Goal: Task Accomplishment & Management: Manage account settings

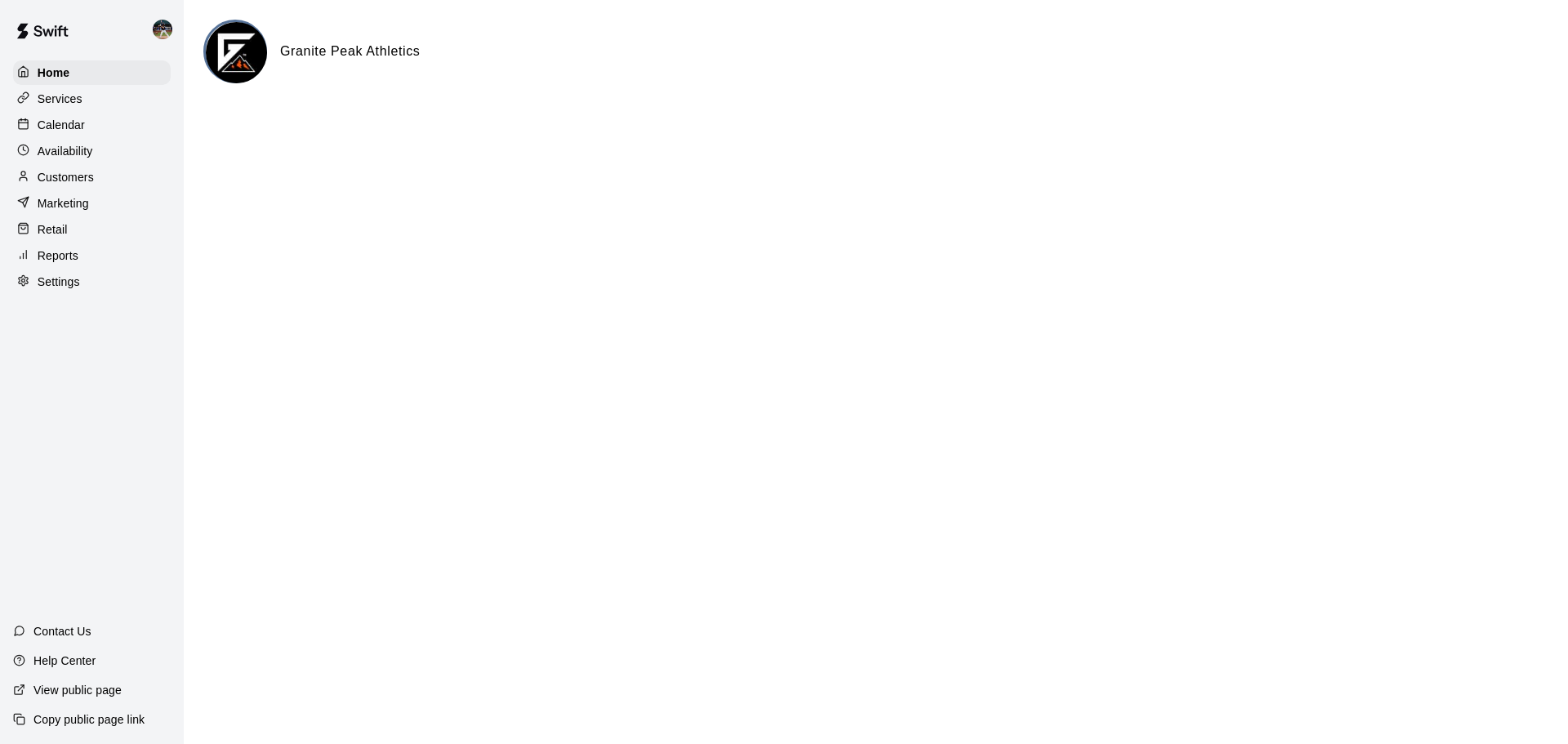
click at [98, 120] on div "Calendar" at bounding box center [91, 125] width 158 height 25
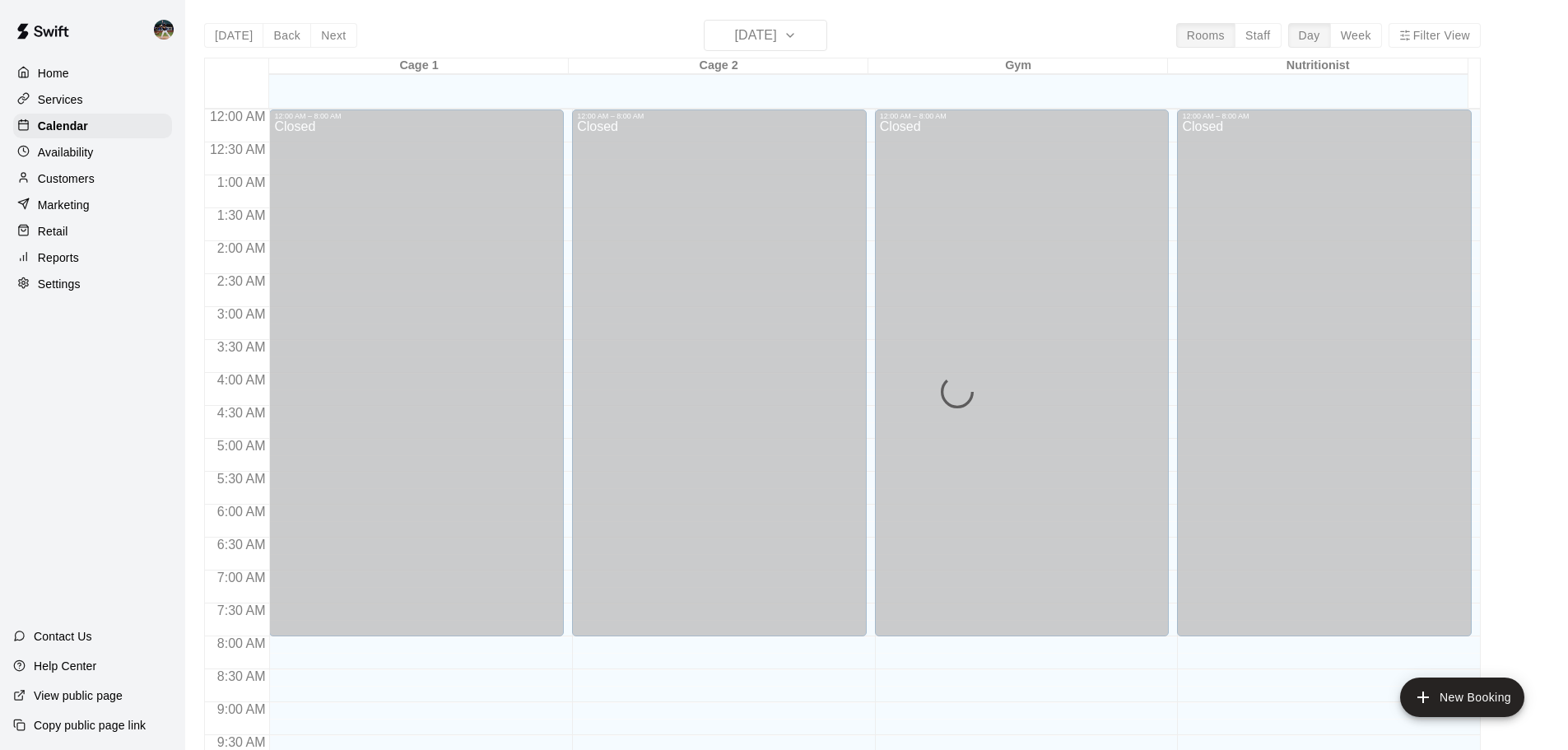
scroll to position [648, 0]
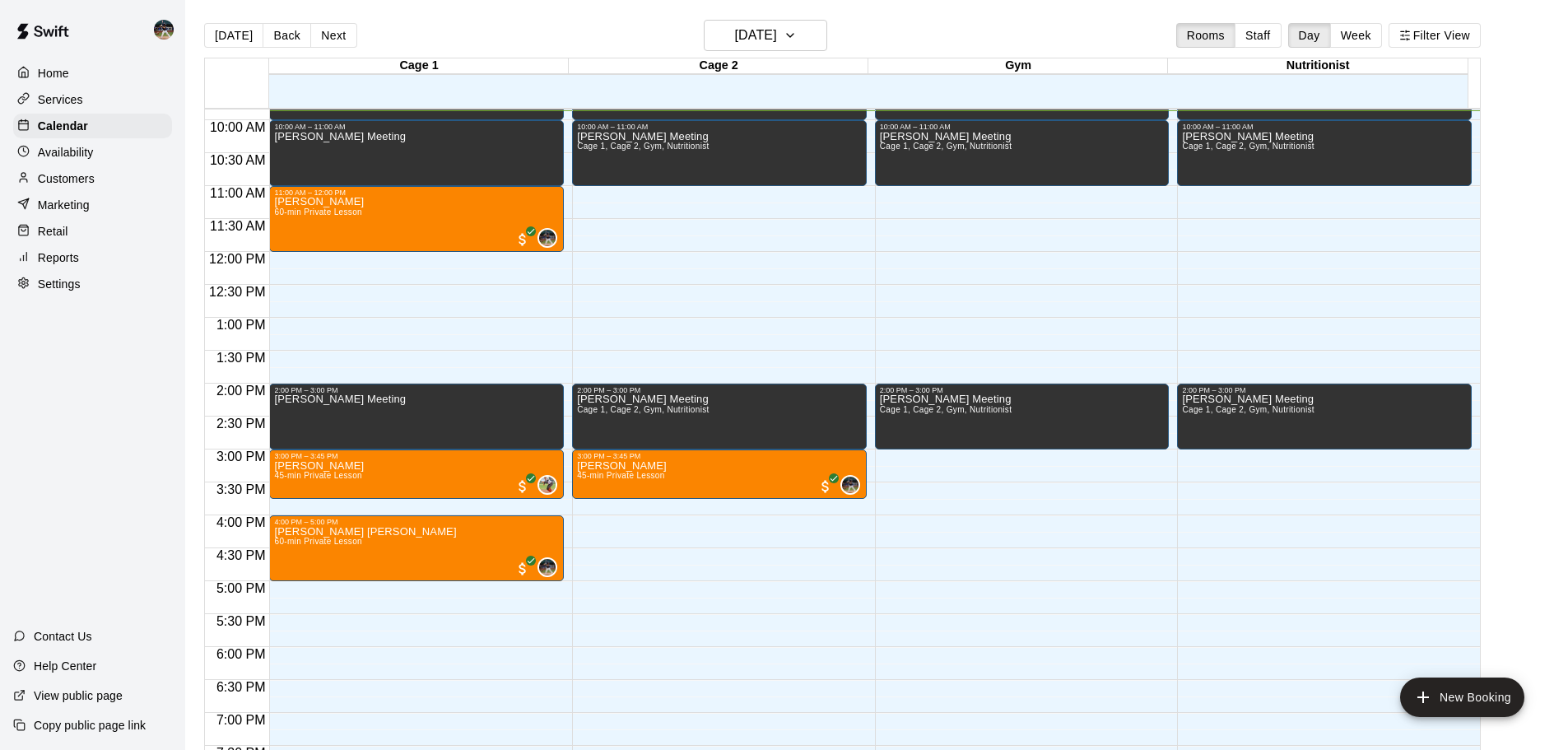
click at [79, 179] on p "Customers" at bounding box center [66, 178] width 57 height 16
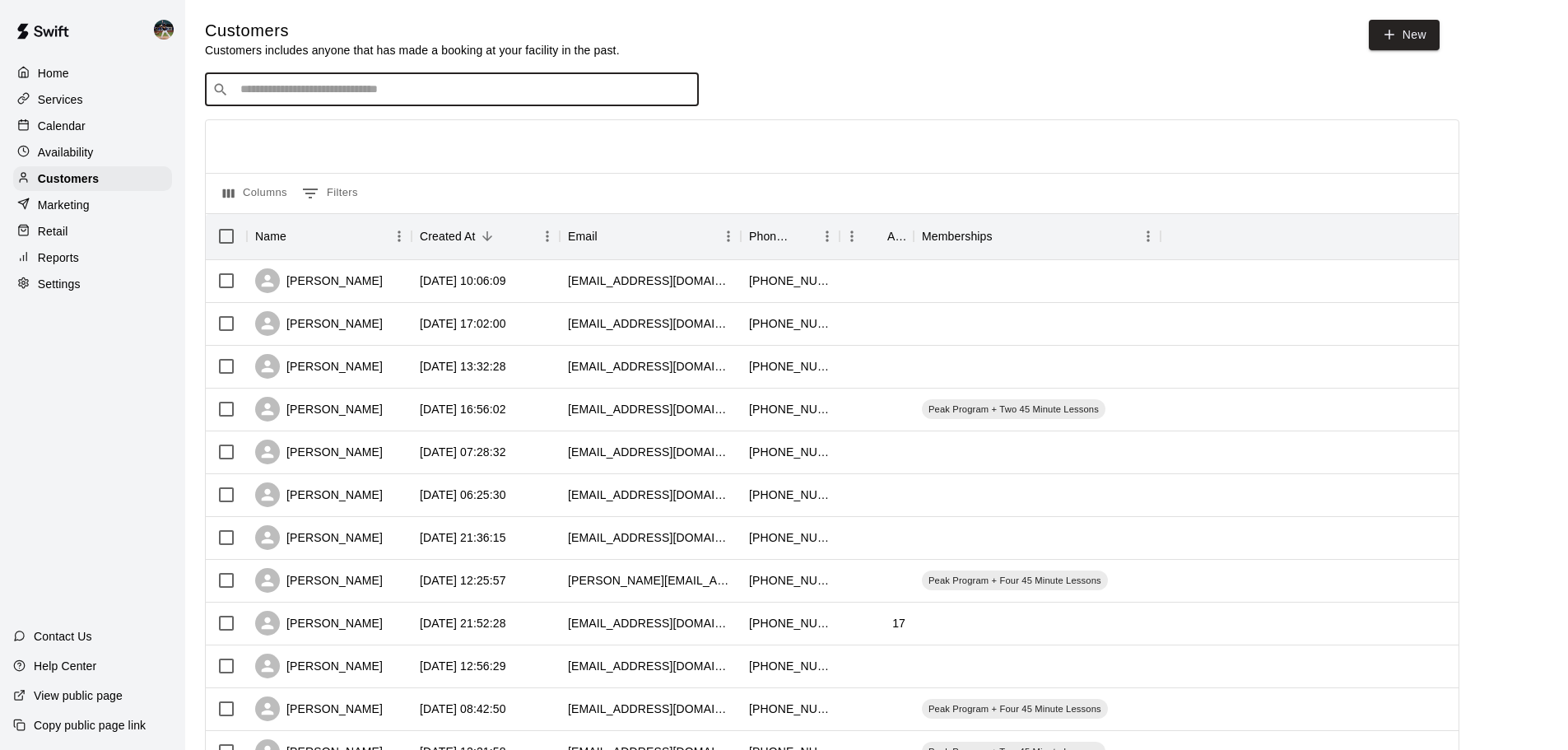
click at [390, 90] on input "Search customers by name or email" at bounding box center [463, 90] width 456 height 16
type input "******"
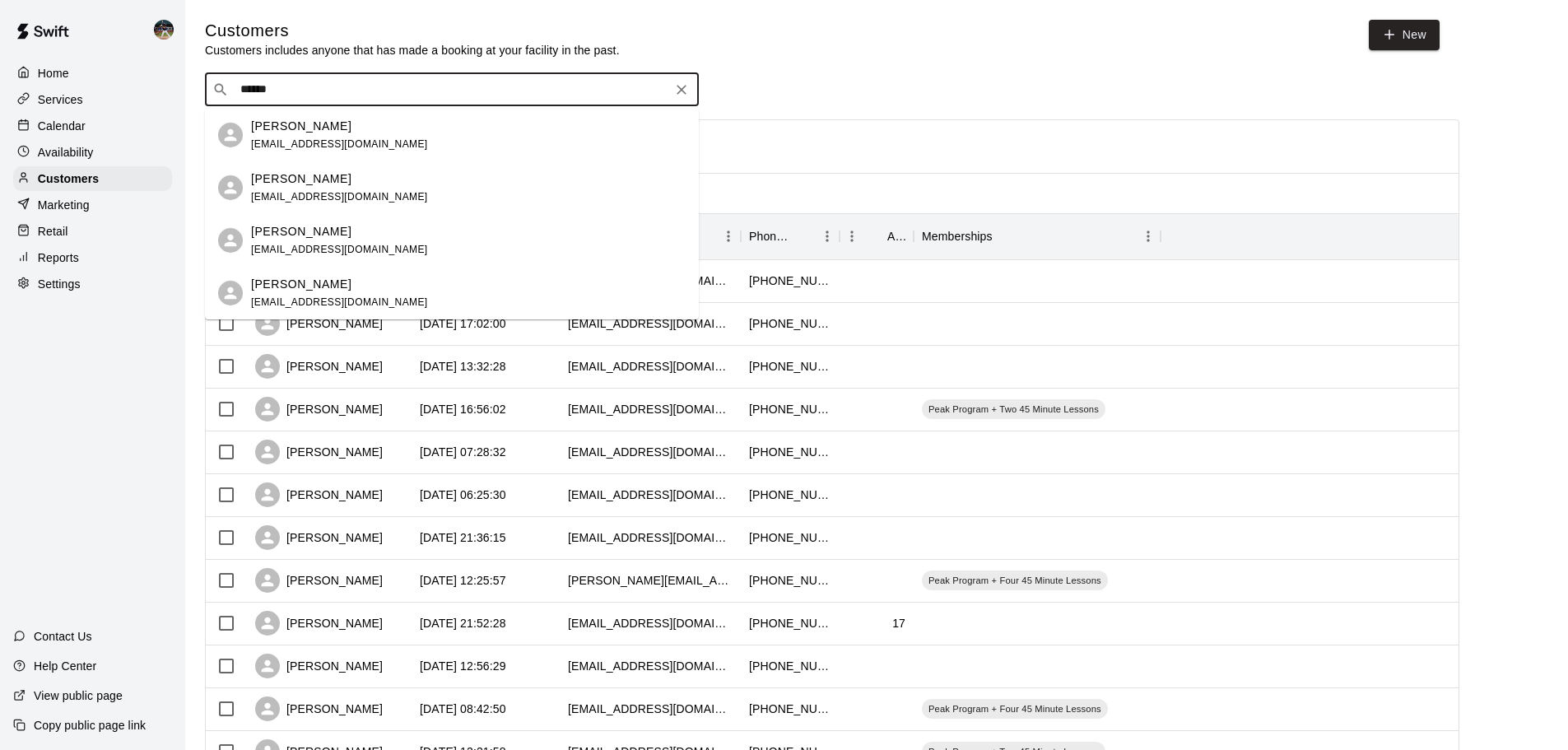
click at [328, 197] on span "[EMAIL_ADDRESS][DOMAIN_NAME]" at bounding box center [340, 196] width 177 height 11
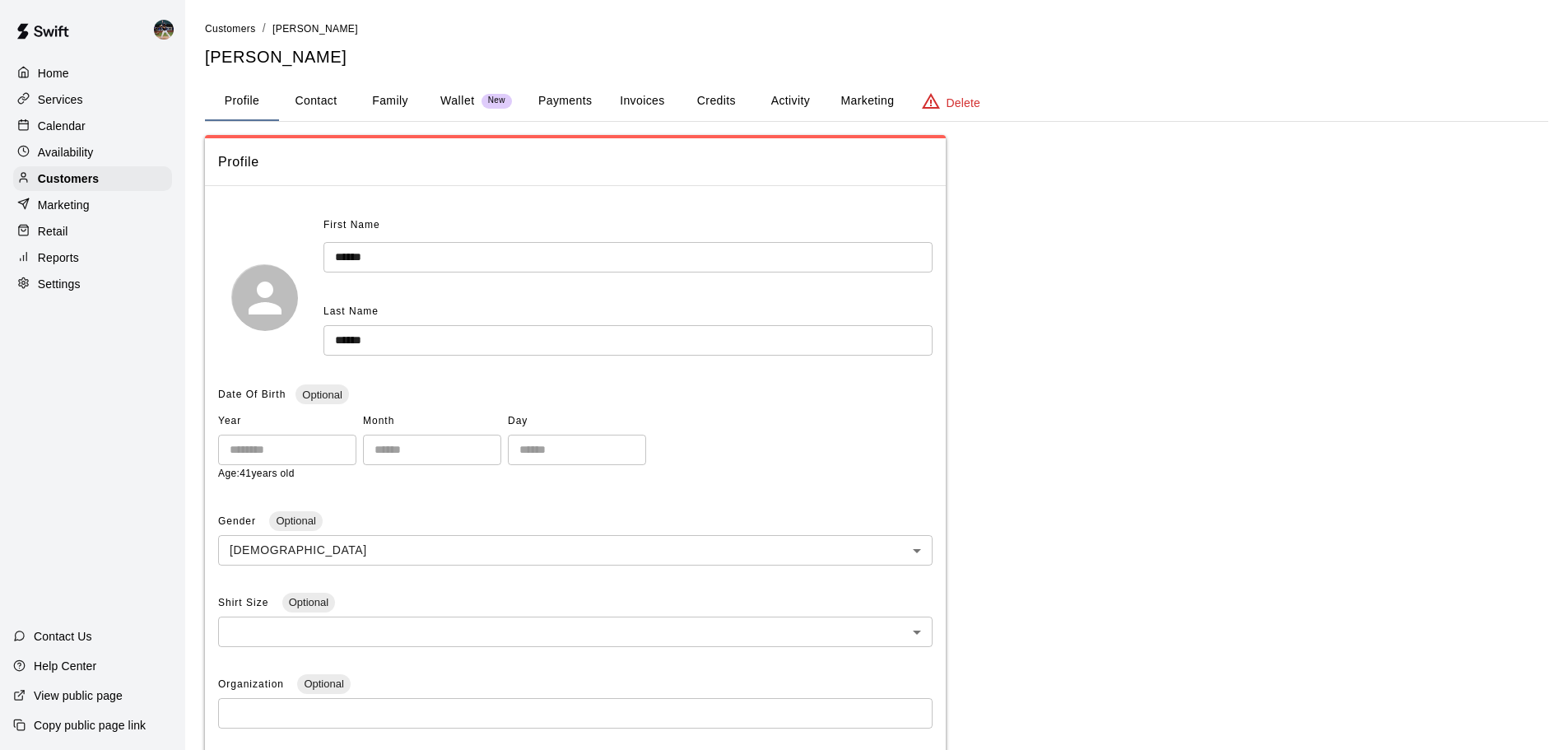
click at [398, 98] on button "Family" at bounding box center [390, 102] width 74 height 40
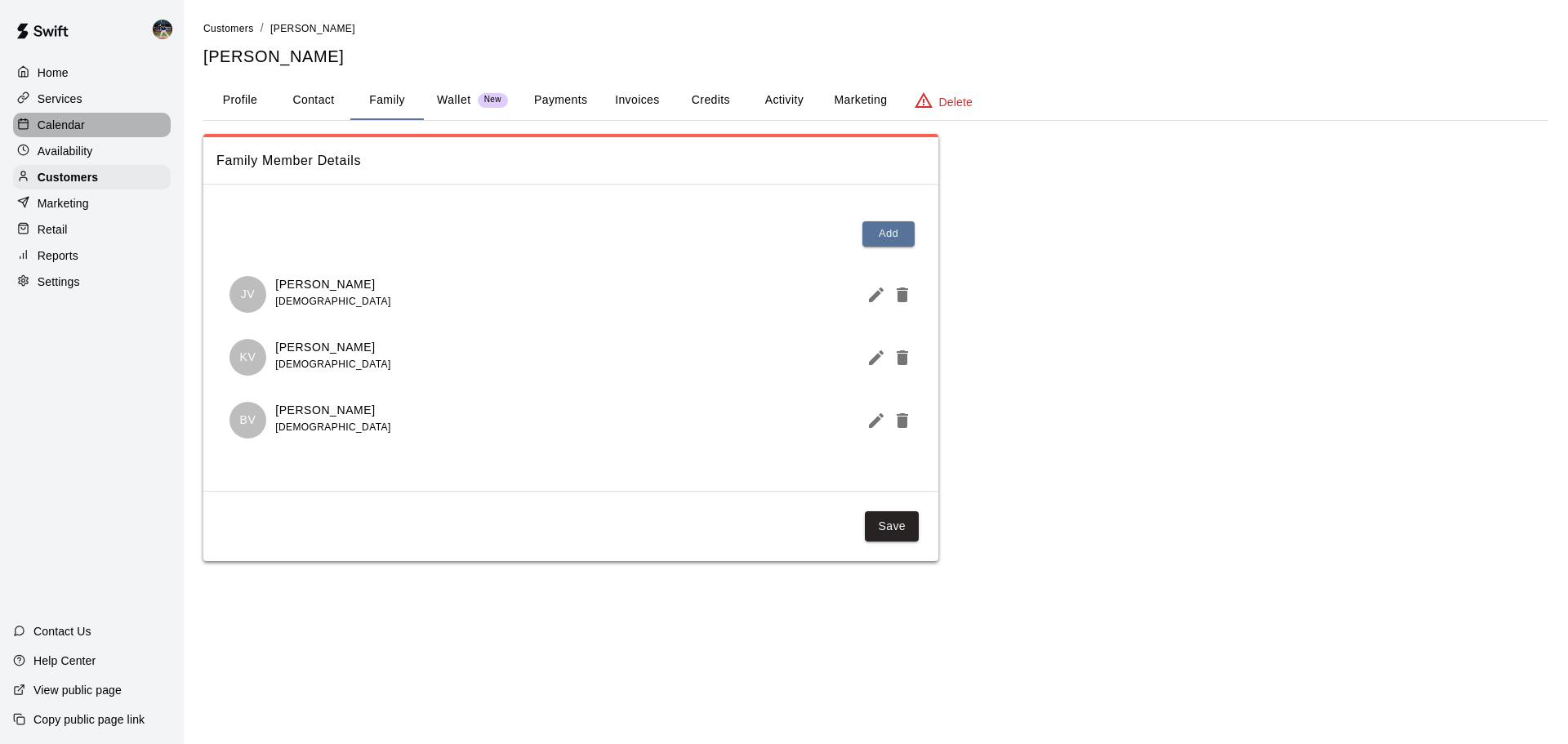
click at [102, 120] on div "Calendar" at bounding box center [91, 125] width 158 height 25
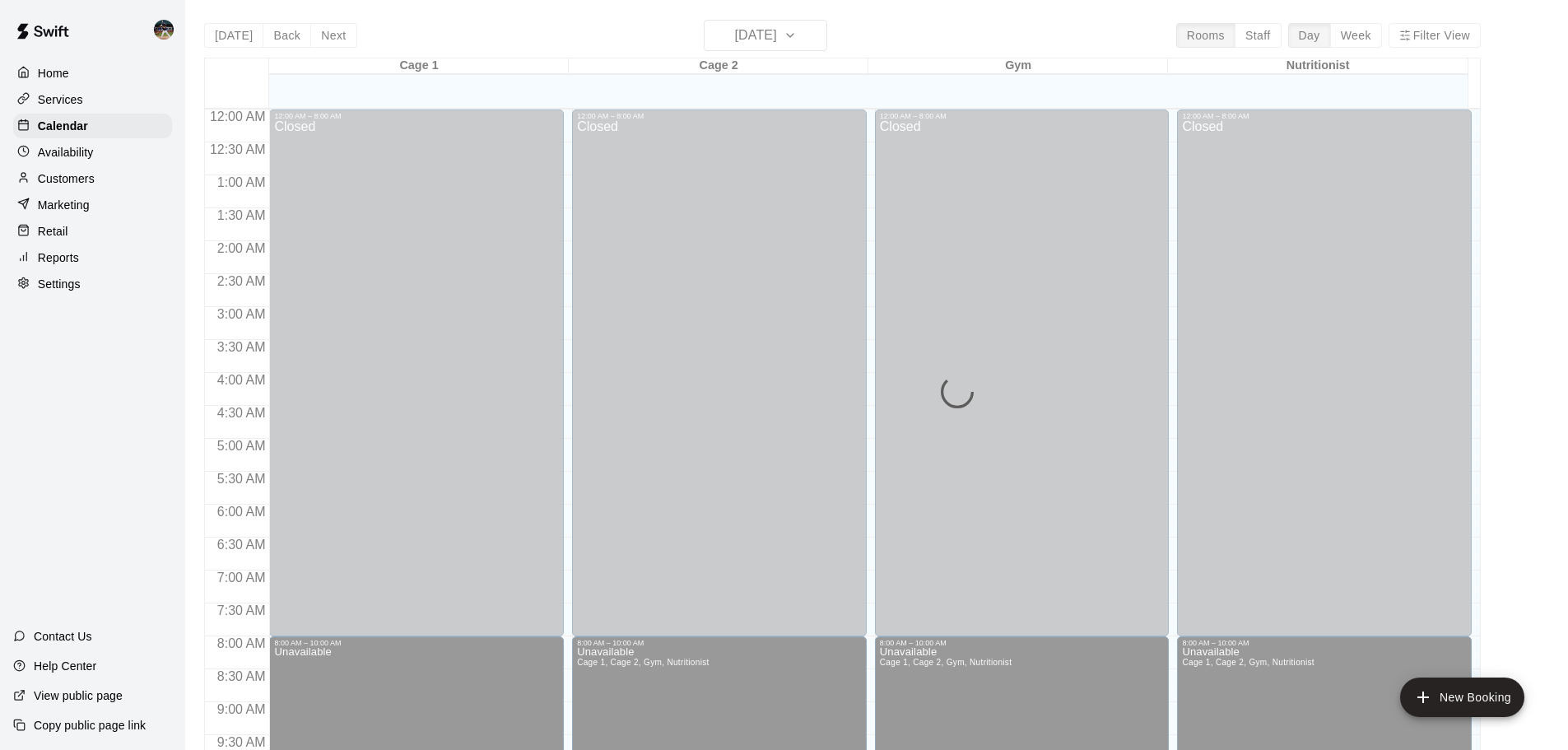
scroll to position [649, 0]
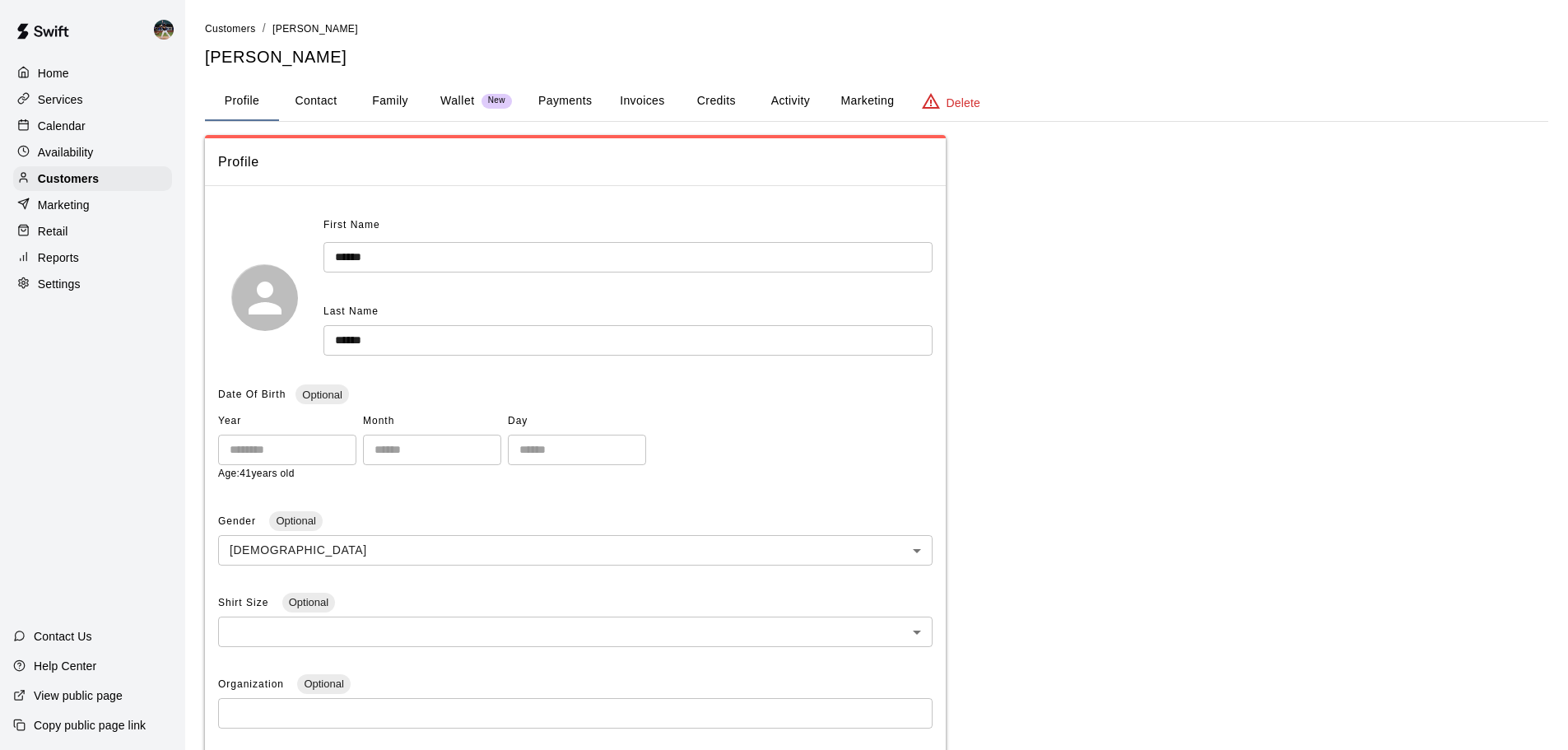
click at [127, 121] on div "Calendar" at bounding box center [92, 126] width 159 height 25
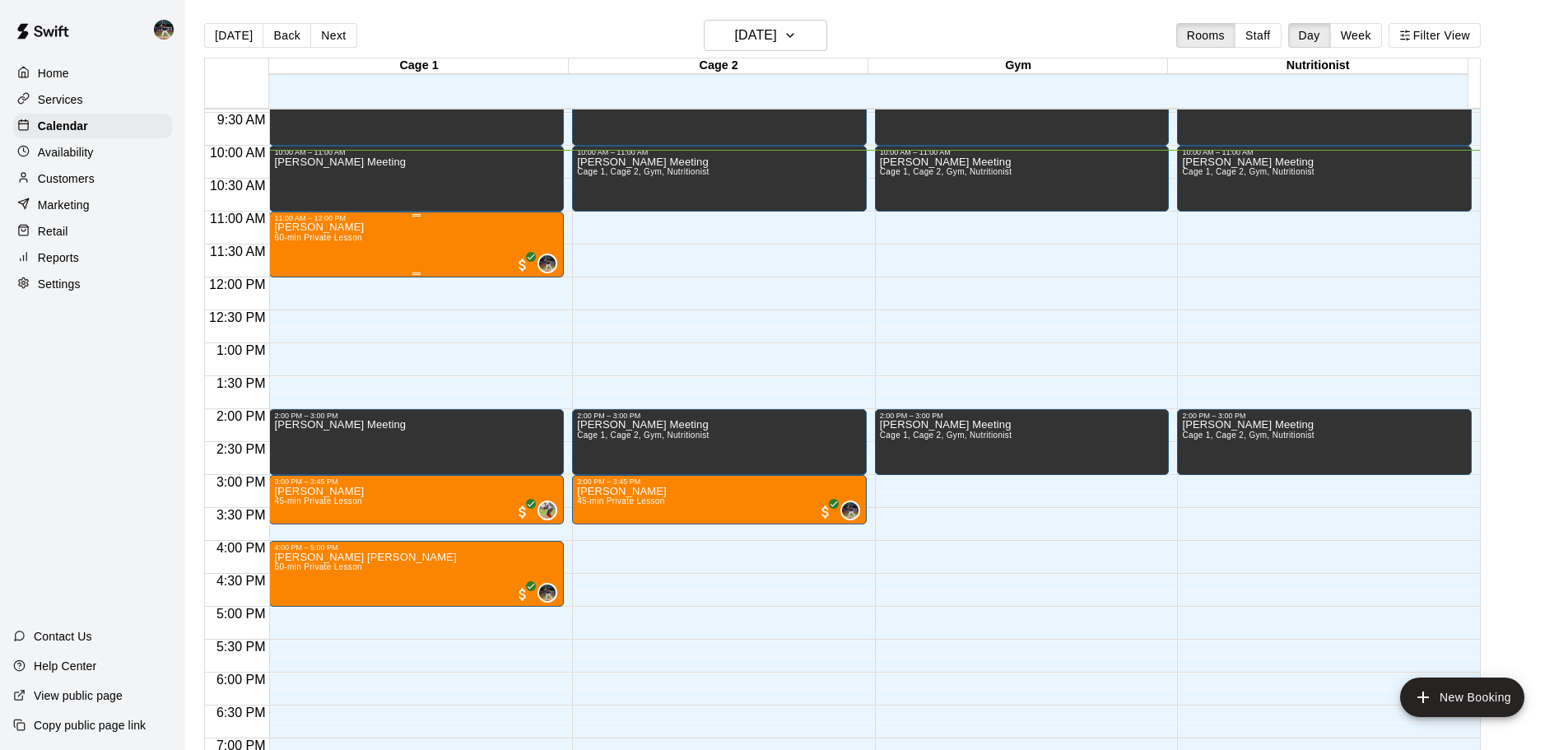
scroll to position [663, 0]
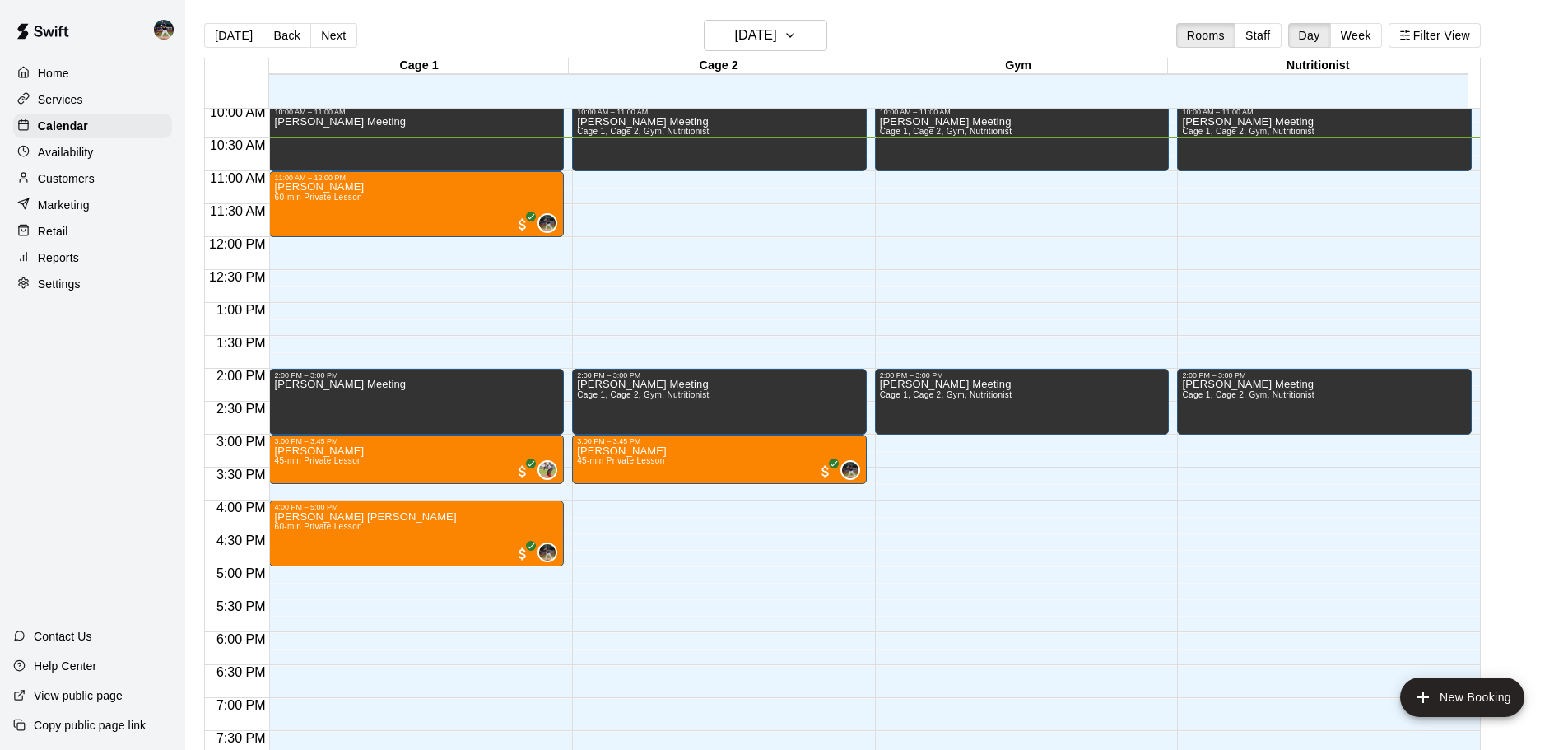
click at [103, 174] on div "Customers" at bounding box center [92, 178] width 159 height 25
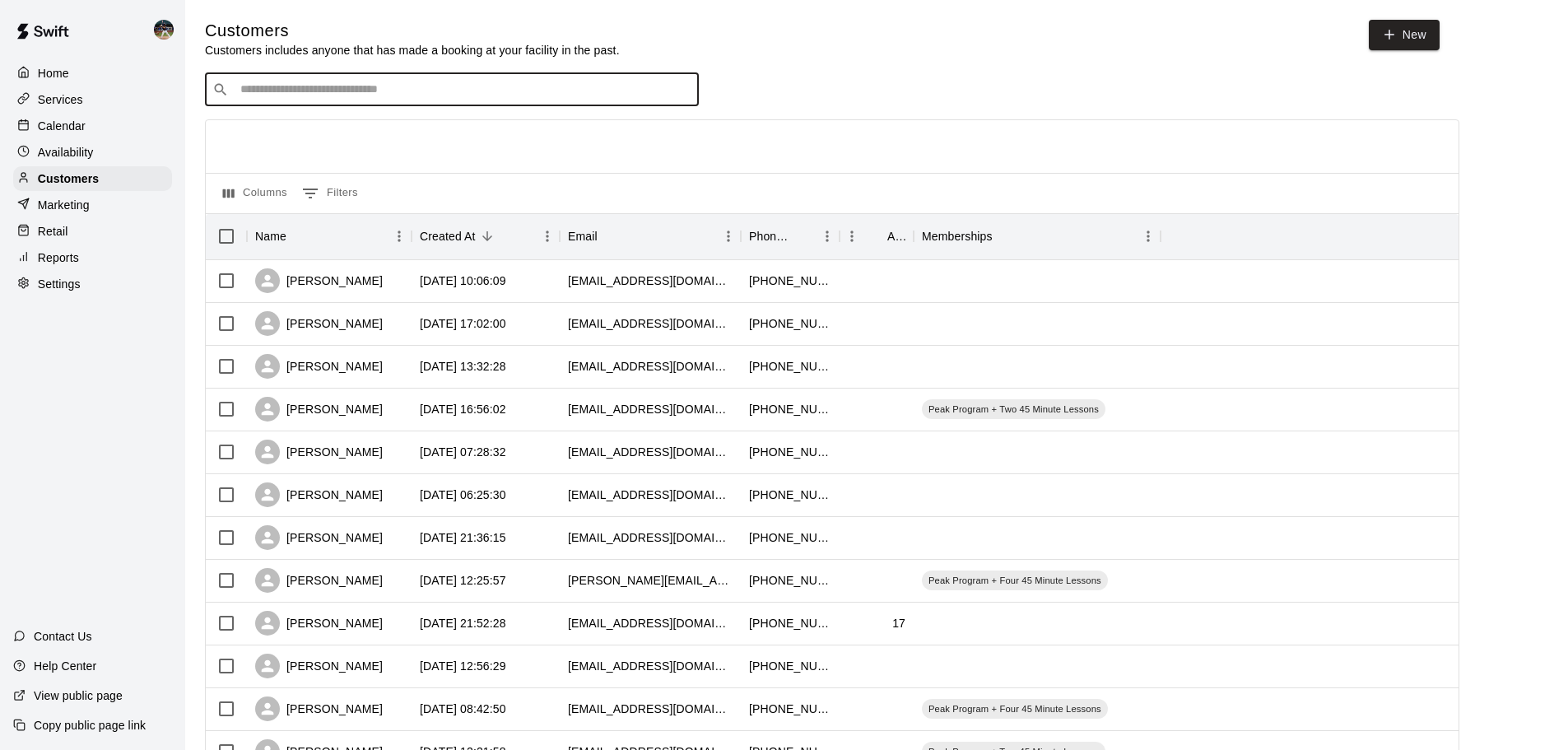
click at [336, 84] on input "Search customers by name or email" at bounding box center [463, 90] width 456 height 16
type input "******"
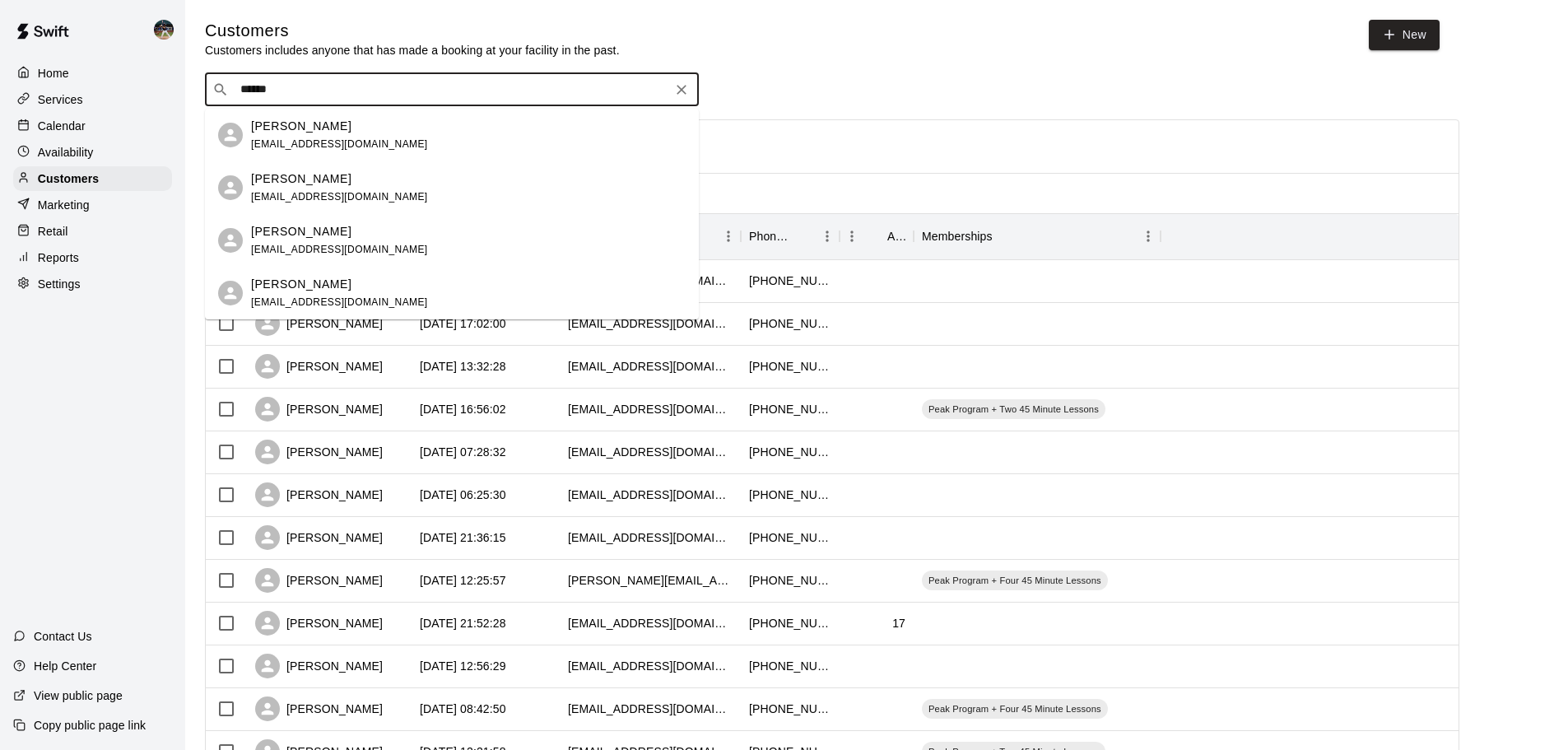
click at [338, 133] on div "[PERSON_NAME]" at bounding box center [340, 127] width 177 height 17
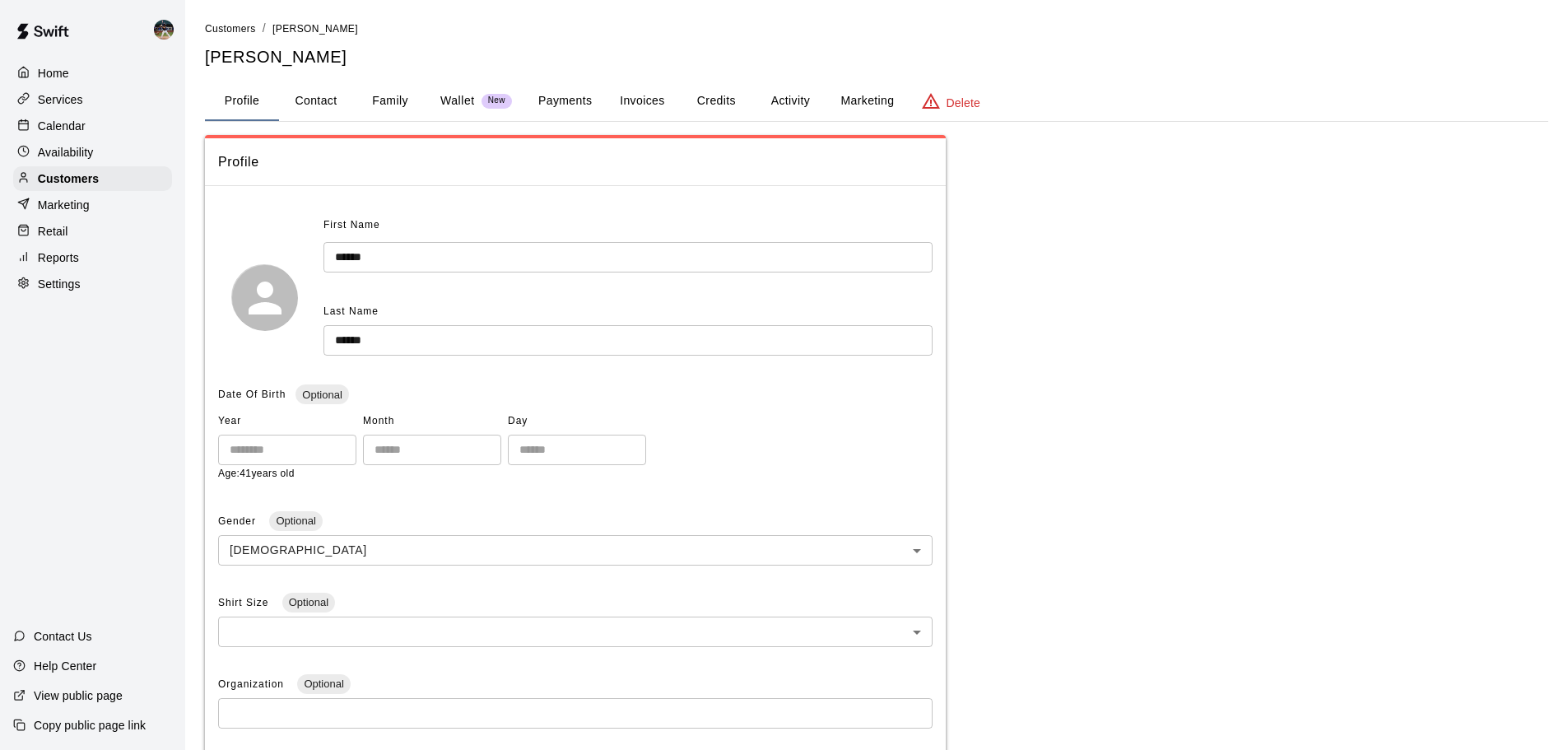
click at [583, 97] on button "Payments" at bounding box center [565, 102] width 80 height 40
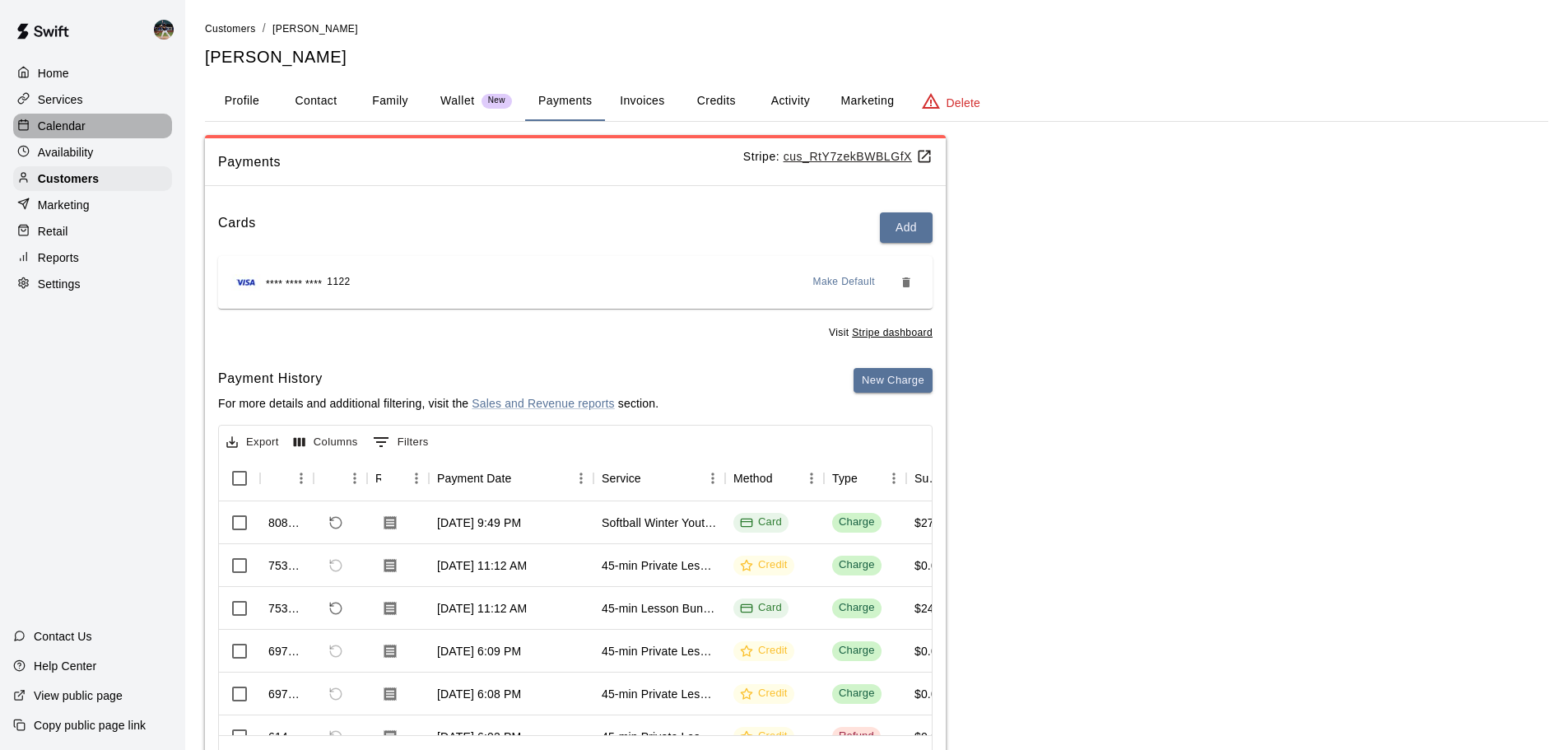
click at [50, 118] on div "Calendar" at bounding box center [92, 126] width 159 height 25
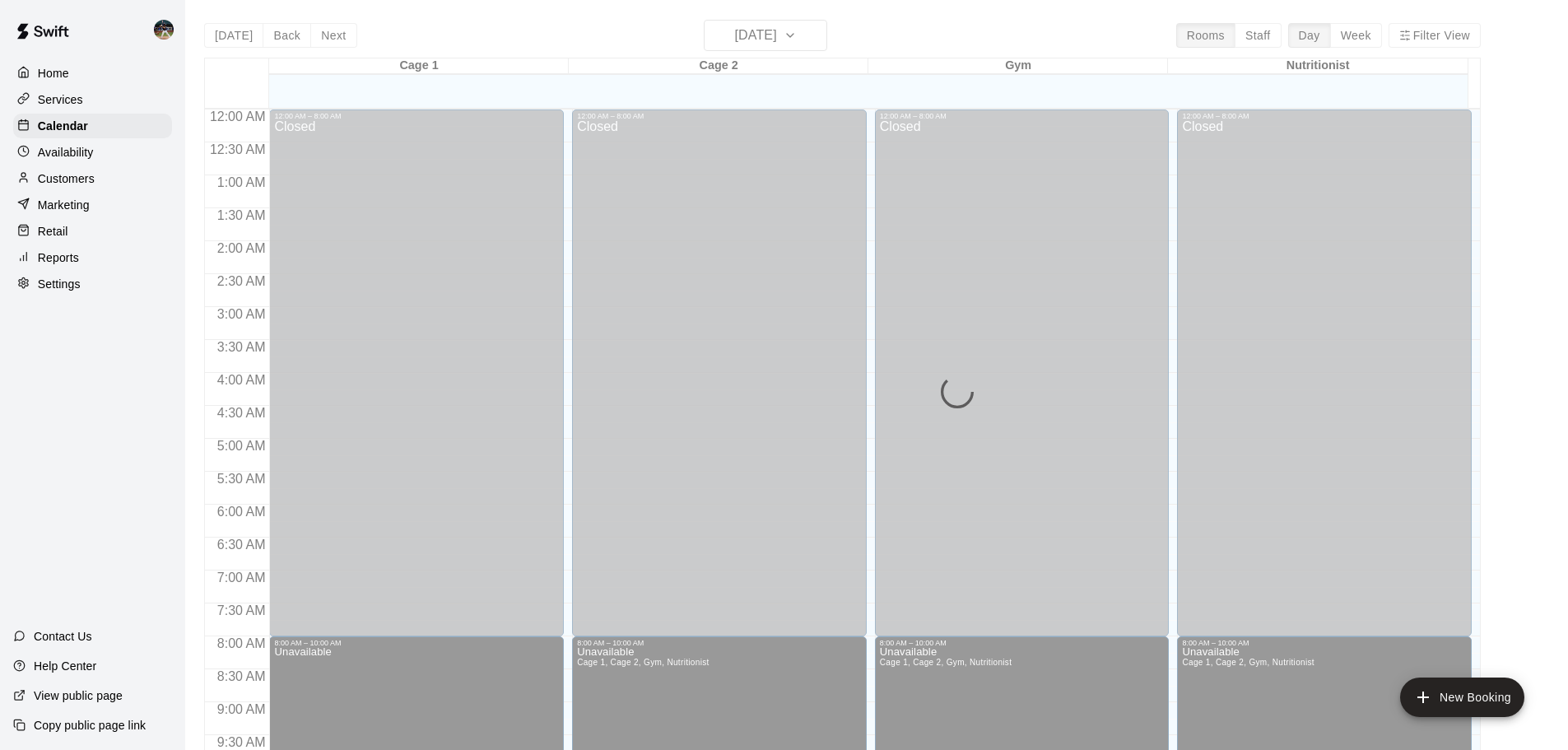
scroll to position [691, 0]
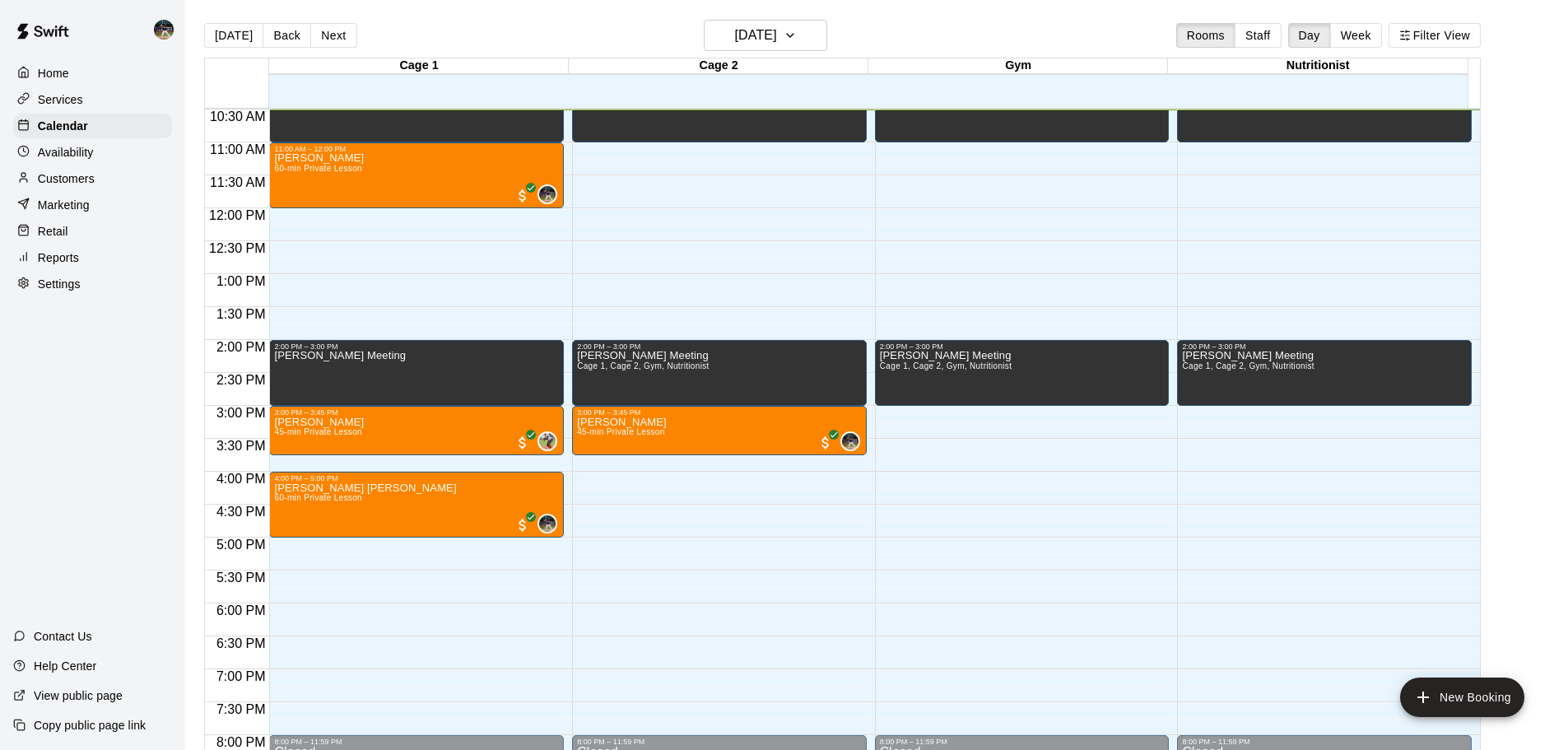
click at [102, 187] on div "Customers" at bounding box center [92, 178] width 159 height 25
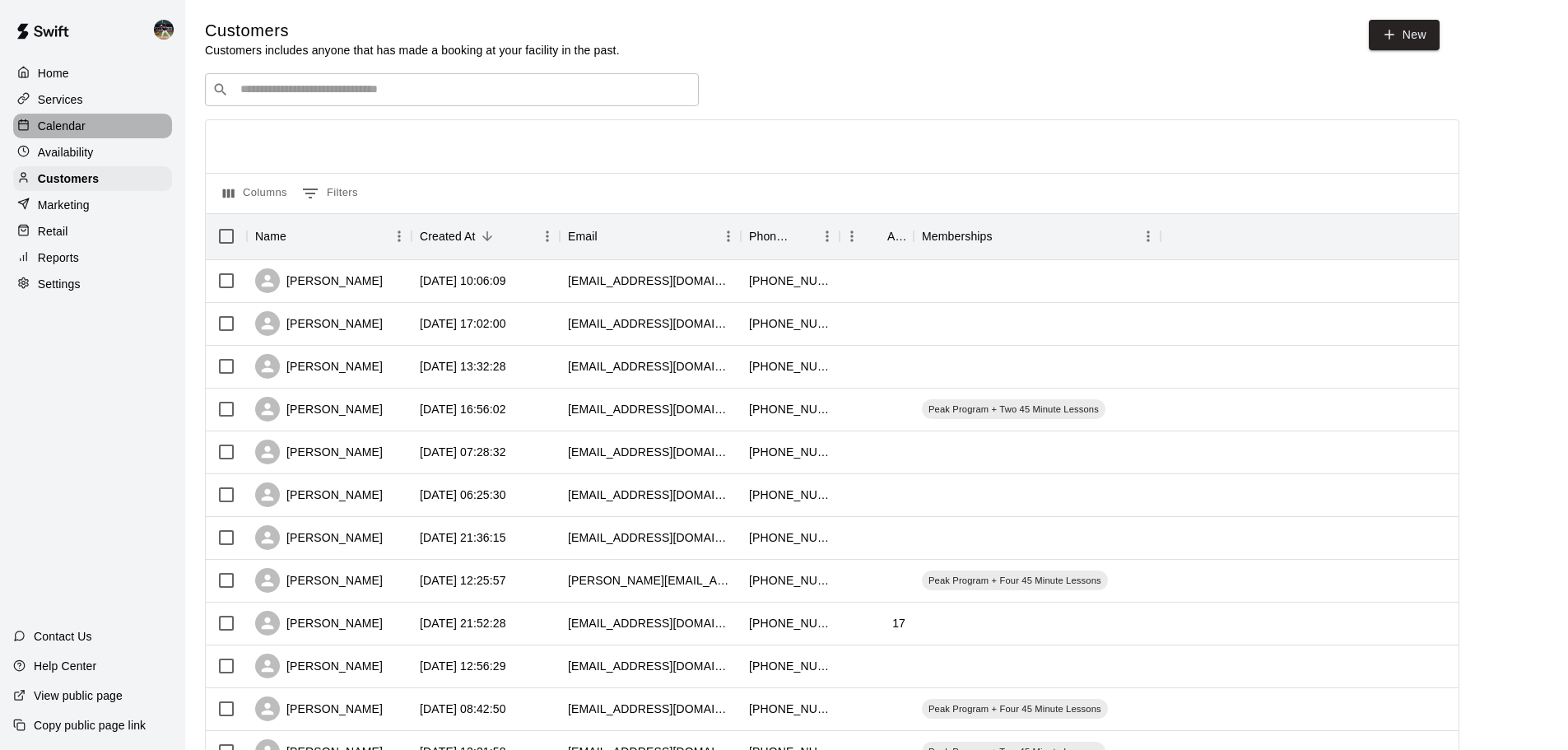
click at [117, 133] on div "Calendar" at bounding box center [92, 126] width 159 height 25
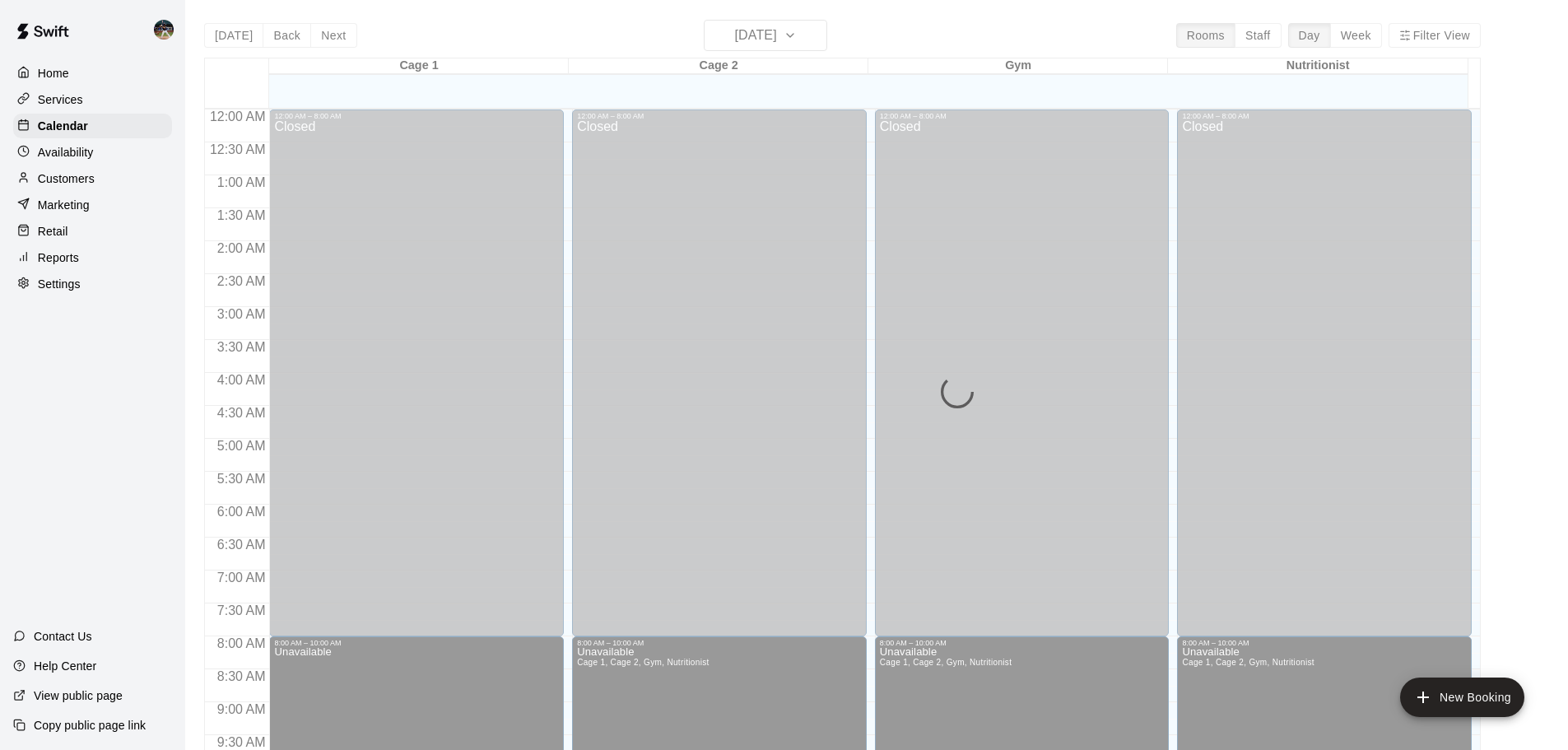
scroll to position [691, 0]
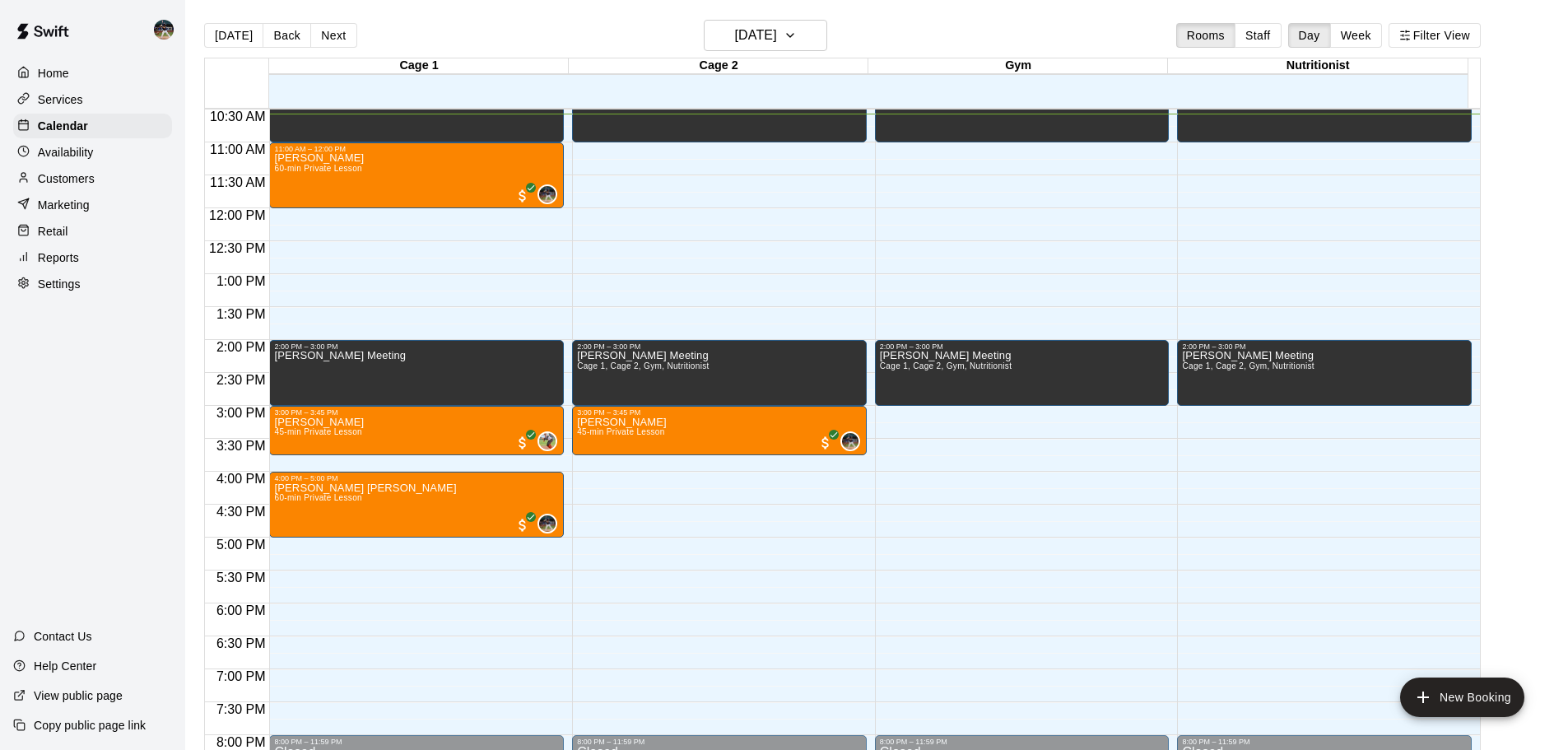
click at [75, 107] on p "Services" at bounding box center [60, 99] width 46 height 16
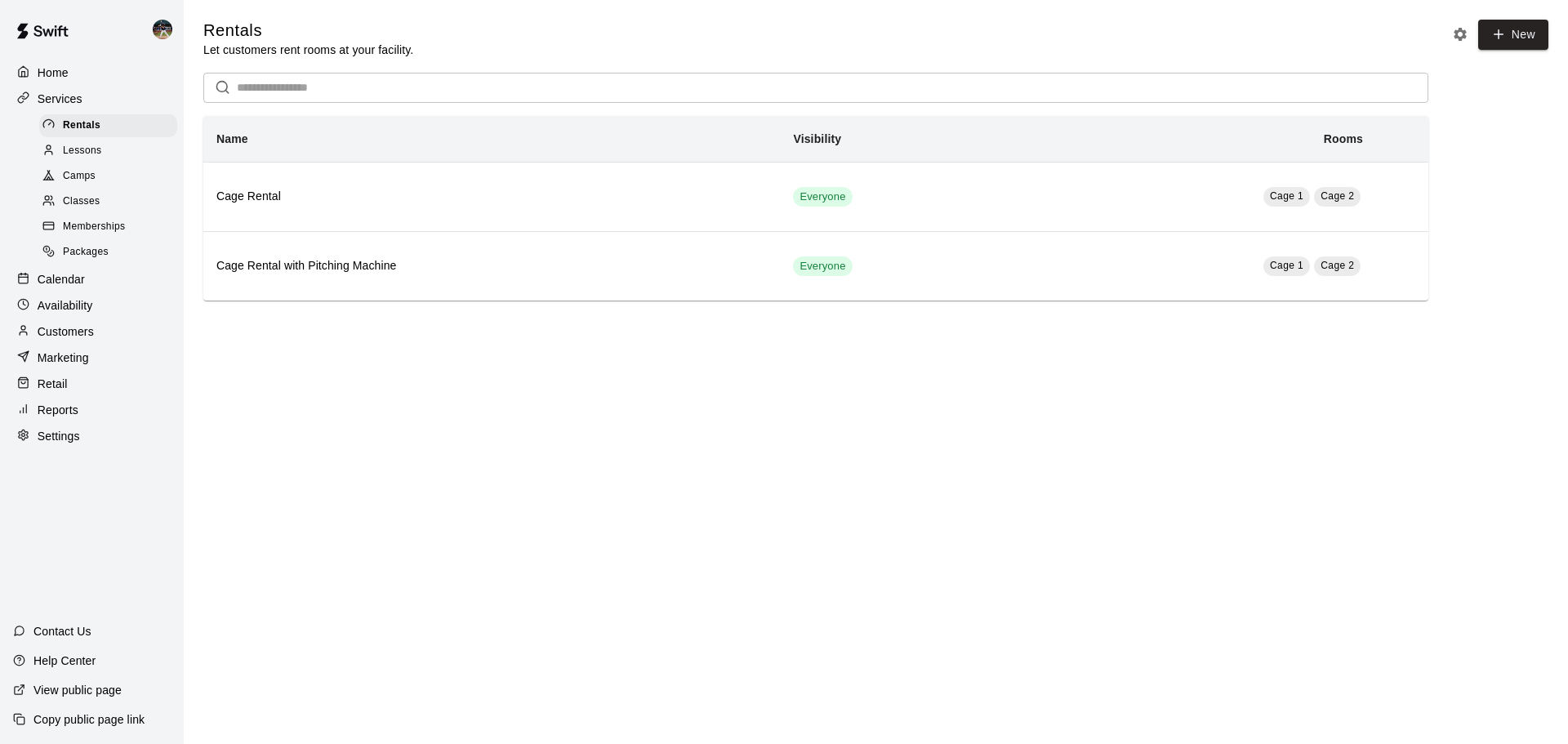
click at [89, 238] on div "Memberships" at bounding box center [108, 226] width 138 height 23
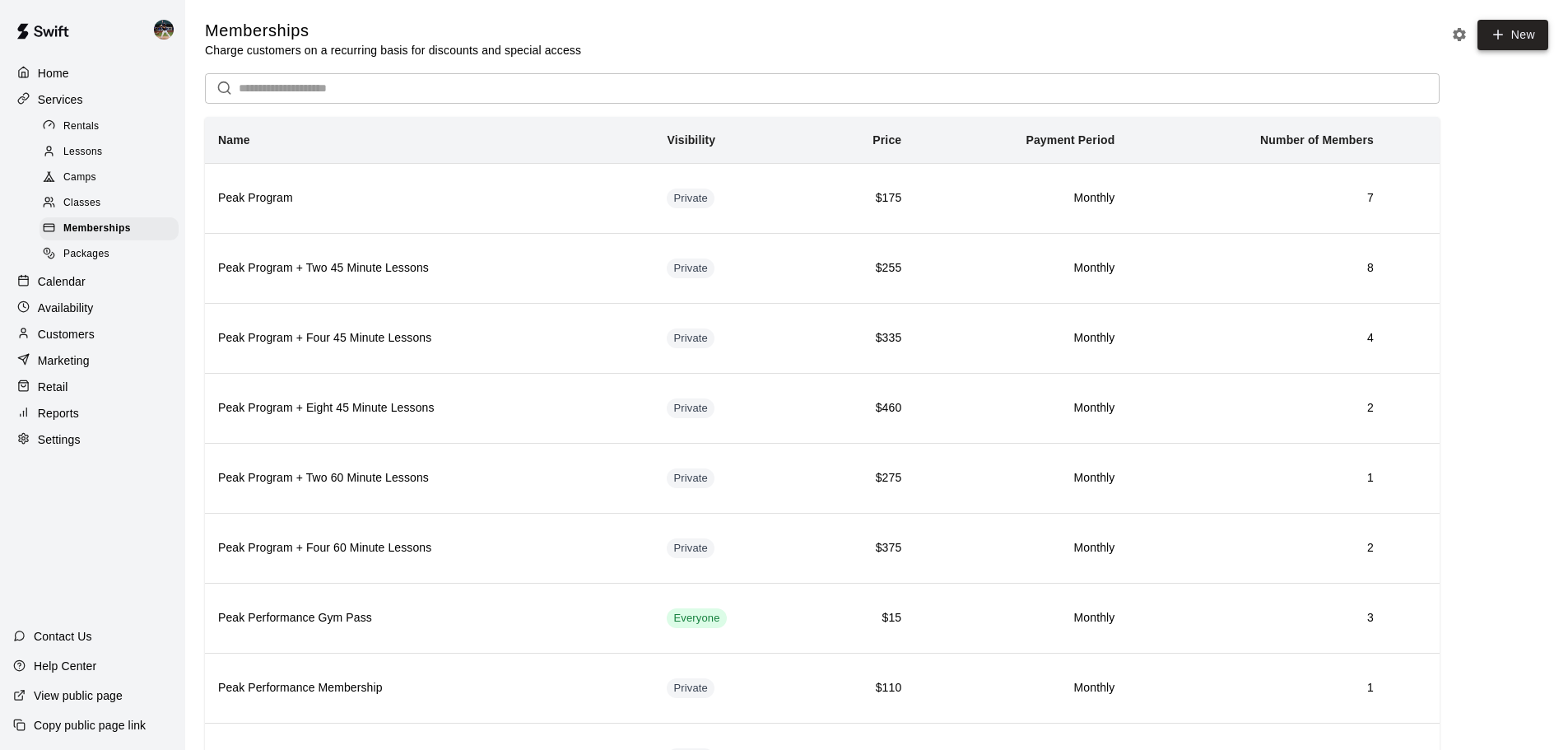
click at [1511, 36] on link "New" at bounding box center [1513, 34] width 71 height 30
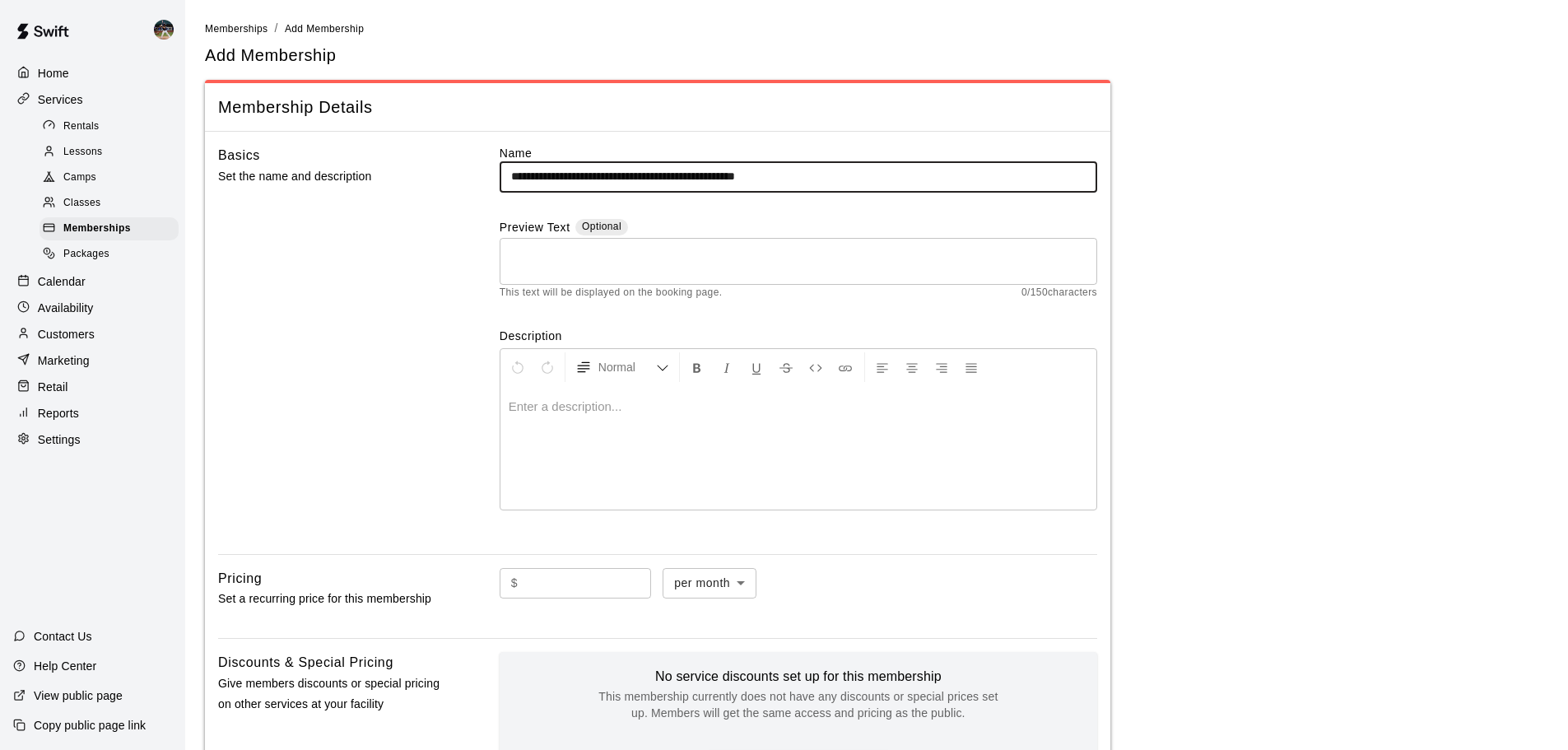
type input "**********"
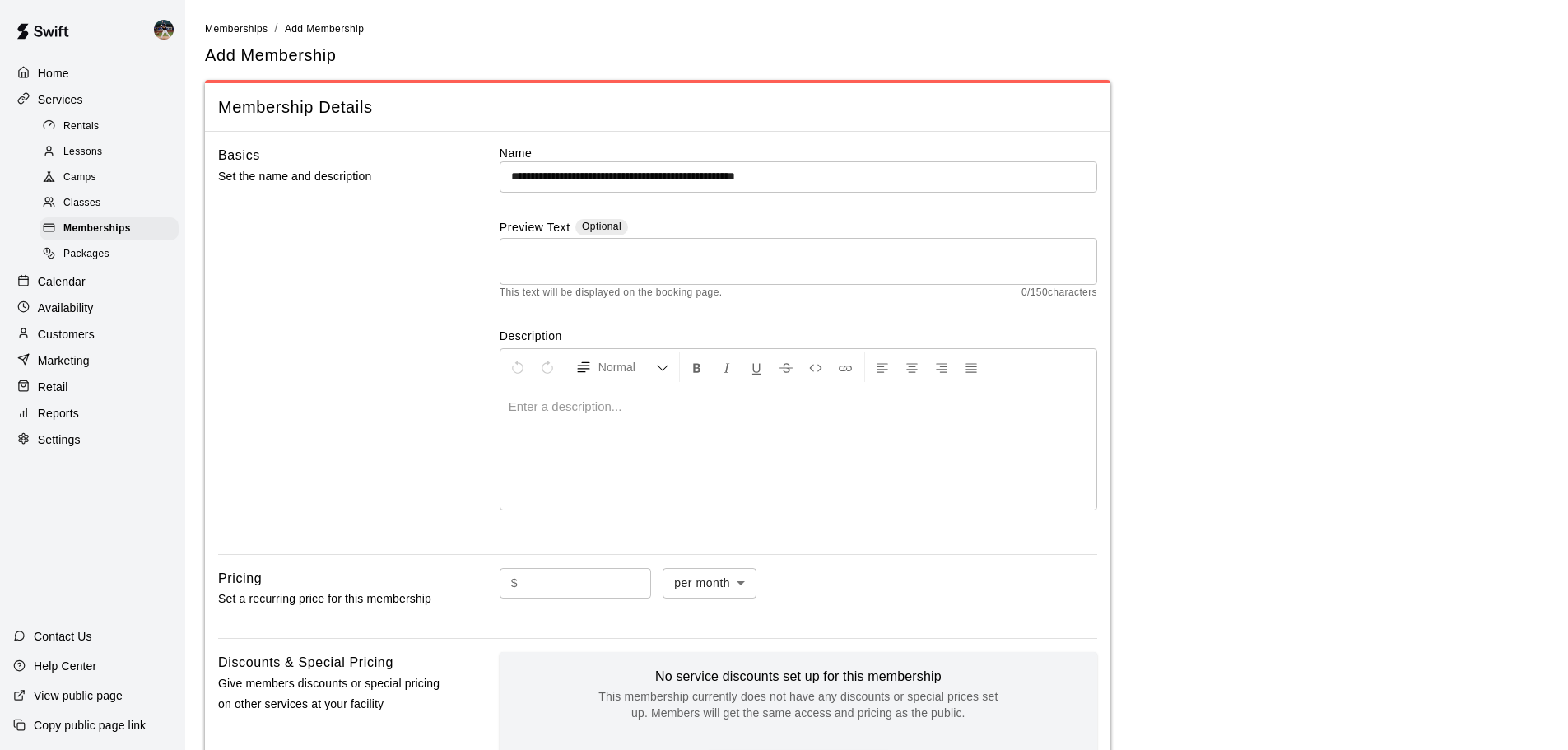
click at [785, 241] on div "* ​" at bounding box center [798, 261] width 598 height 46
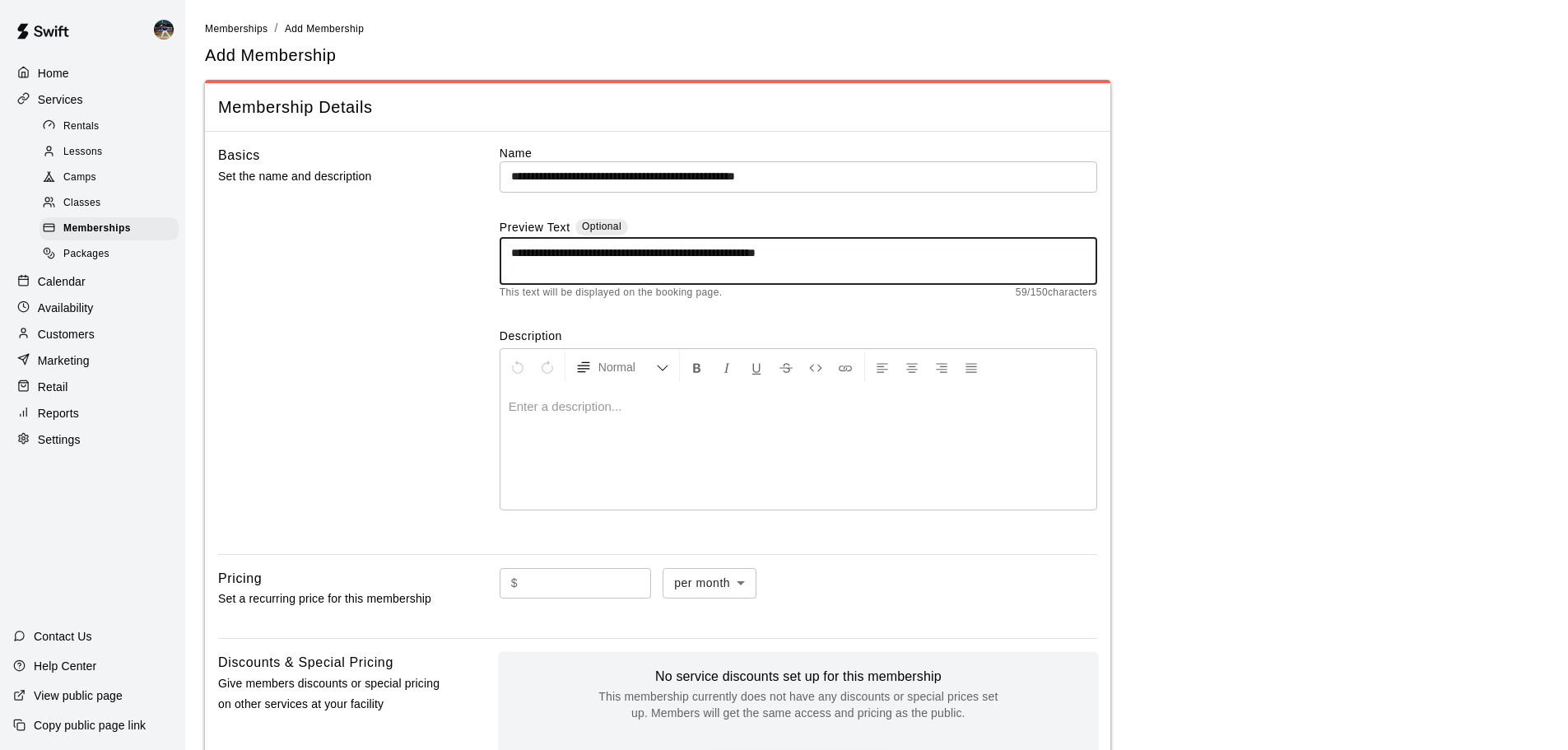
drag, startPoint x: 864, startPoint y: 251, endPoint x: 438, endPoint y: 294, distance: 428.2
click at [438, 294] on div "**********" at bounding box center [657, 343] width 879 height 396
click at [723, 422] on div at bounding box center [798, 447] width 596 height 123
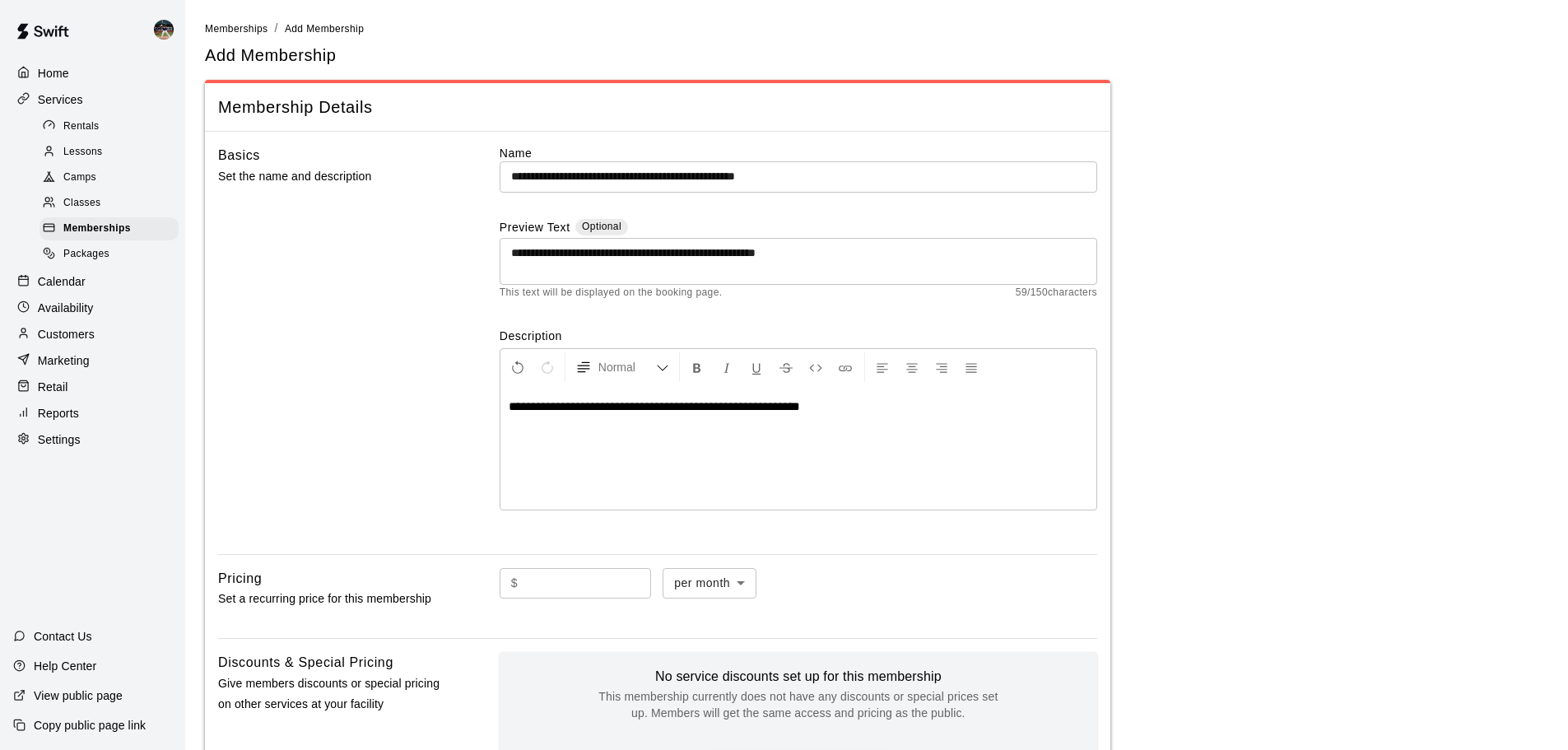
click at [505, 253] on div "**********" at bounding box center [798, 261] width 598 height 46
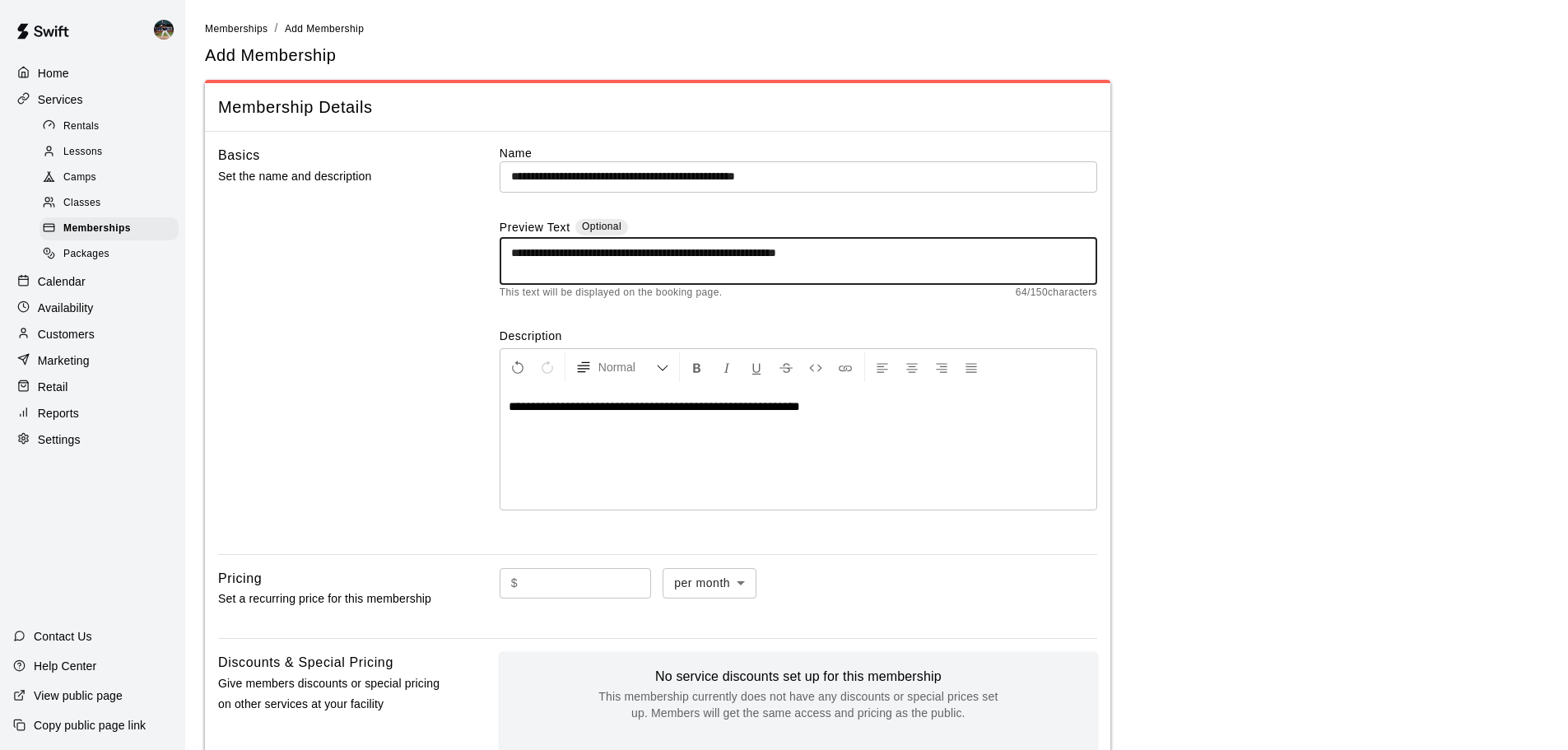
type textarea "**********"
click at [505, 404] on div "**********" at bounding box center [798, 447] width 596 height 123
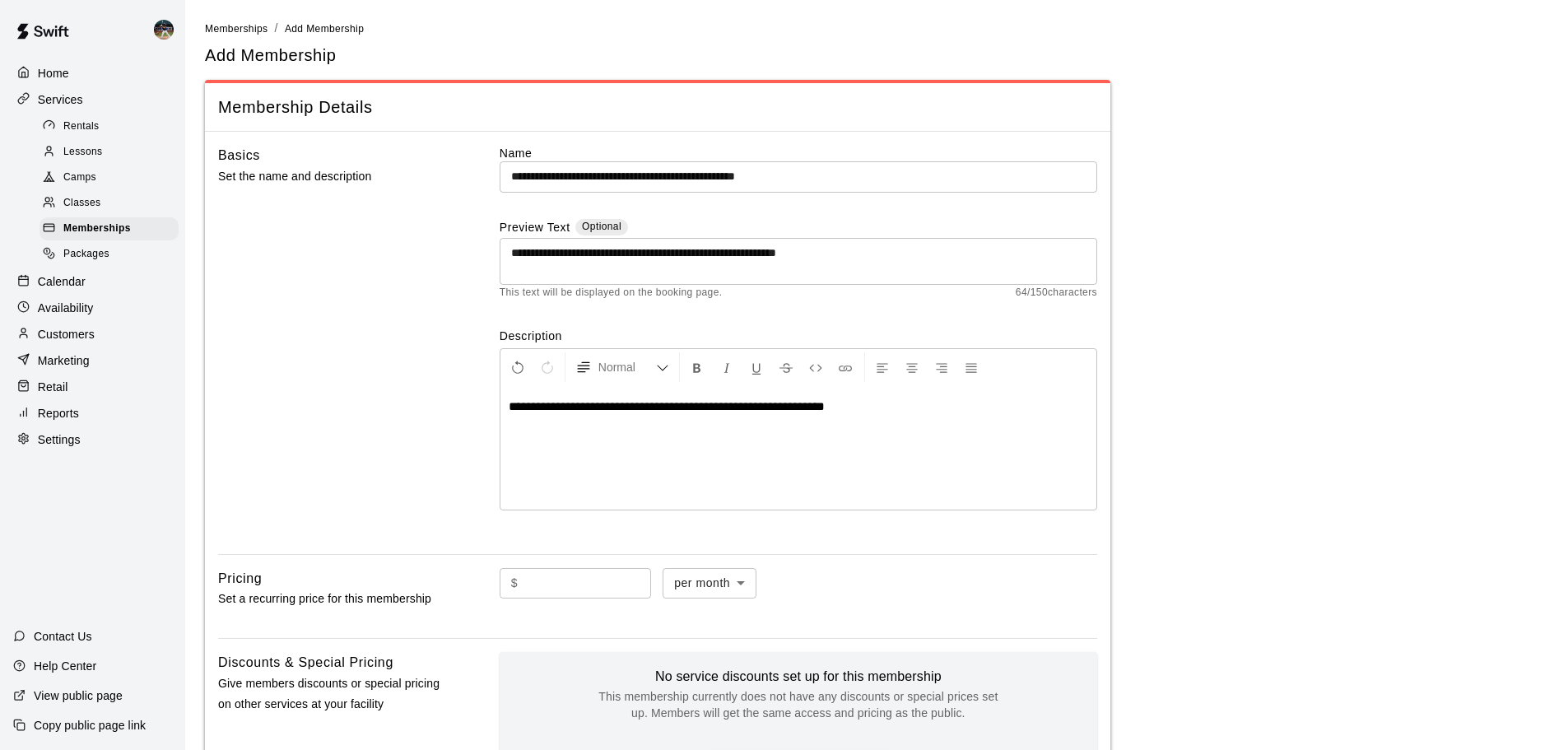
click at [651, 584] on input "text" at bounding box center [587, 583] width 127 height 30
type input "***"
click at [908, 569] on div "$ *** ​ per month ******* ​" at bounding box center [798, 584] width 598 height 31
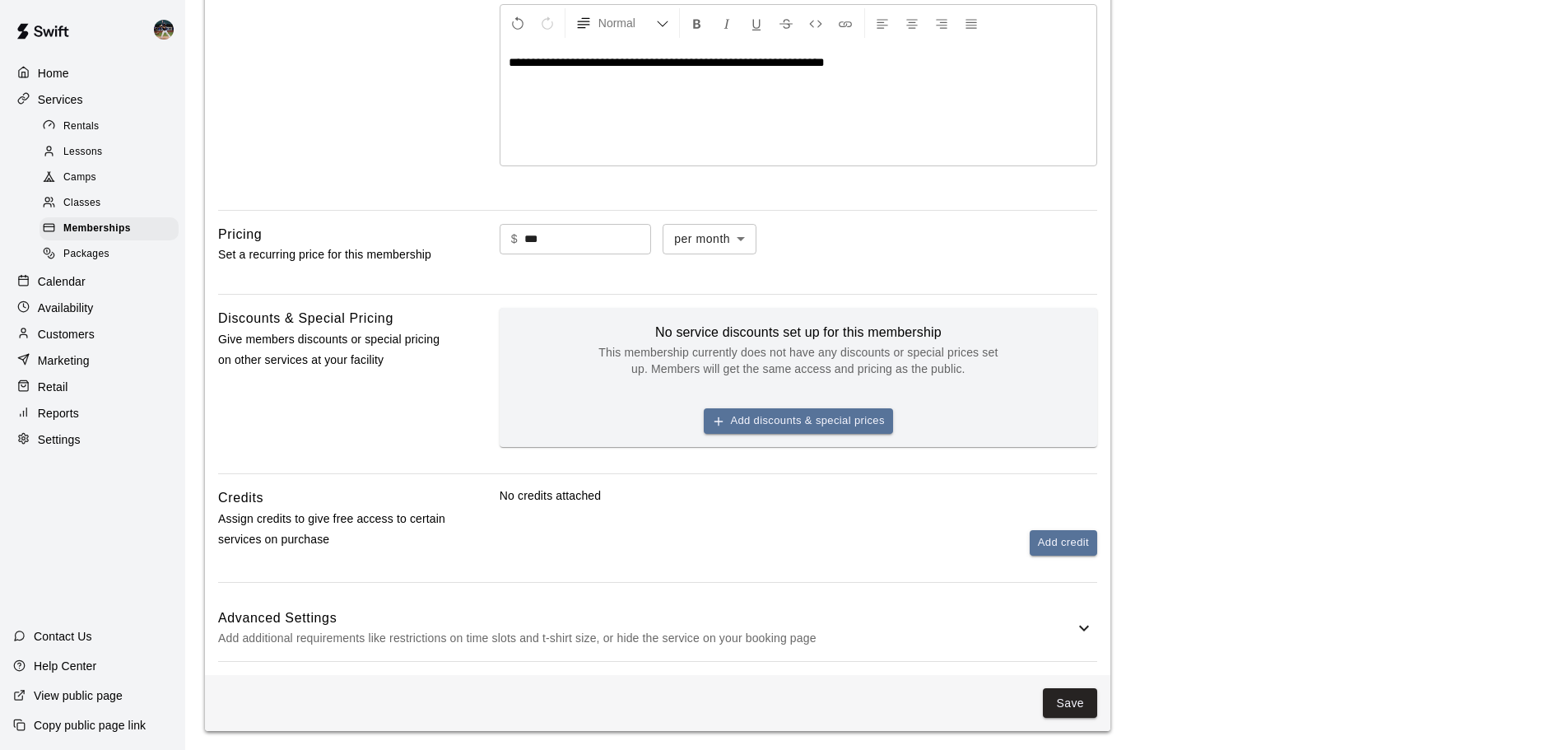
scroll to position [358, 0]
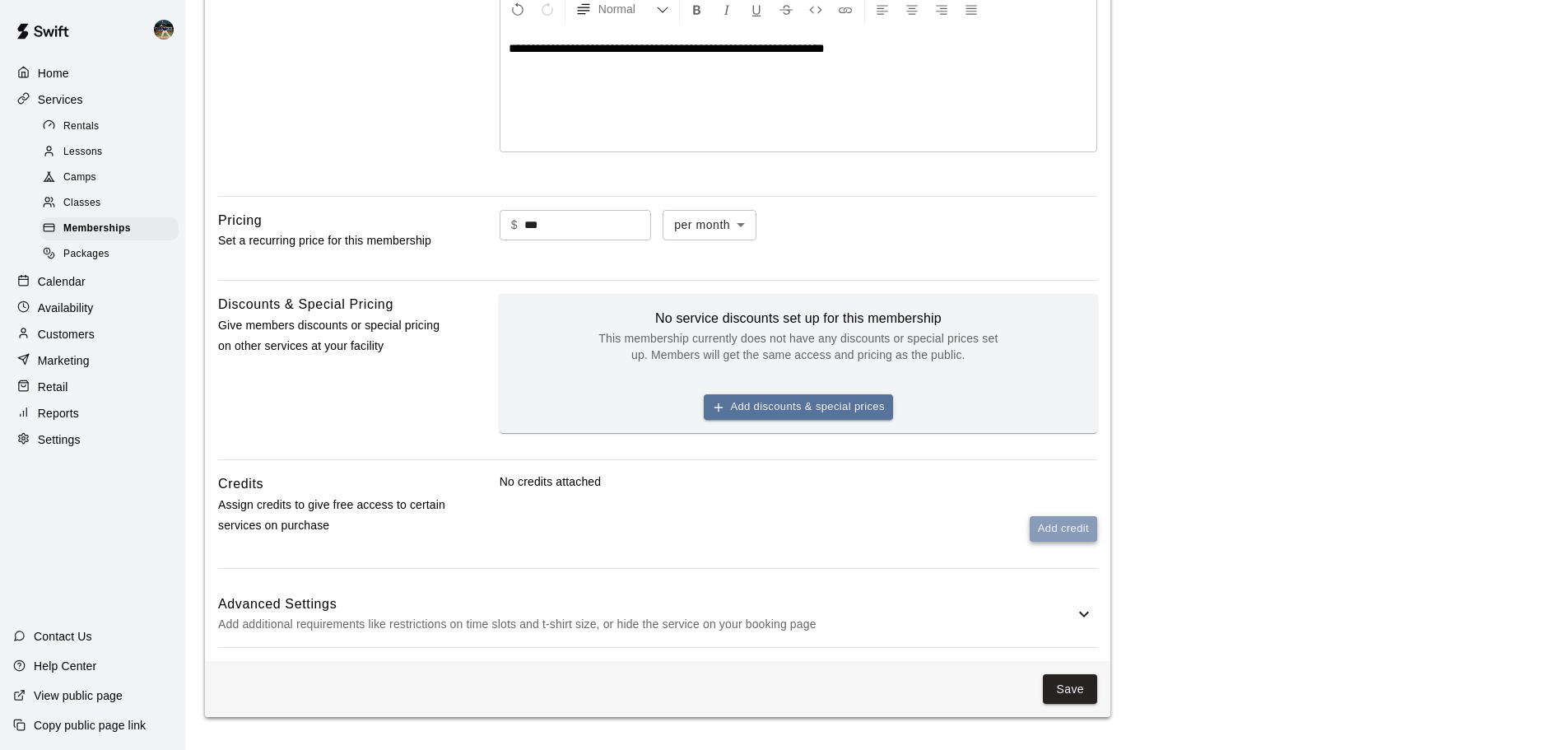
click at [1058, 522] on button "Add credit" at bounding box center [1063, 529] width 67 height 26
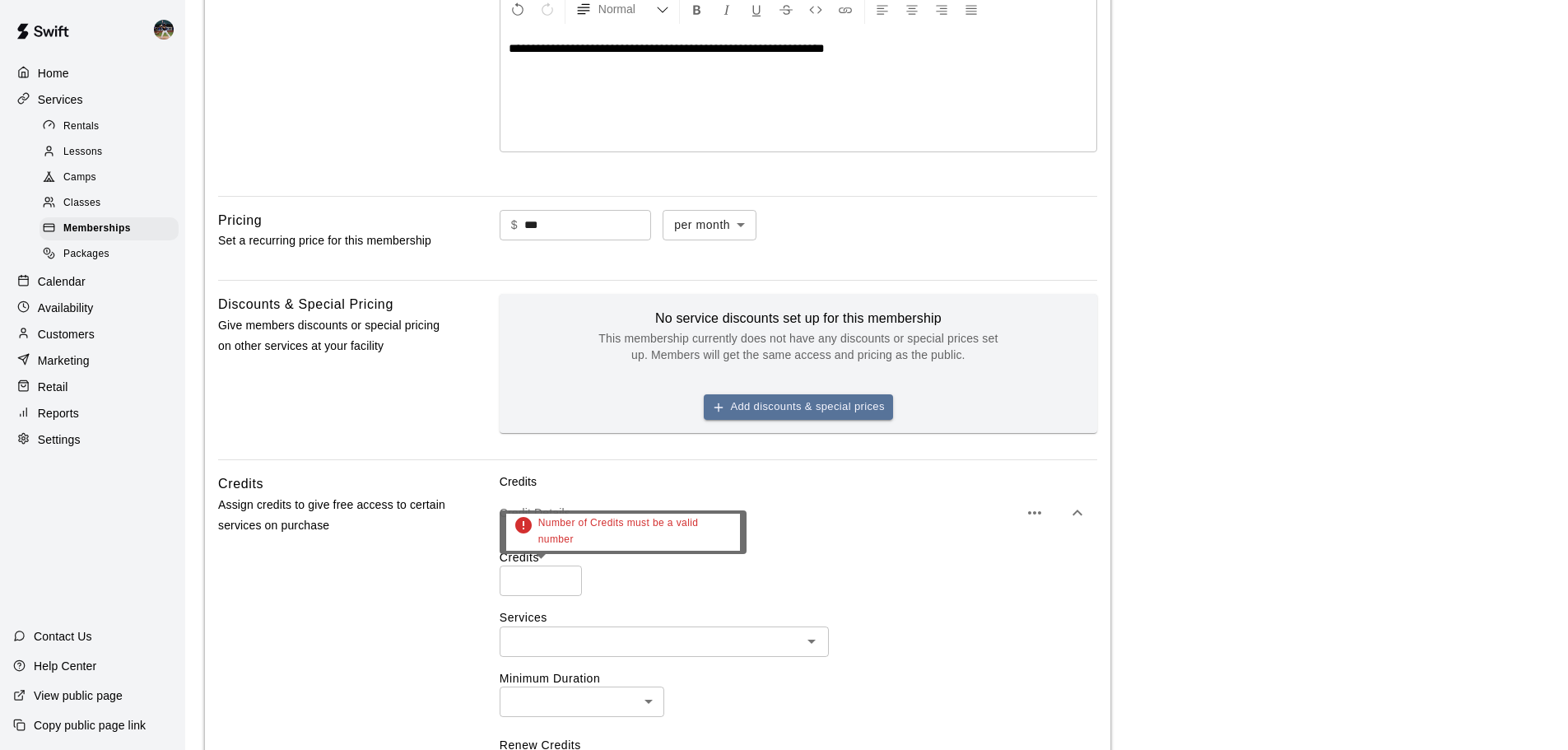
click at [538, 596] on input "number" at bounding box center [541, 580] width 83 height 30
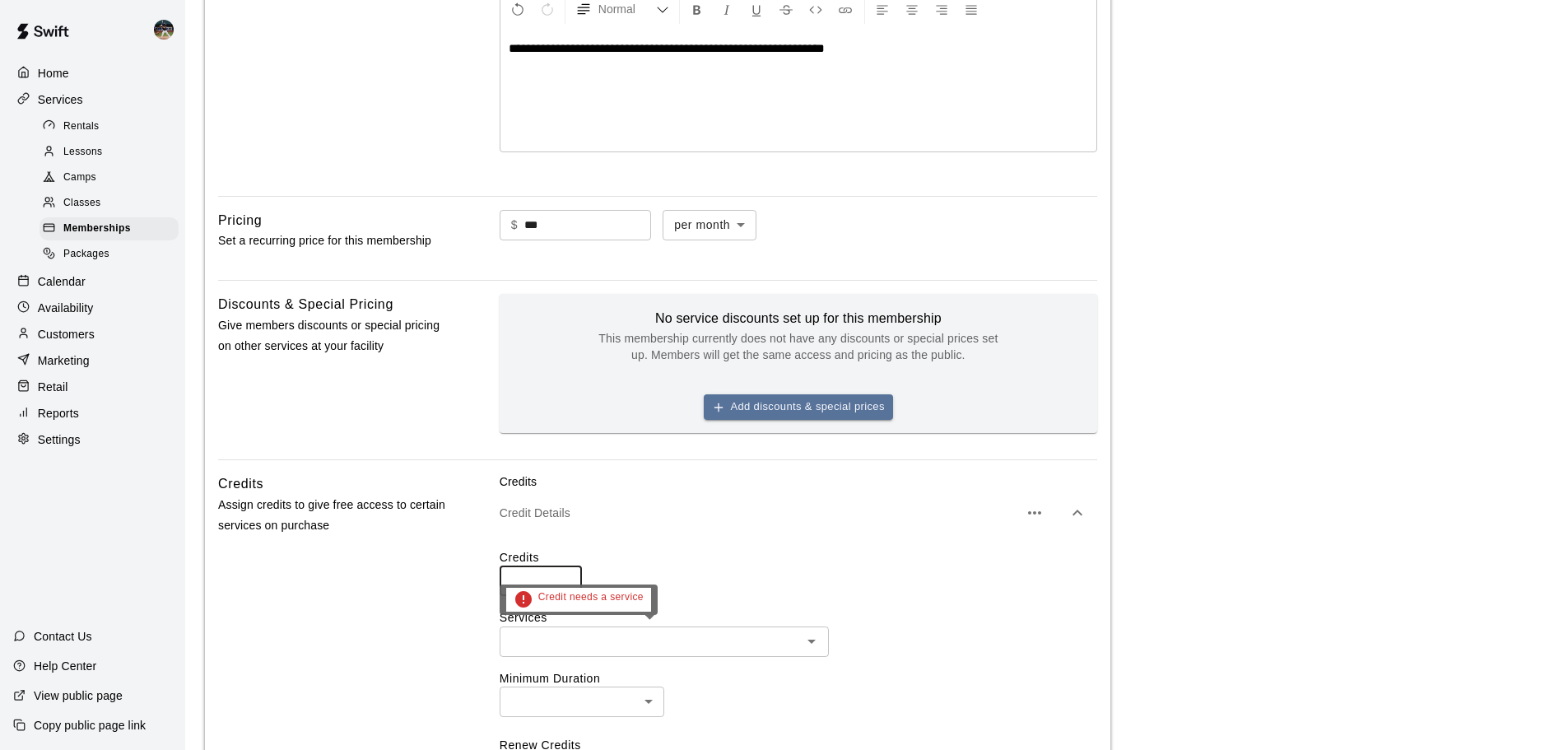
type input "***"
click at [658, 648] on input "text" at bounding box center [650, 642] width 292 height 21
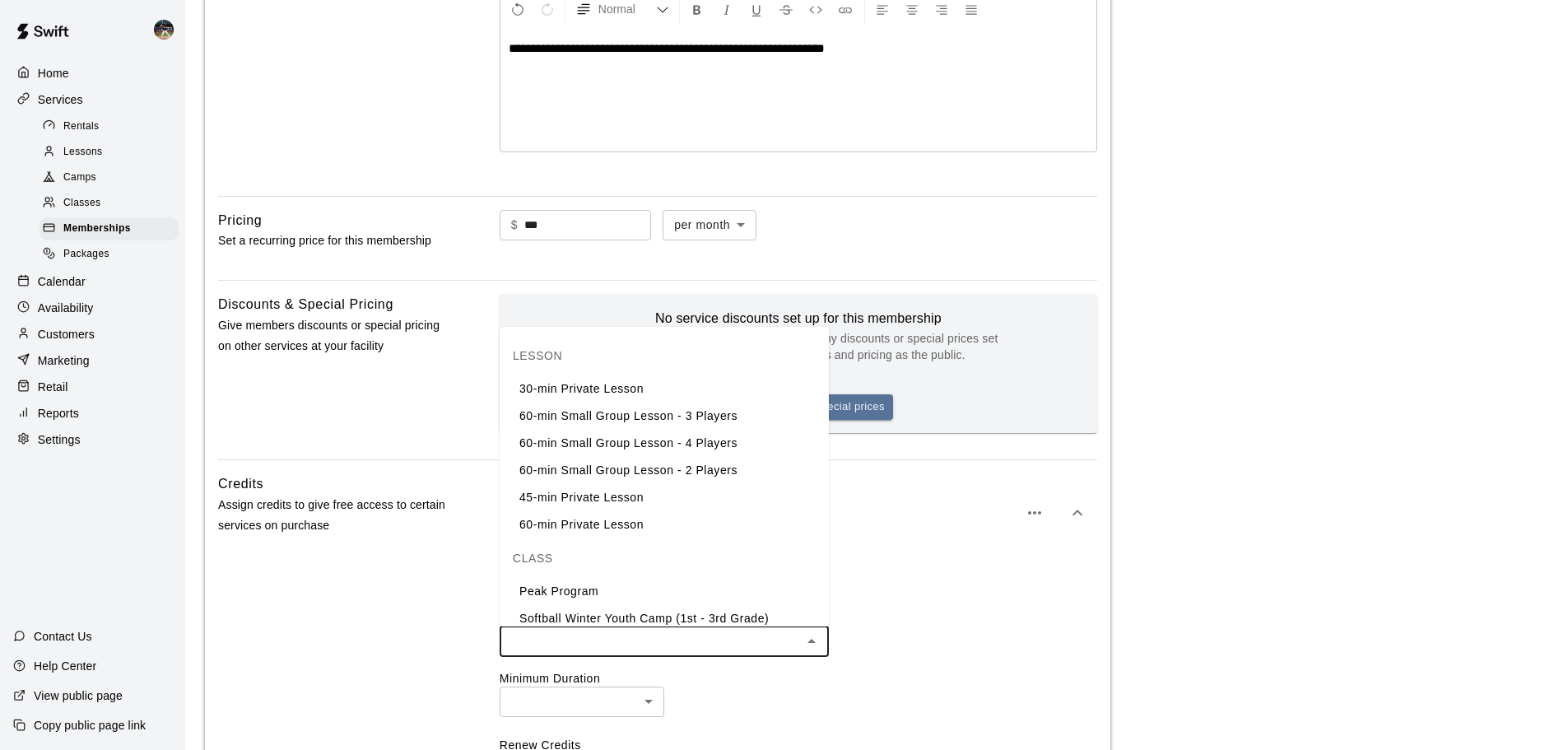
scroll to position [185, 0]
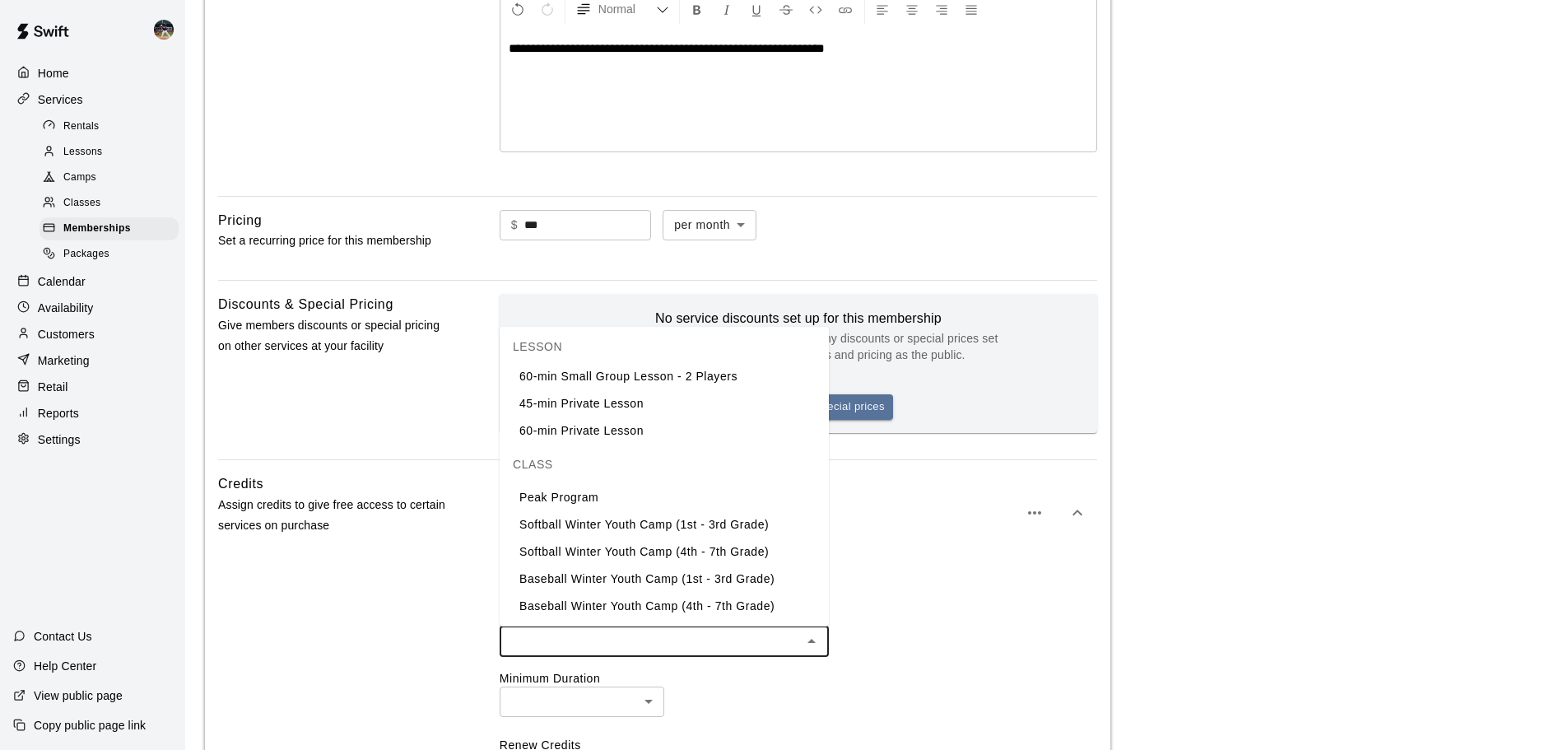
click at [641, 503] on li "Peak Program" at bounding box center [664, 498] width 329 height 28
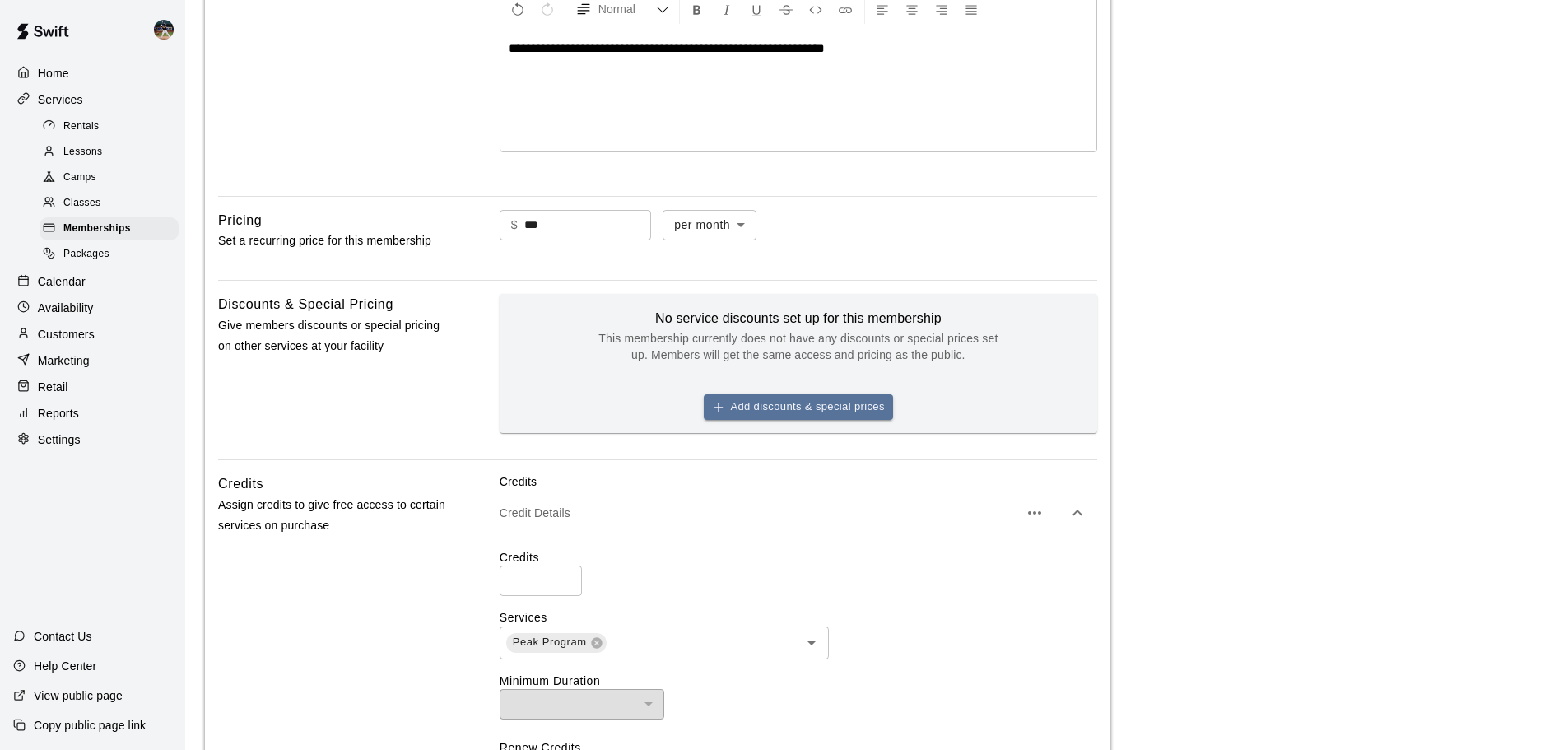
click at [1039, 558] on label "Credits" at bounding box center [798, 557] width 598 height 16
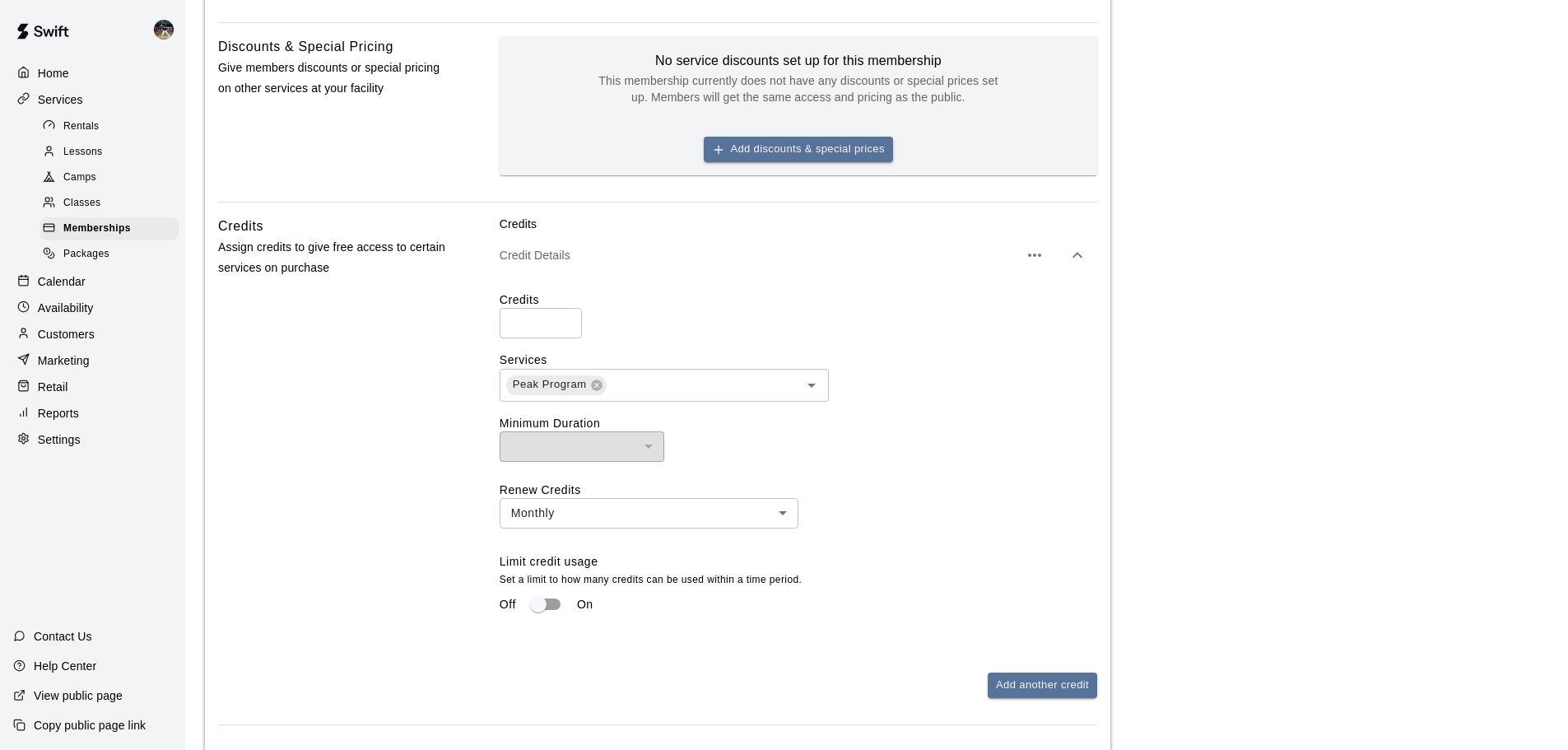
scroll to position [687, 0]
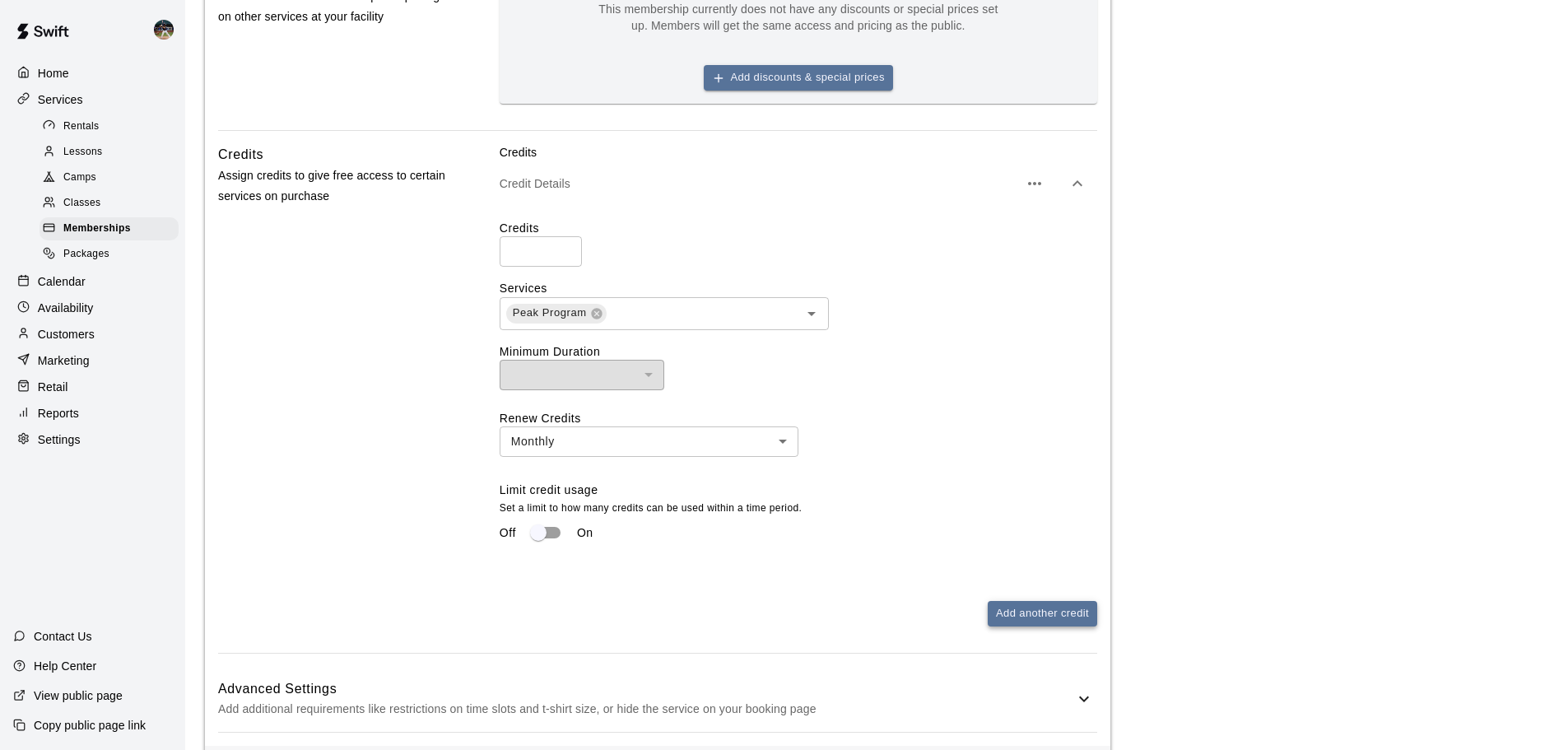
click at [1020, 613] on button "Add another credit" at bounding box center [1042, 614] width 109 height 26
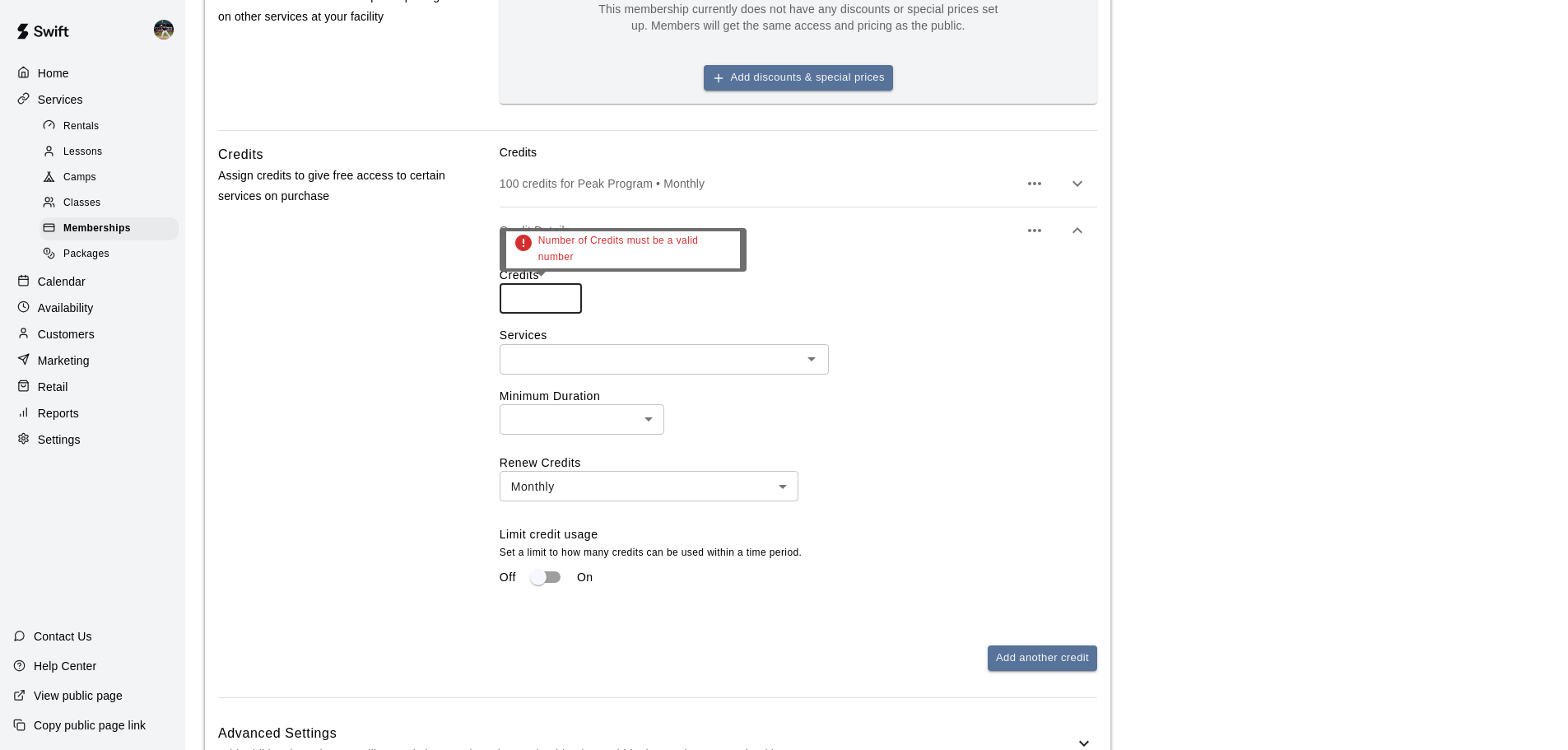
click at [544, 301] on input "number" at bounding box center [541, 298] width 83 height 30
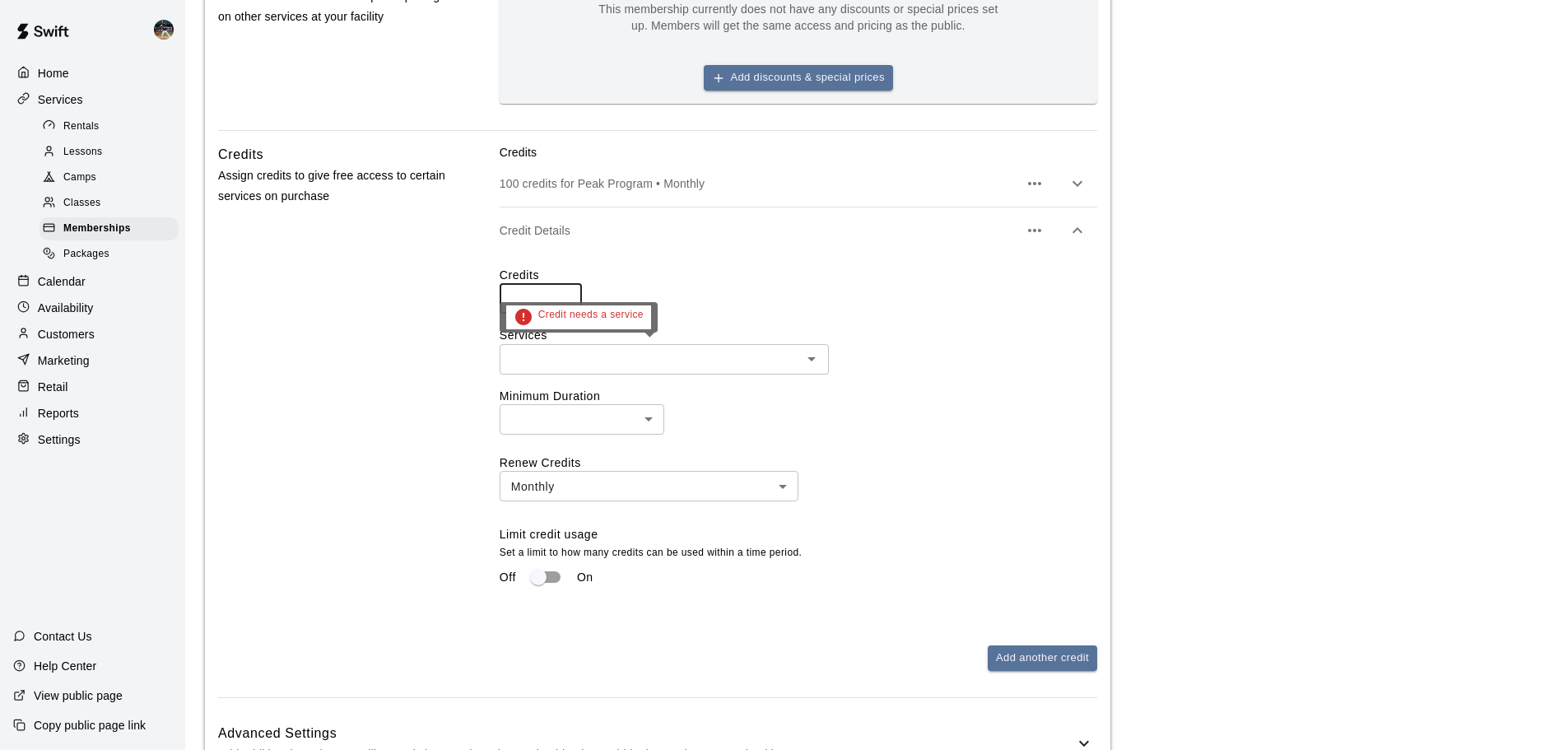
type input "*"
click at [627, 363] on input "text" at bounding box center [650, 359] width 292 height 21
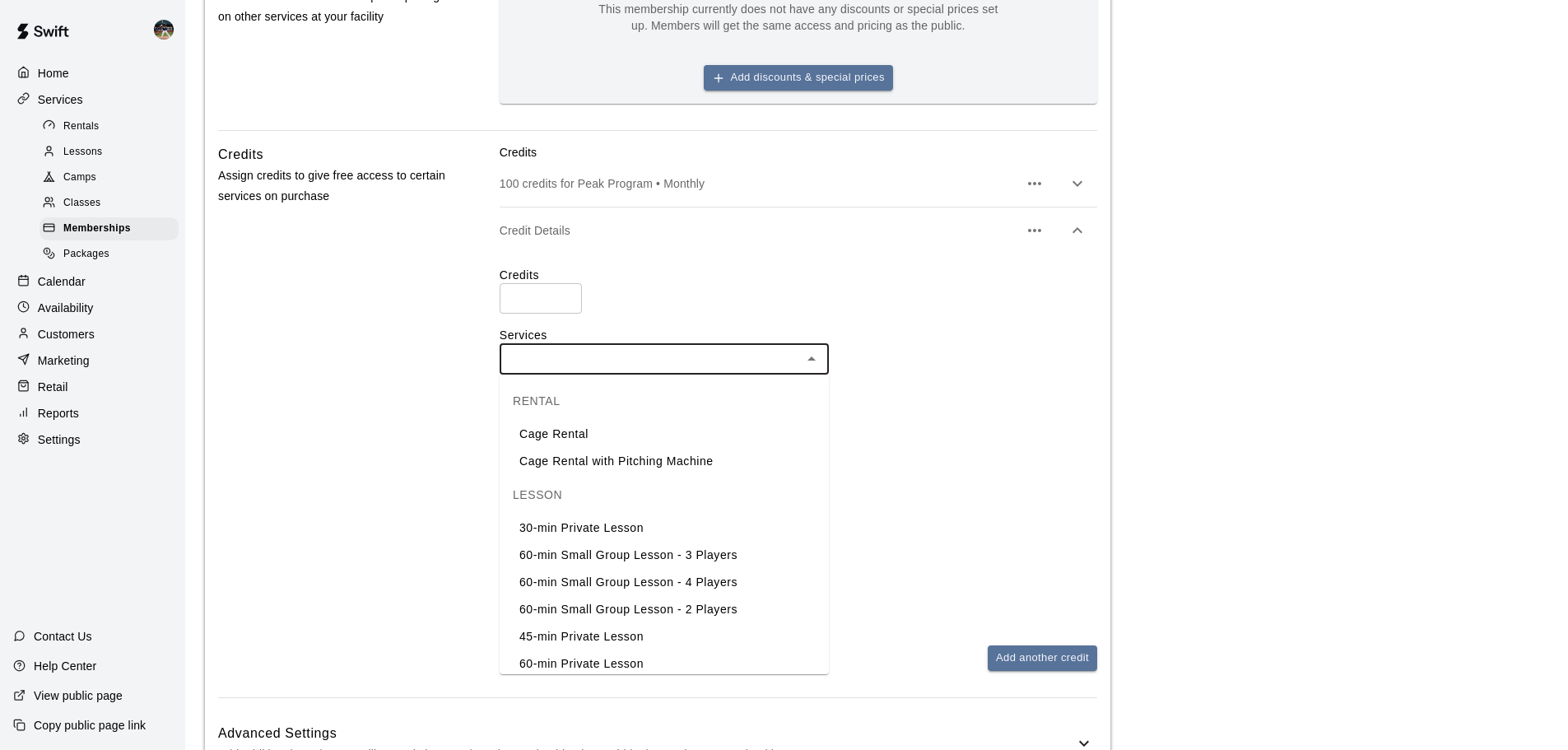
click at [621, 665] on li "60-min Private Lesson" at bounding box center [664, 664] width 329 height 28
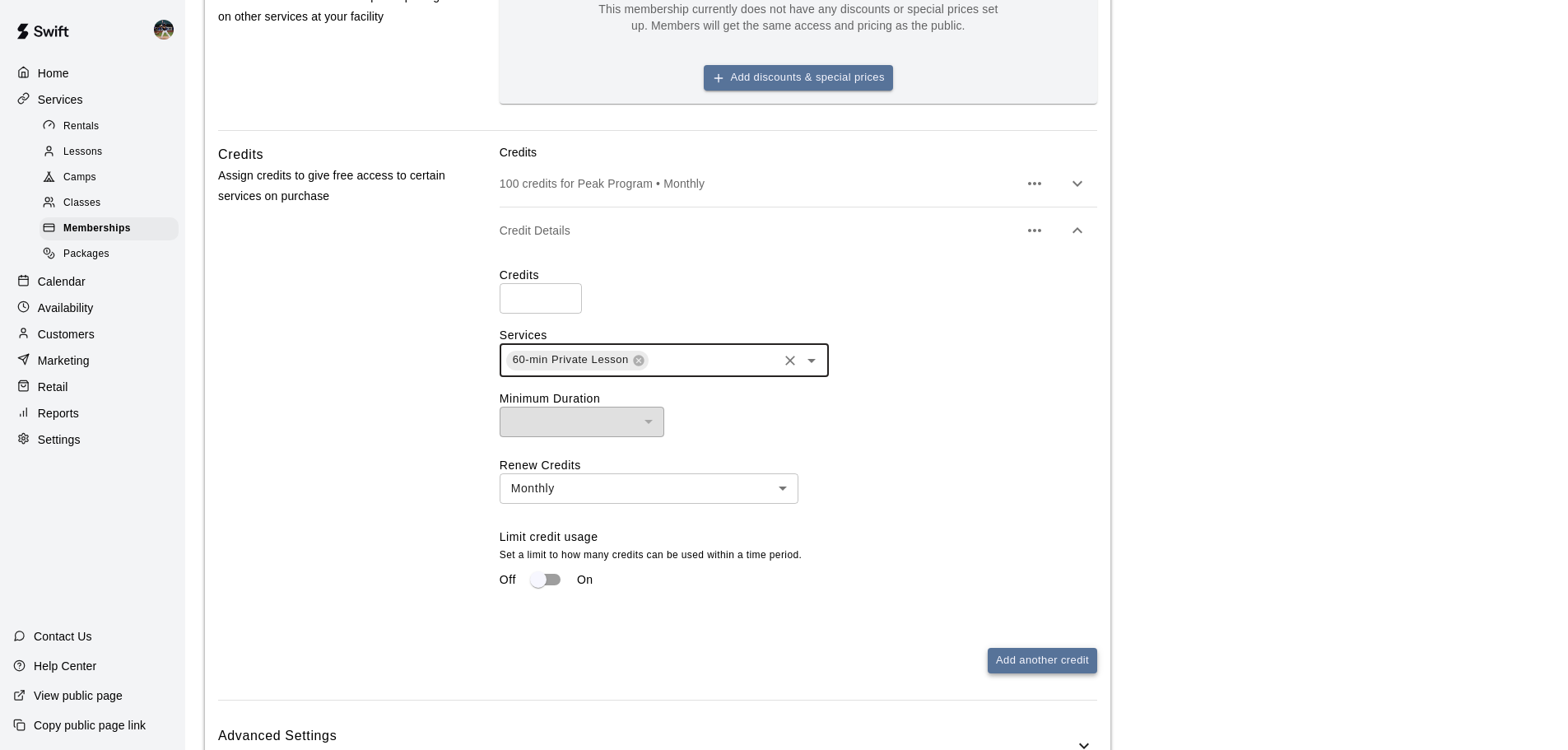
click at [1044, 668] on button "Add another credit" at bounding box center [1042, 660] width 109 height 26
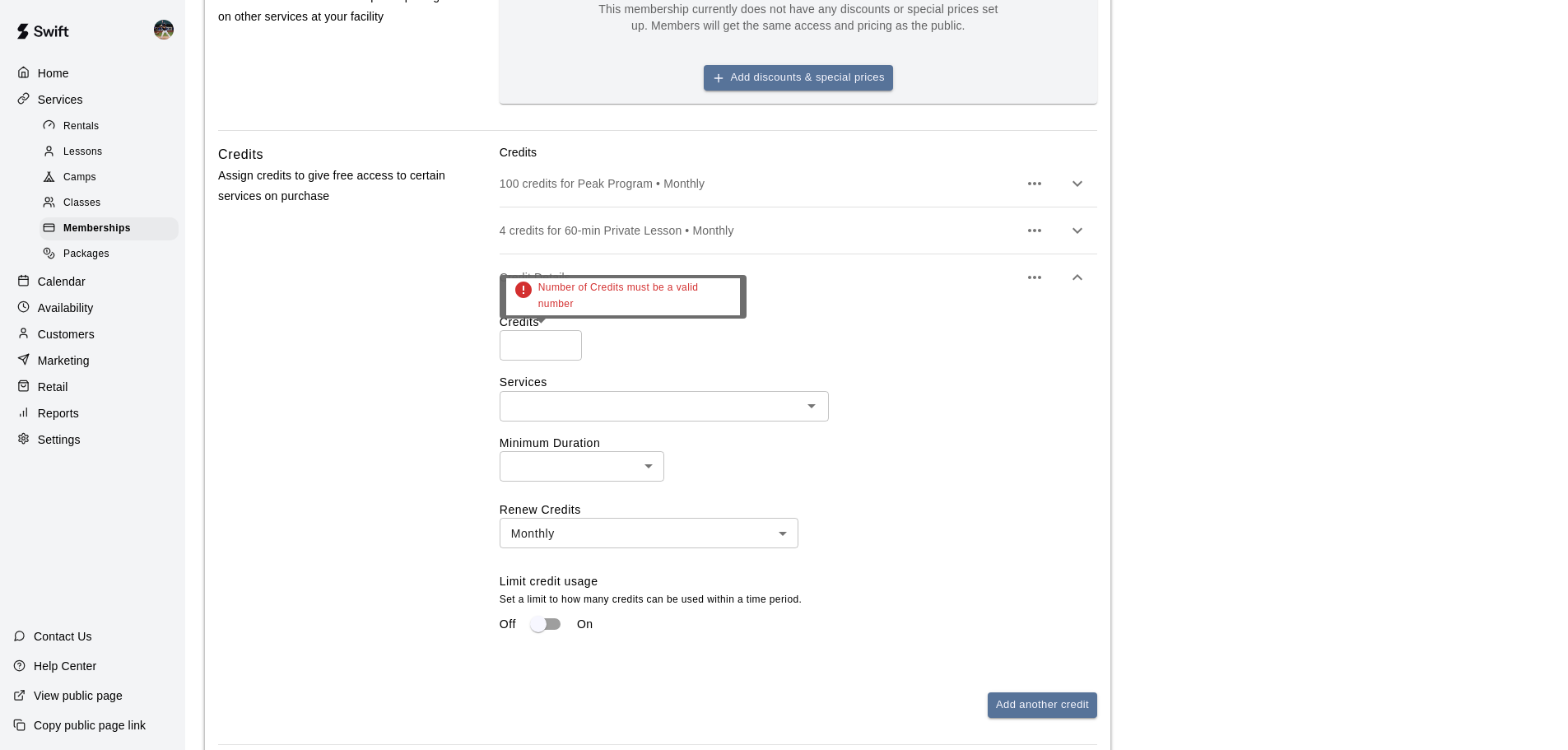
click at [526, 344] on input "number" at bounding box center [541, 344] width 83 height 30
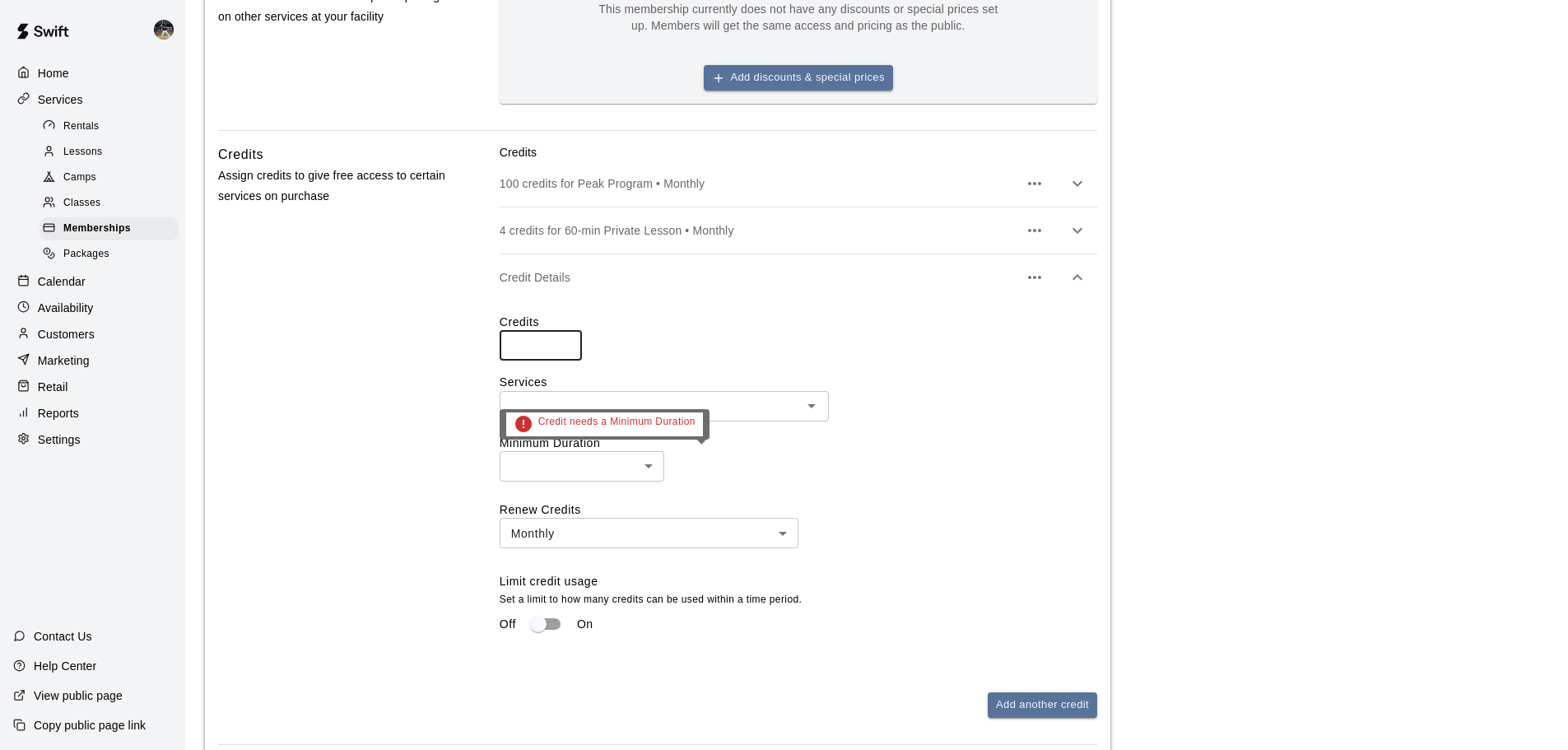
type input "*"
click at [620, 409] on div "Credit needs a Minimum Duration" at bounding box center [604, 425] width 210 height 31
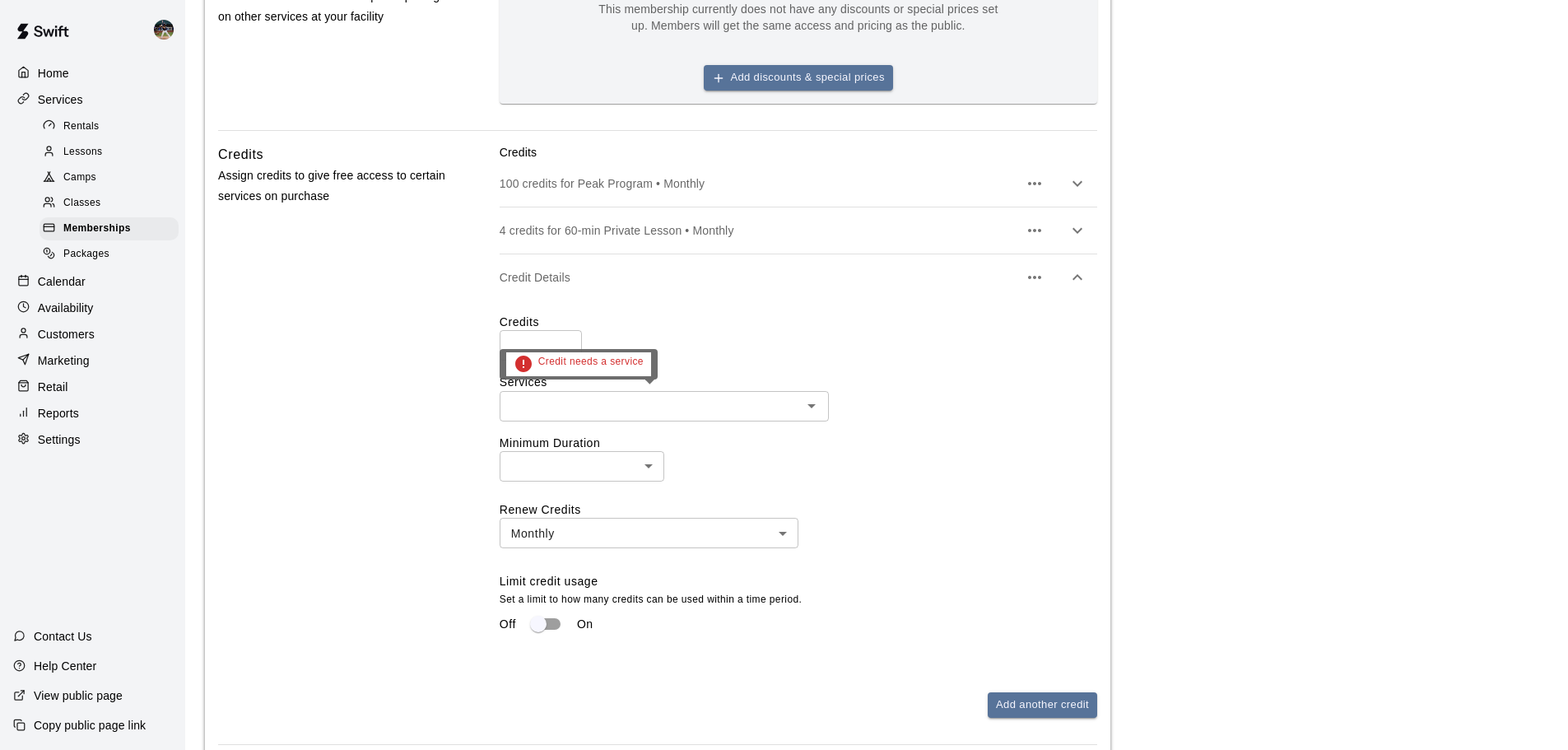
click at [584, 394] on div "​" at bounding box center [664, 406] width 329 height 30
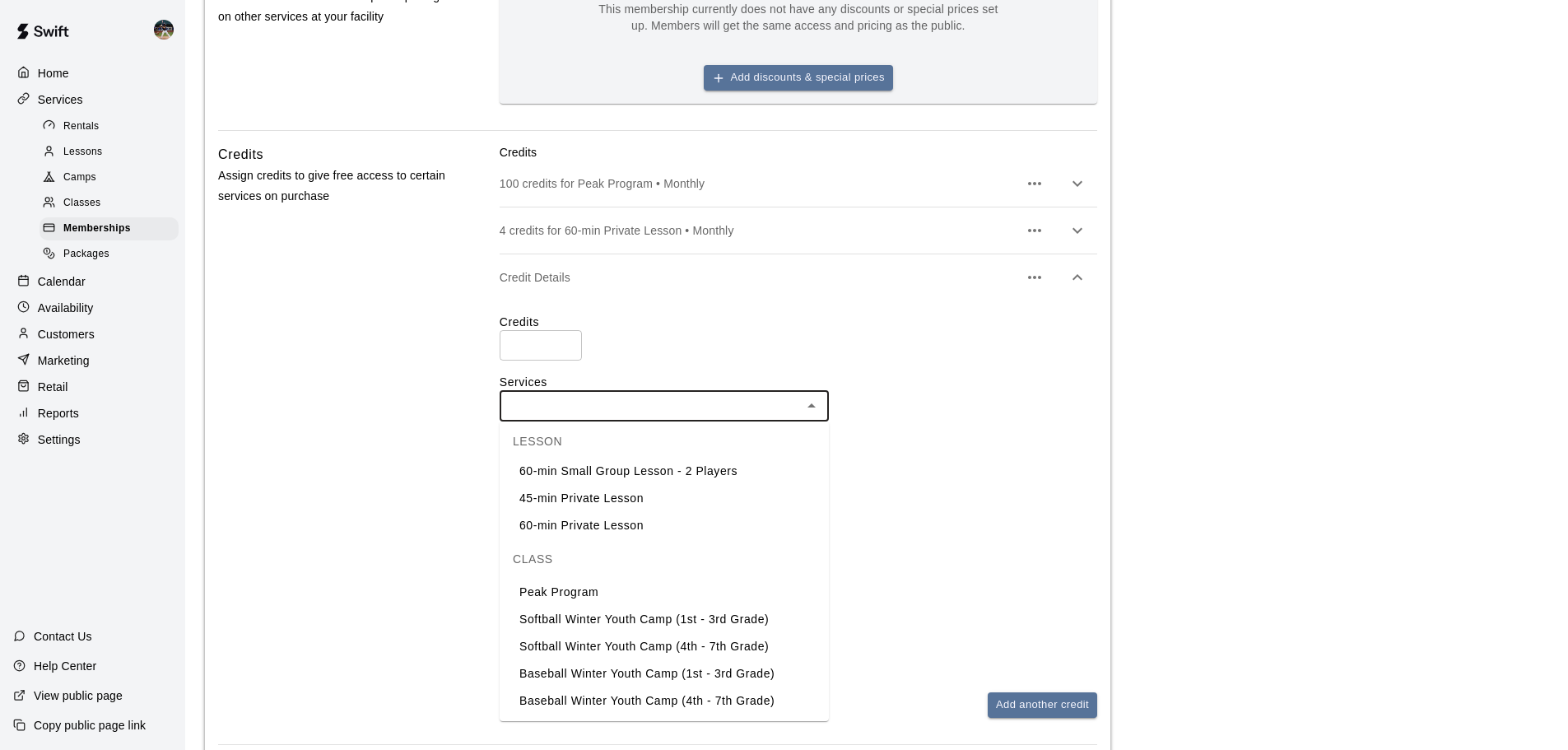
scroll to position [103, 0]
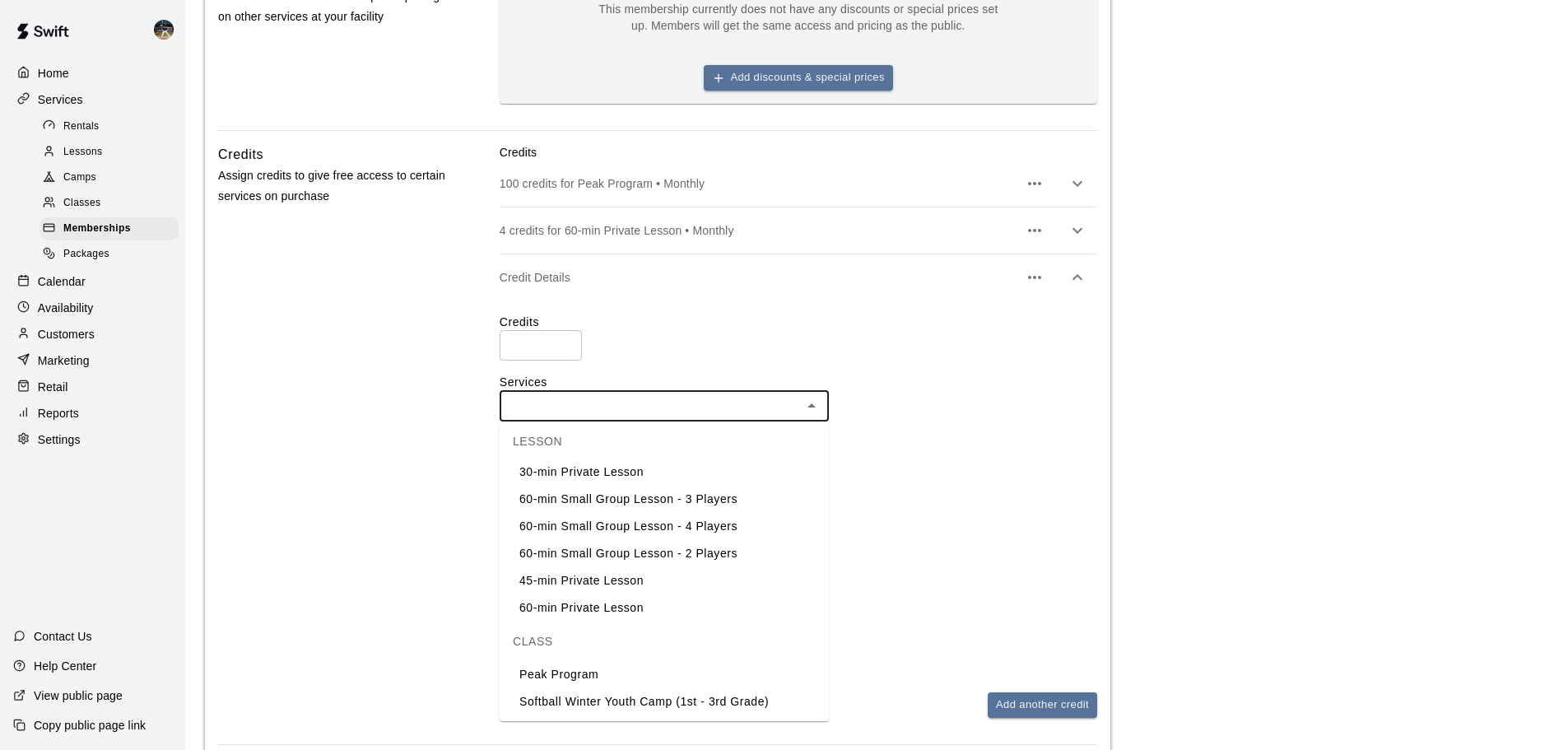
click at [623, 576] on li "45-min Private Lesson" at bounding box center [664, 581] width 329 height 28
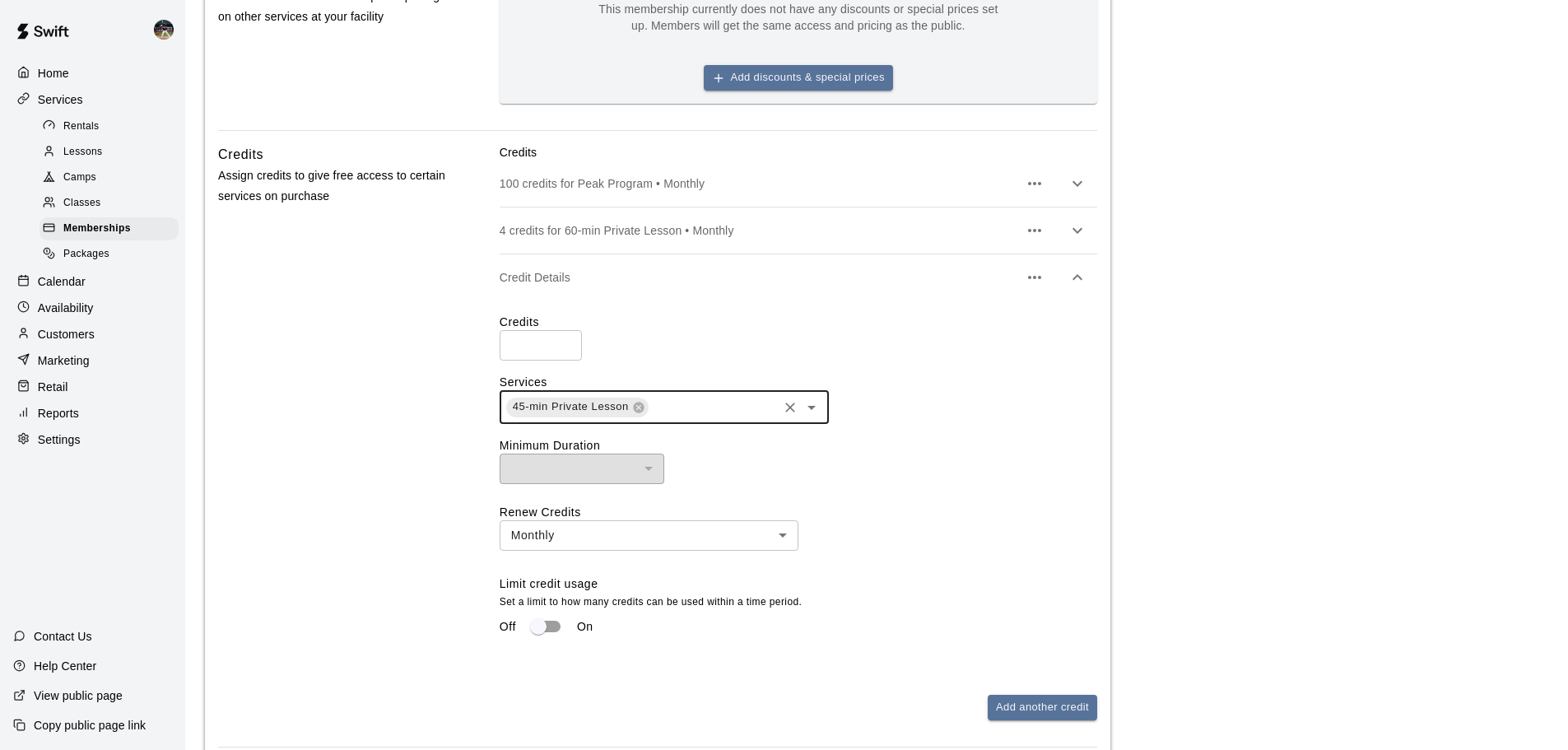
click at [953, 482] on div "​ ​" at bounding box center [798, 468] width 598 height 30
click at [1065, 271] on button "button" at bounding box center [1077, 277] width 33 height 33
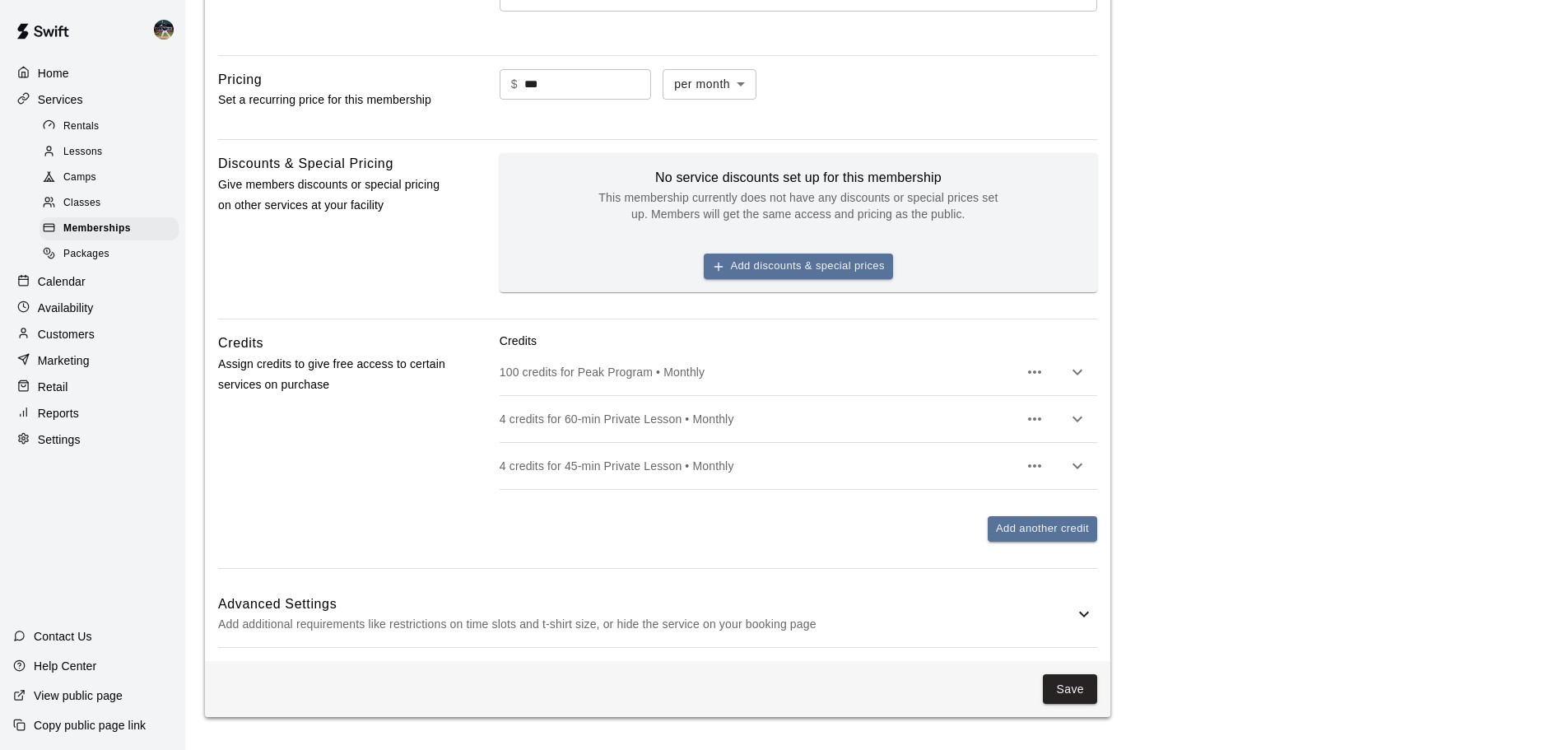
scroll to position [499, 0]
click at [840, 588] on div "Advanced Settings Add additional requirements like restrictions on time slots a…" at bounding box center [657, 615] width 879 height 65
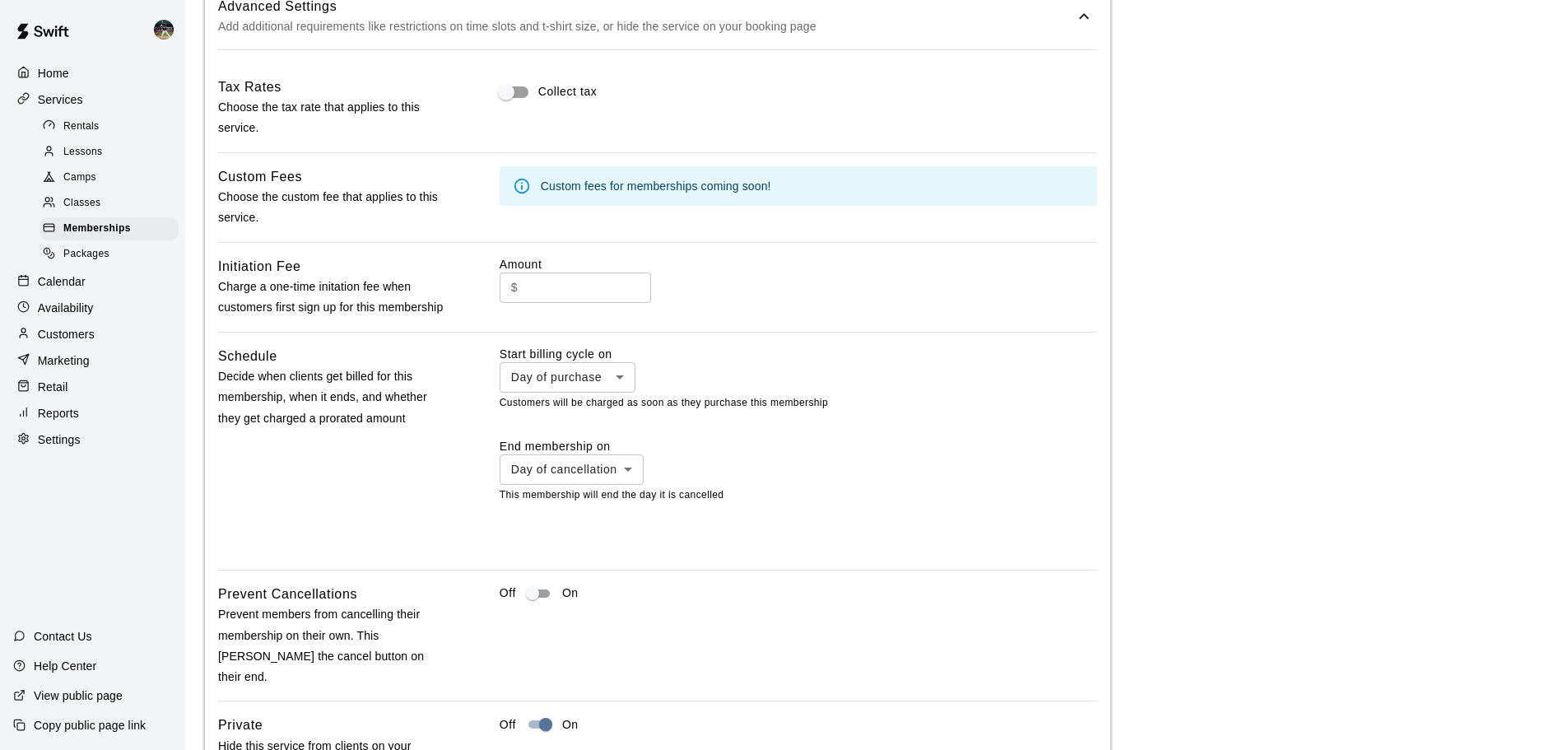
scroll to position [1068, 0]
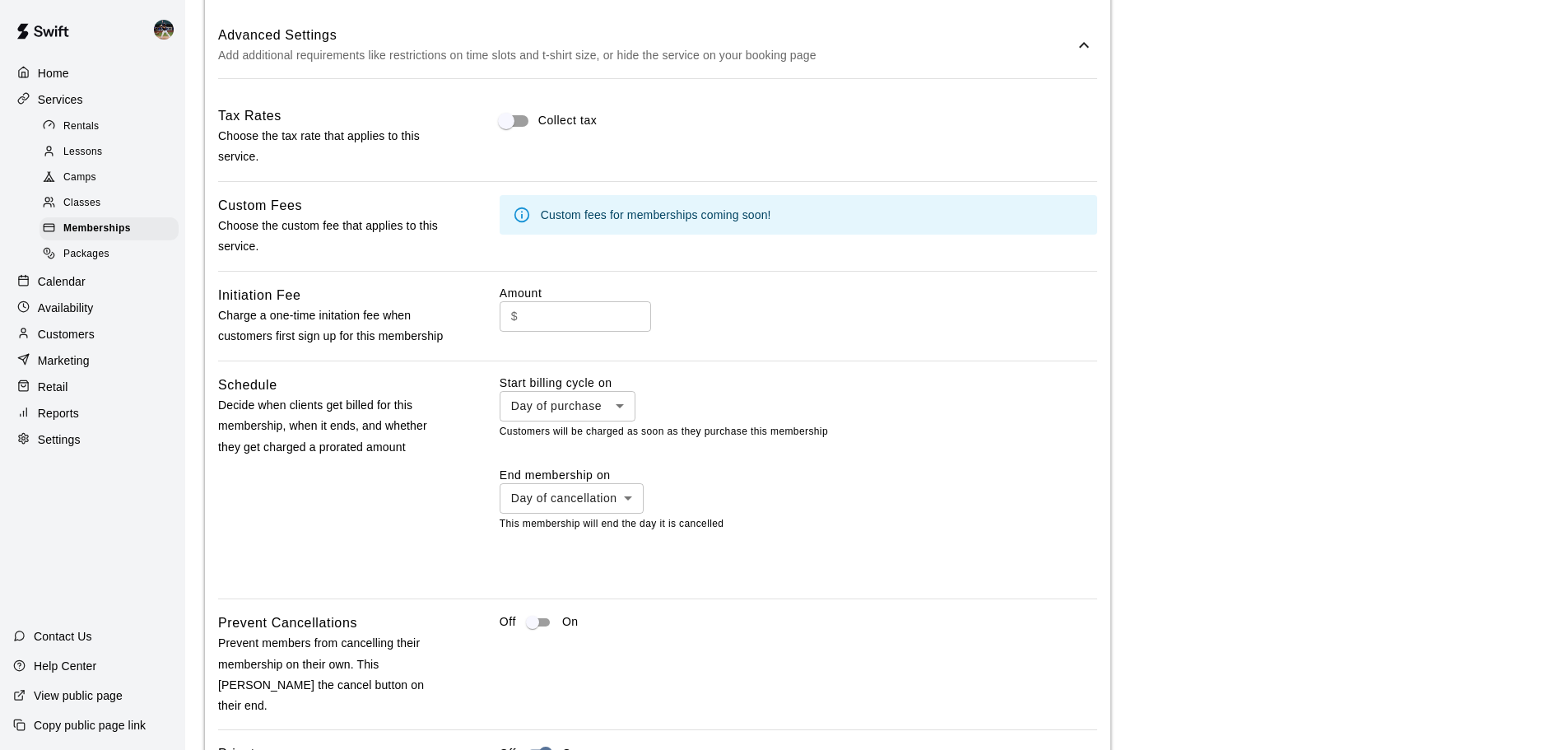
click at [578, 470] on li "1st day of the month" at bounding box center [567, 469] width 140 height 28
type input "**********"
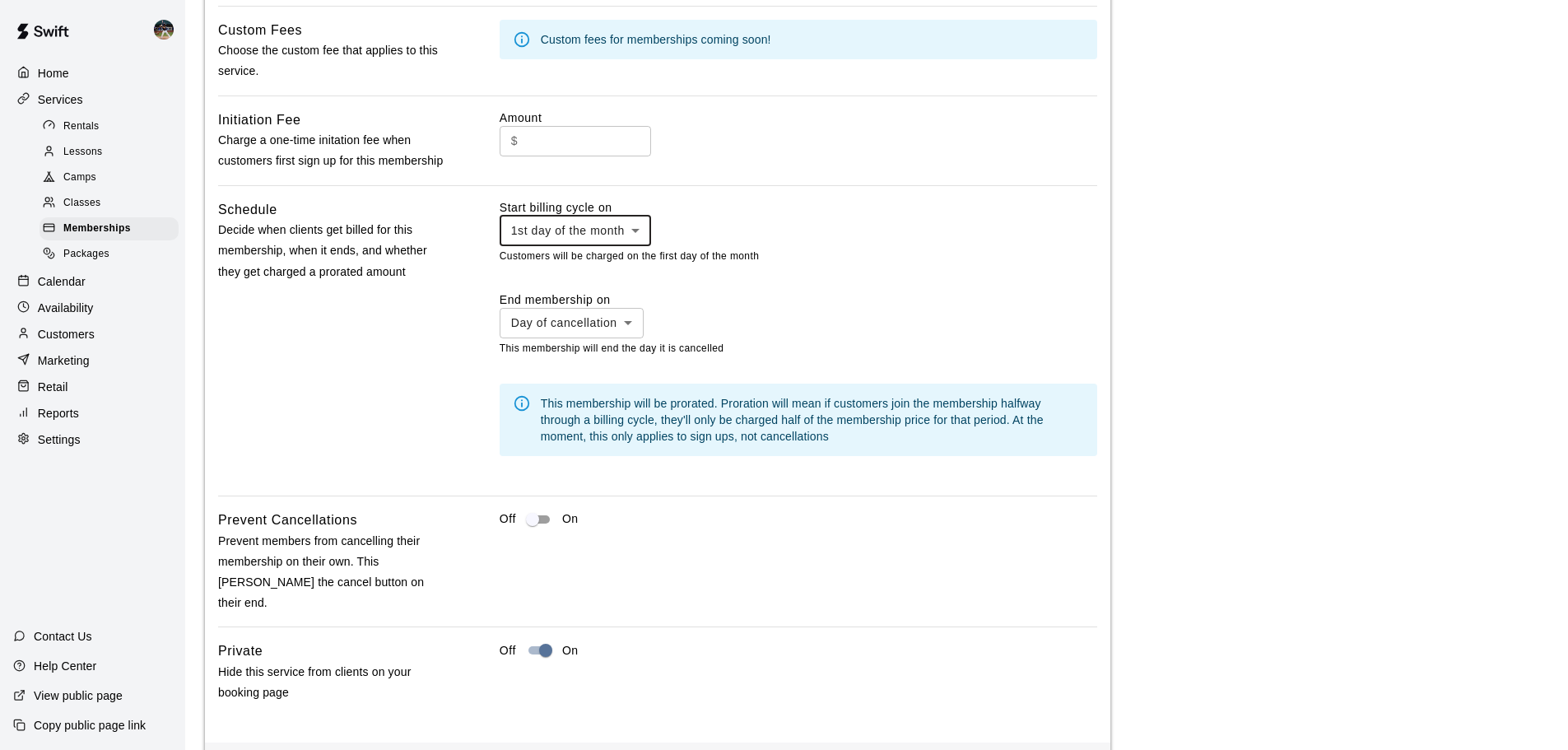
scroll to position [1305, 0]
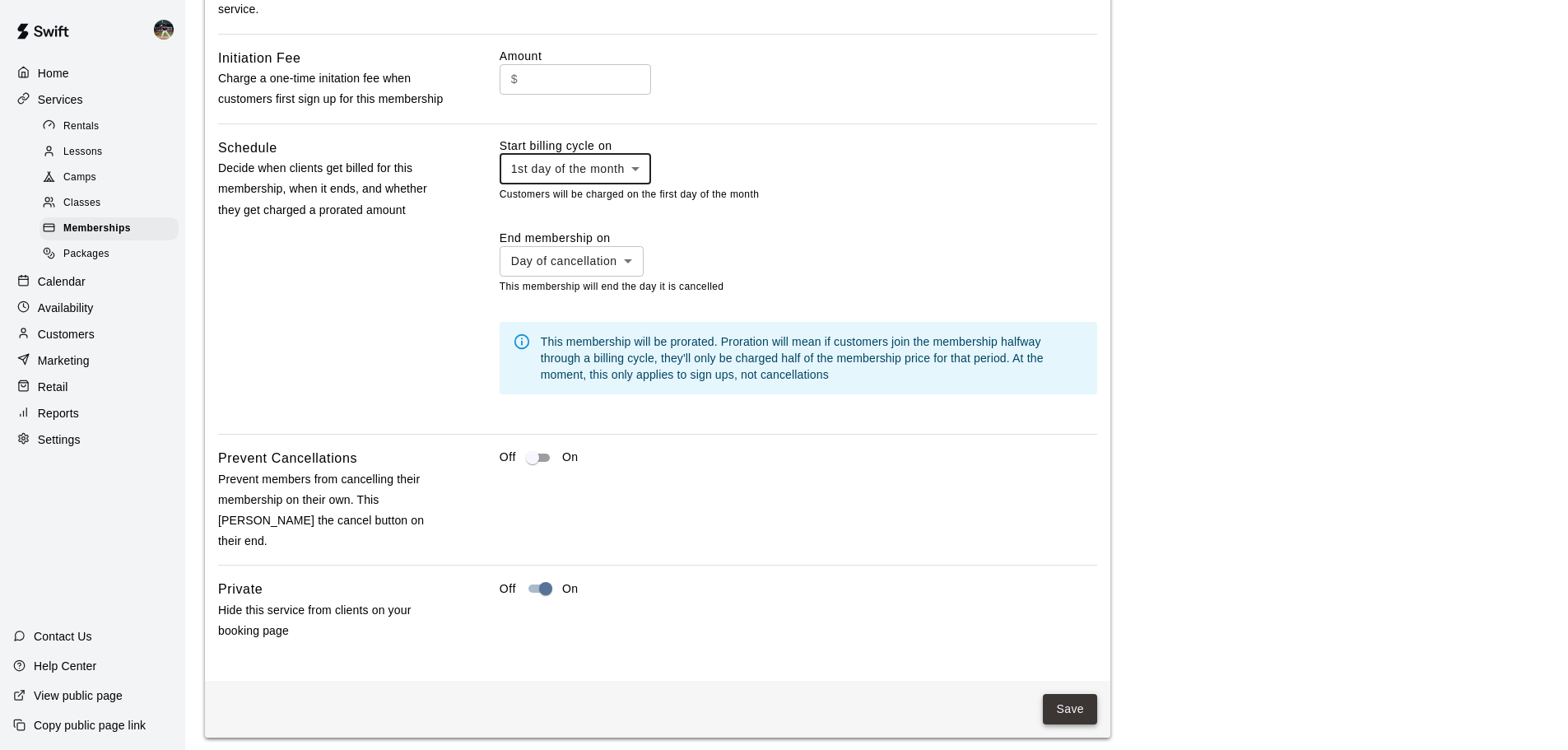
click at [1078, 694] on button "Save" at bounding box center [1069, 709] width 54 height 30
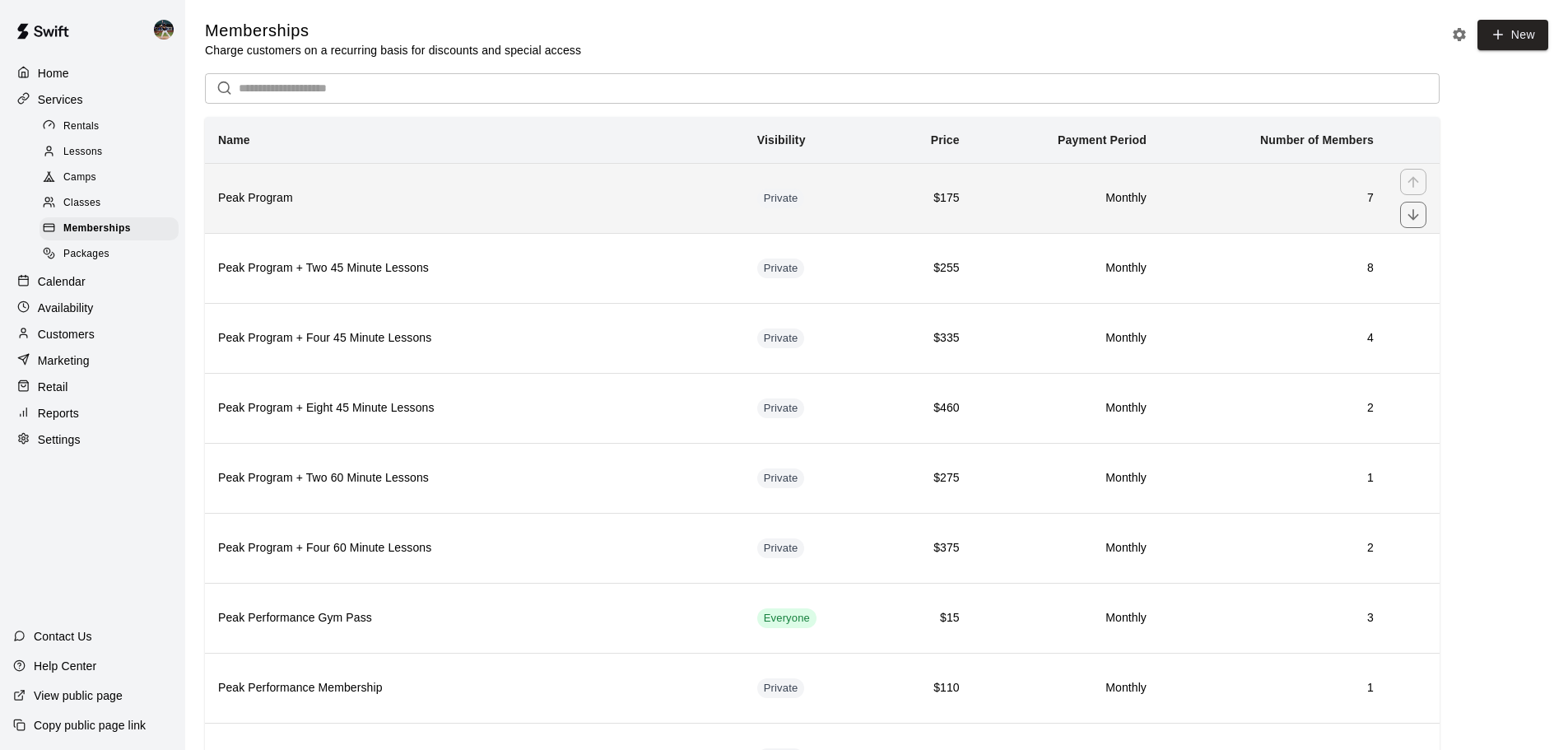
click at [410, 220] on th "Peak Program" at bounding box center [474, 197] width 539 height 70
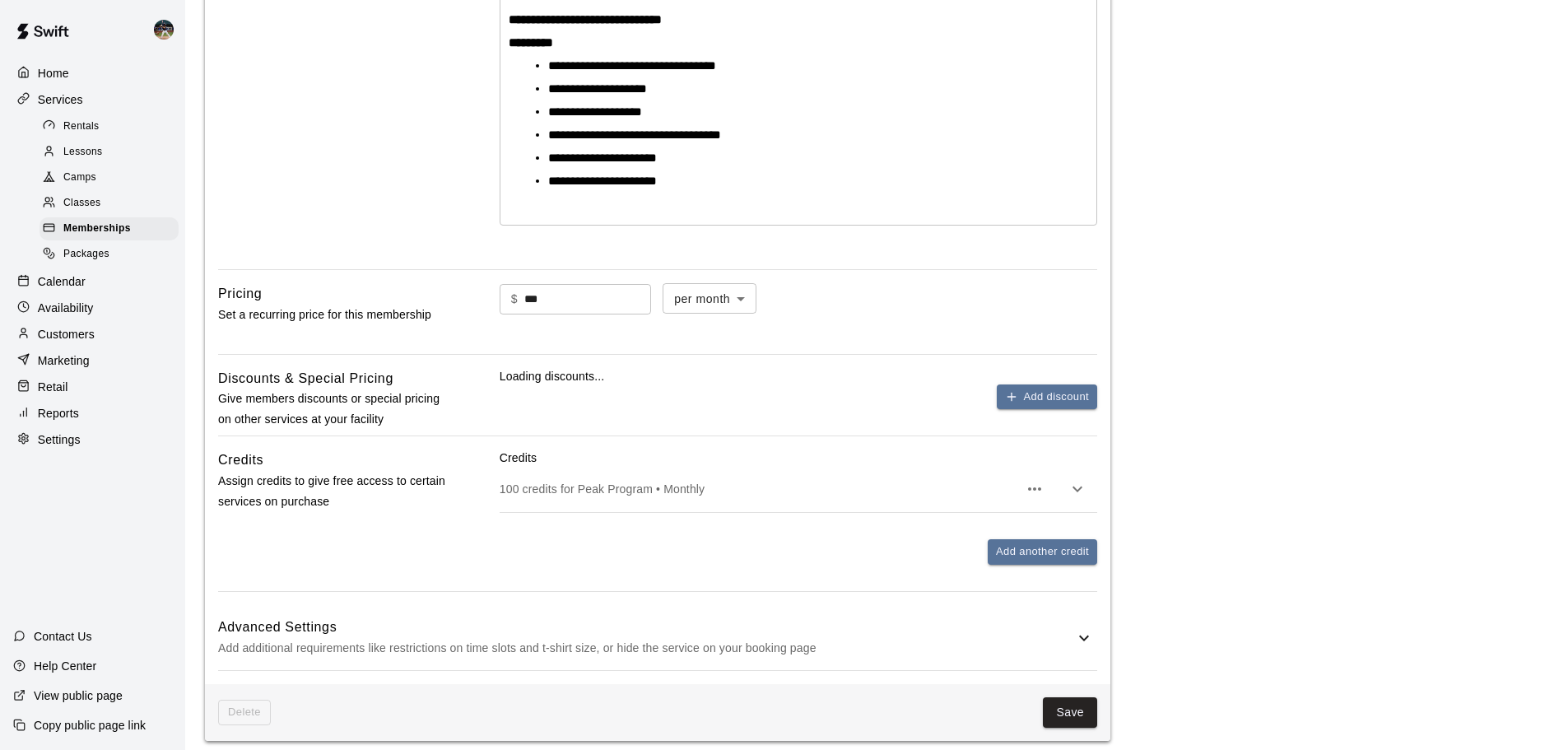
scroll to position [659, 0]
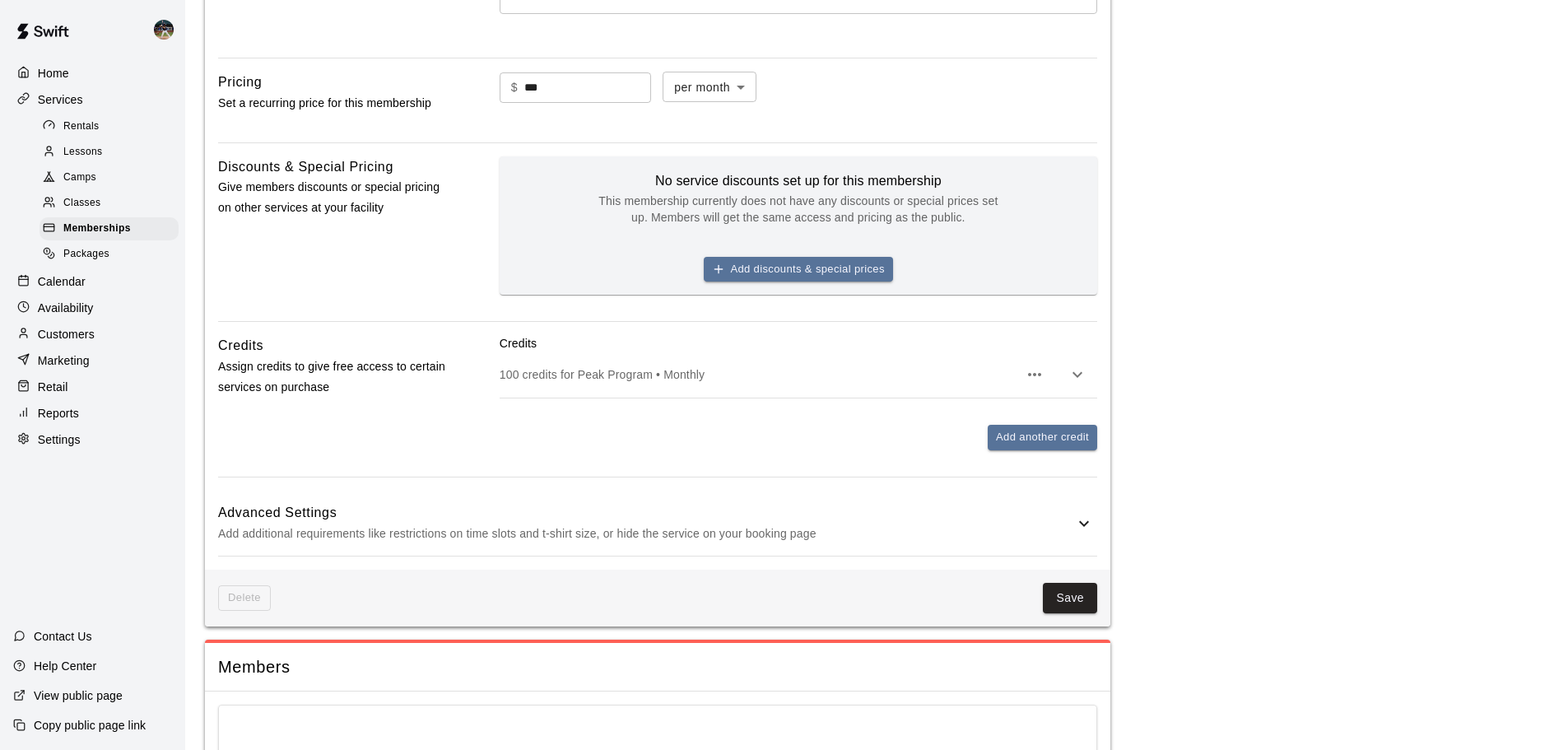
click at [578, 506] on h6 "Advanced Settings" at bounding box center [646, 512] width 856 height 22
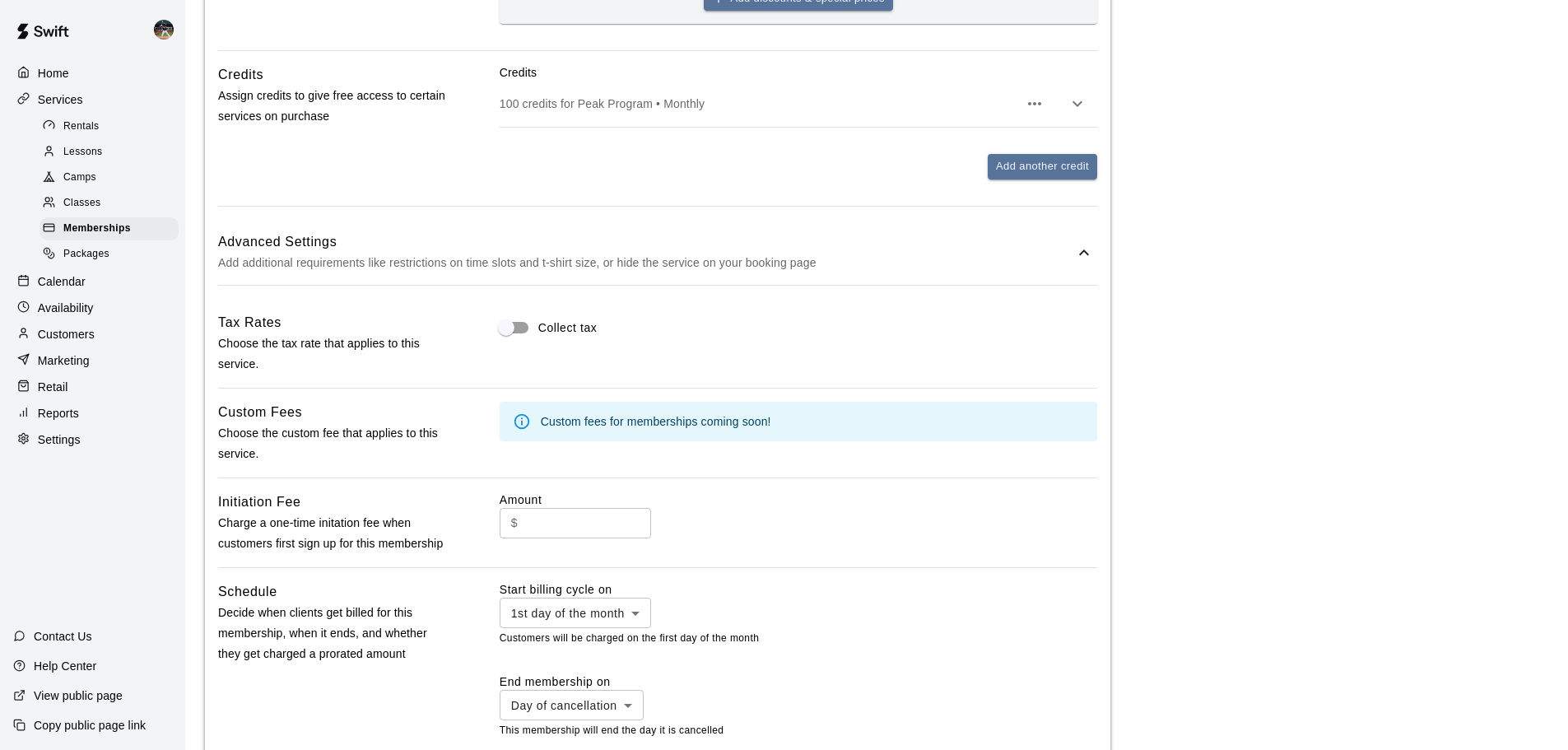
scroll to position [988, 0]
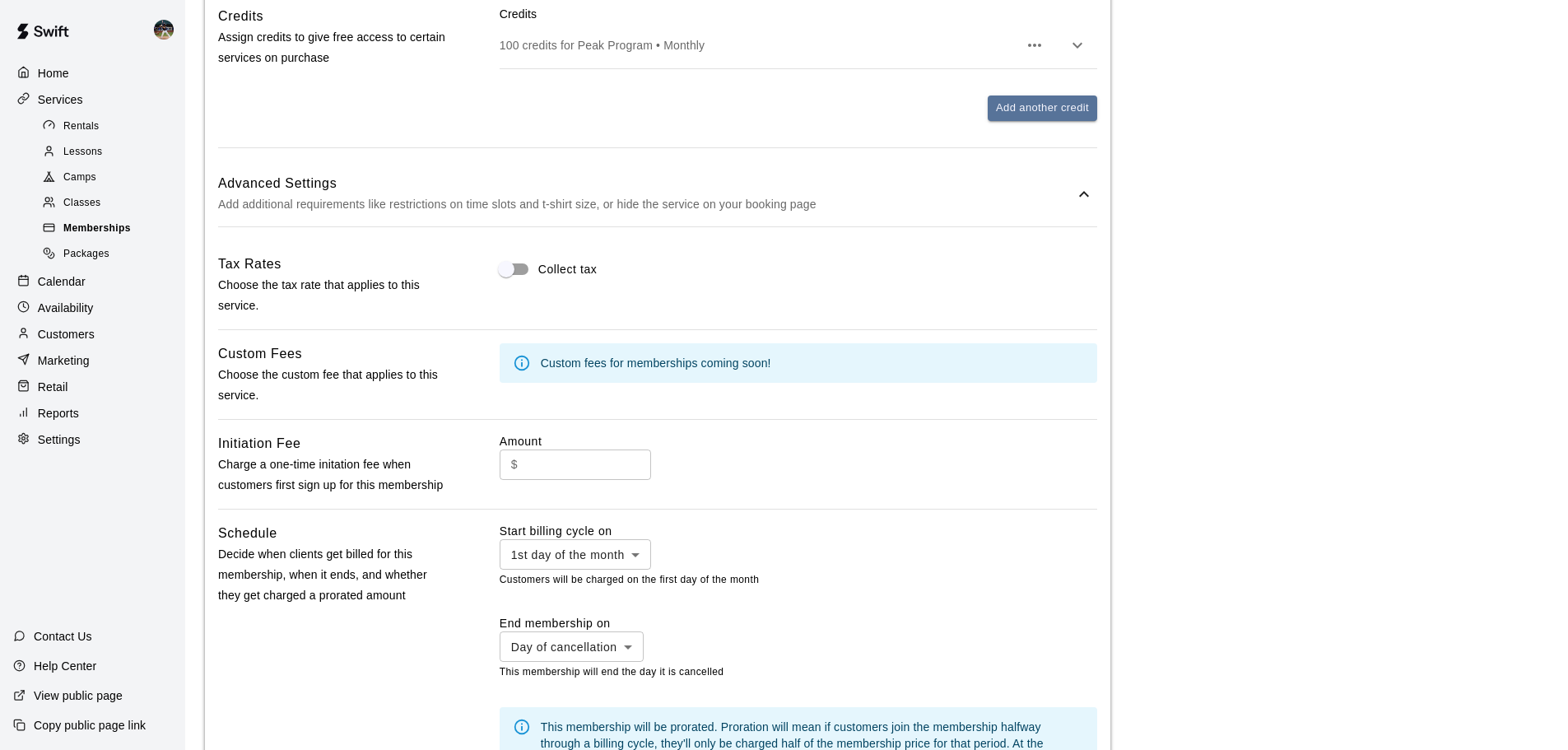
click at [125, 237] on span "Memberships" at bounding box center [97, 228] width 67 height 16
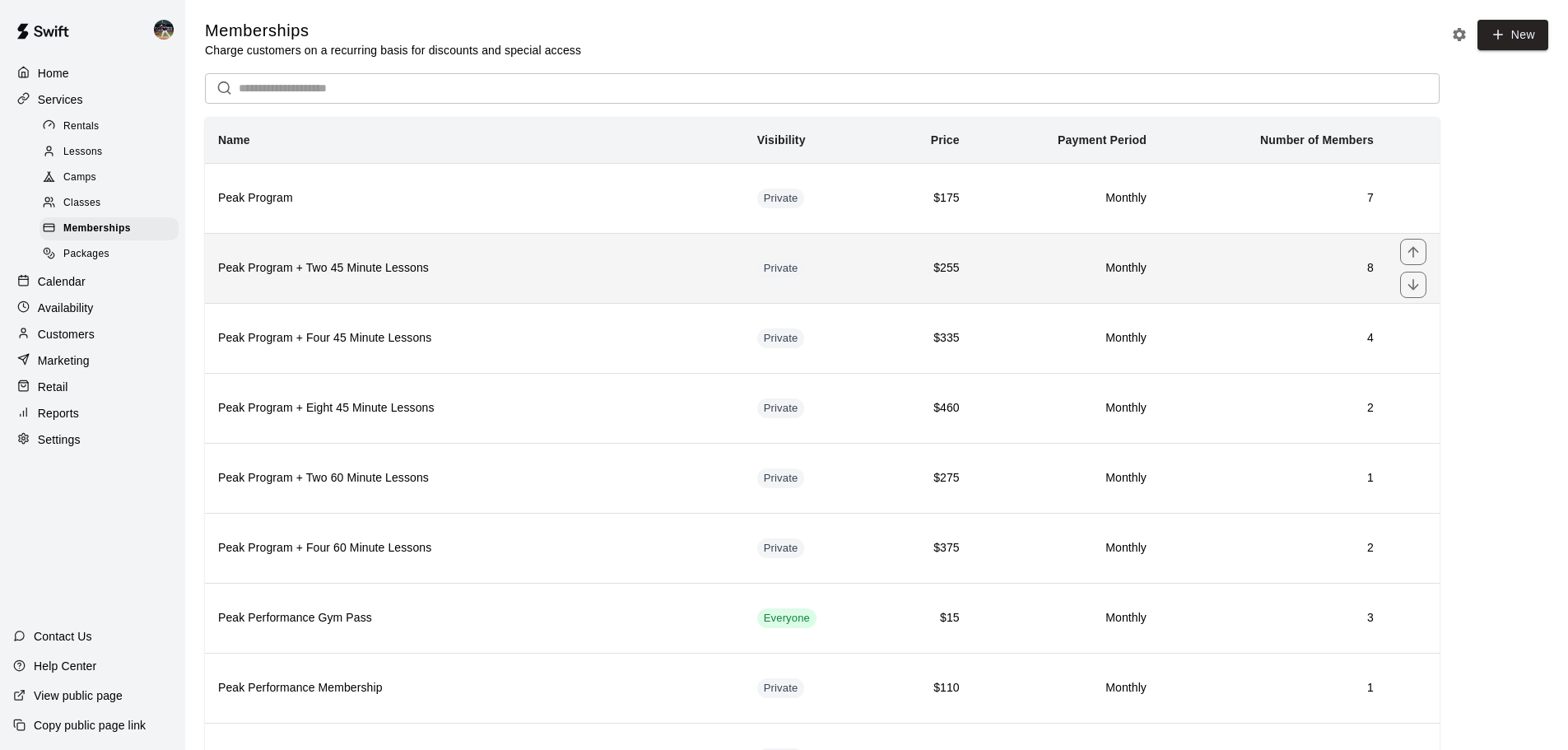
click at [421, 275] on h6 "Peak Program + Two 45 Minute Lessons" at bounding box center [474, 268] width 513 height 18
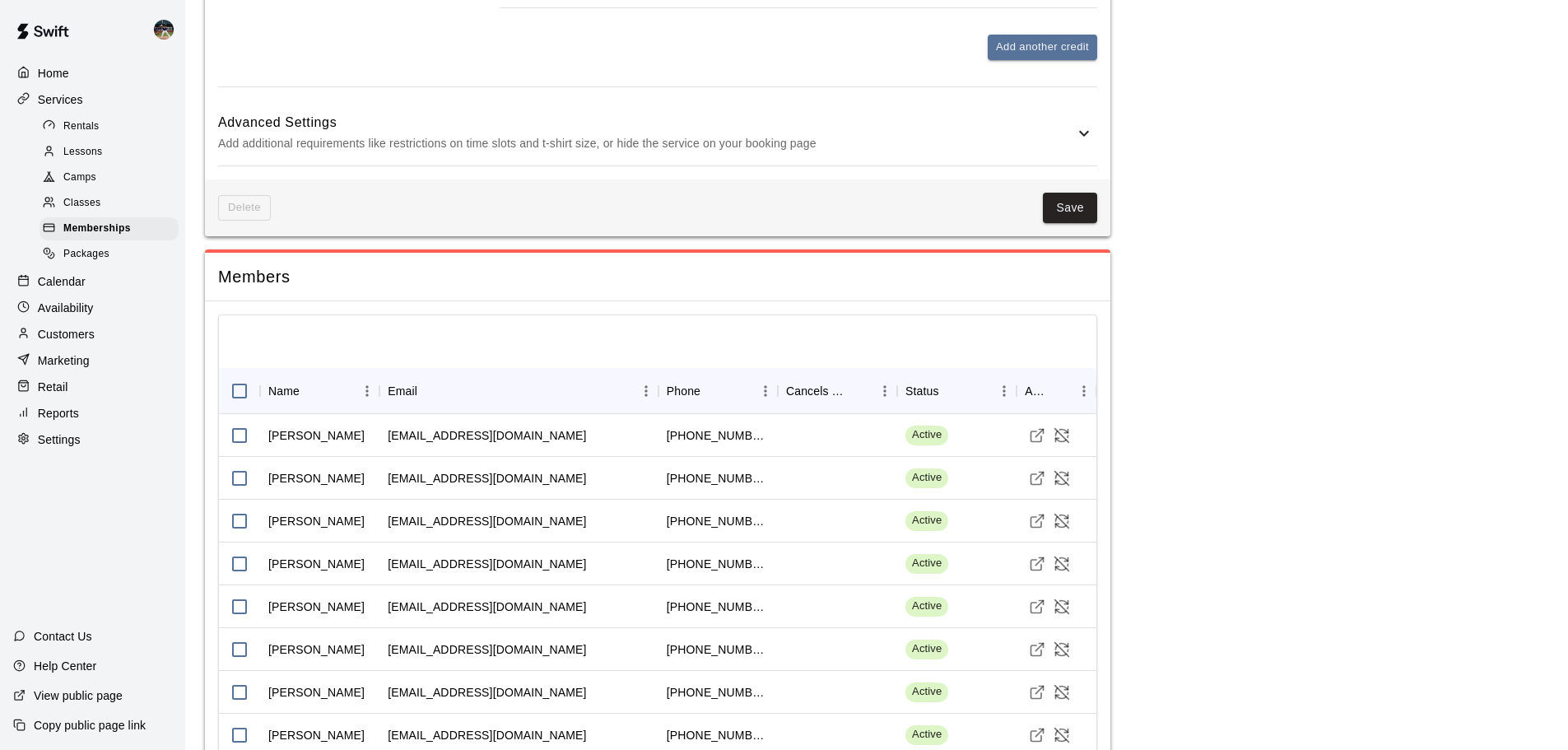
scroll to position [839, 0]
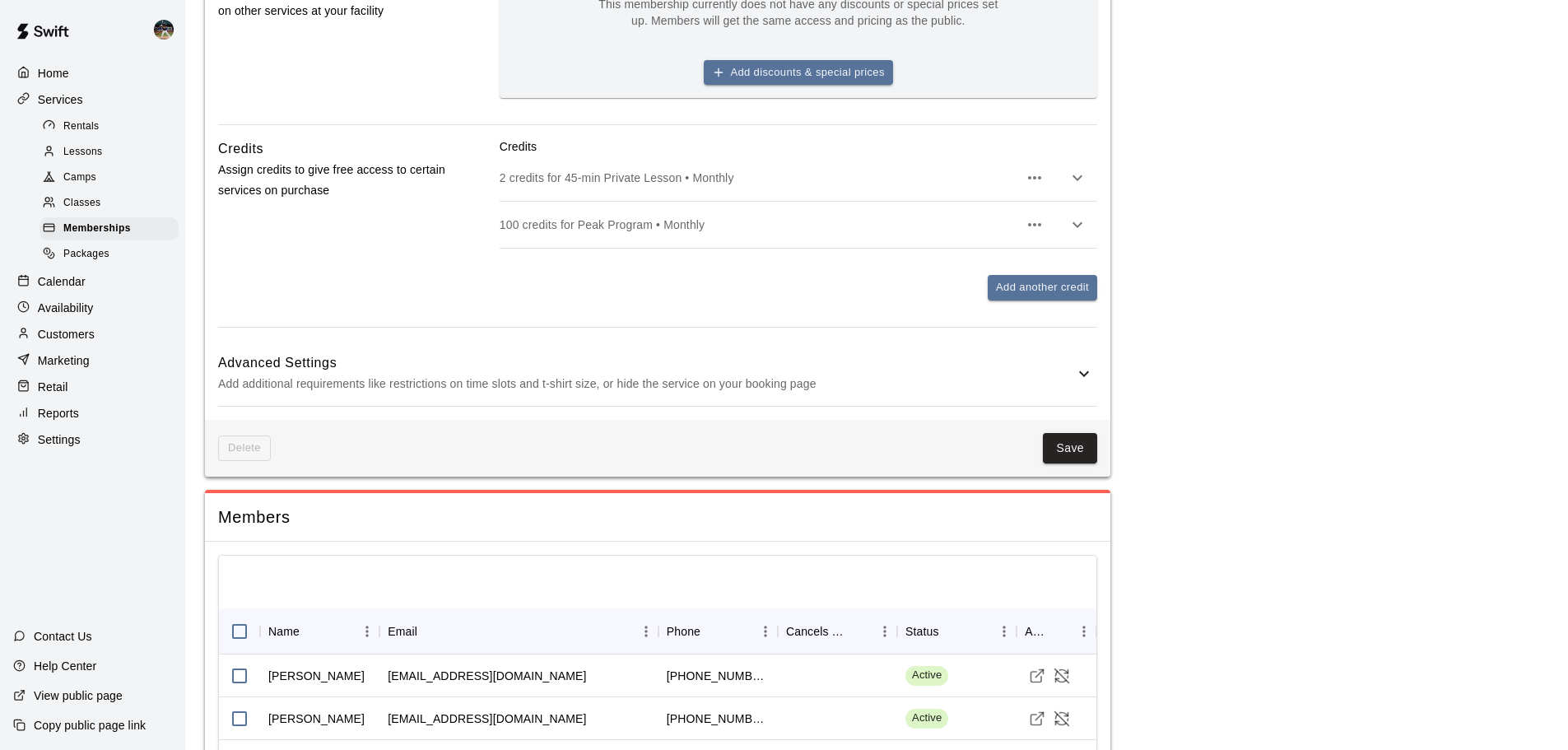
click at [534, 357] on h6 "Advanced Settings" at bounding box center [646, 363] width 856 height 22
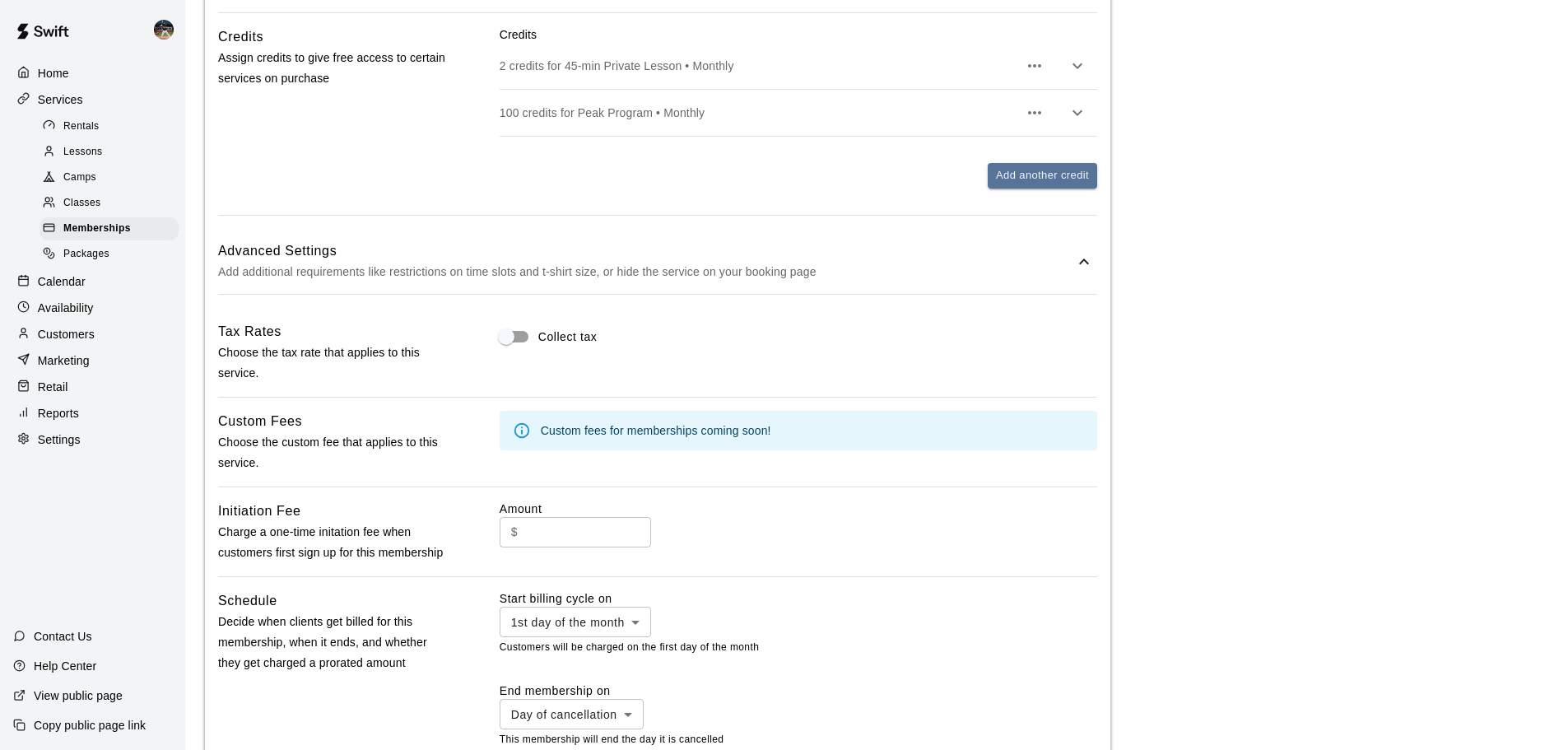
scroll to position [1333, 0]
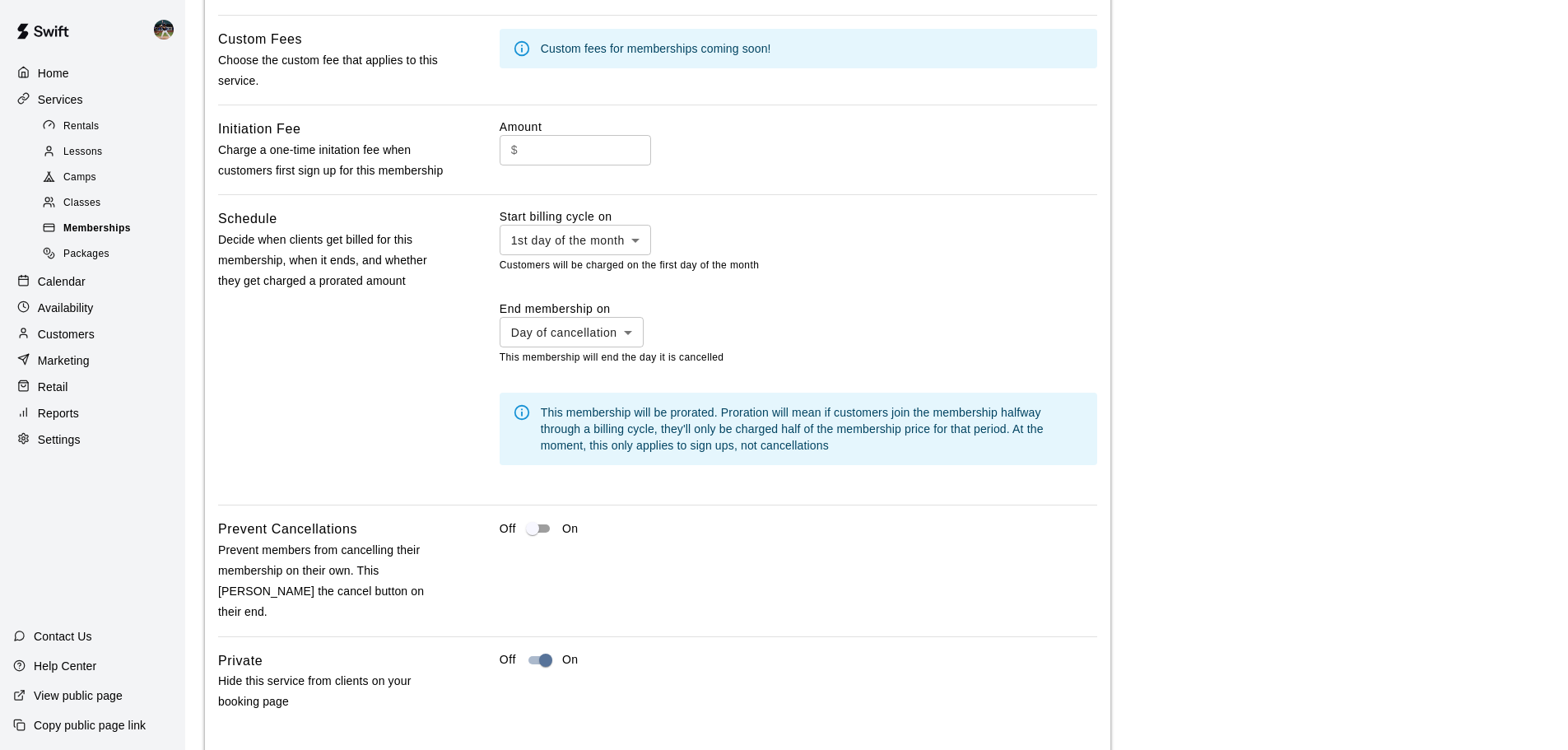
click at [156, 232] on div "Memberships" at bounding box center [109, 228] width 139 height 23
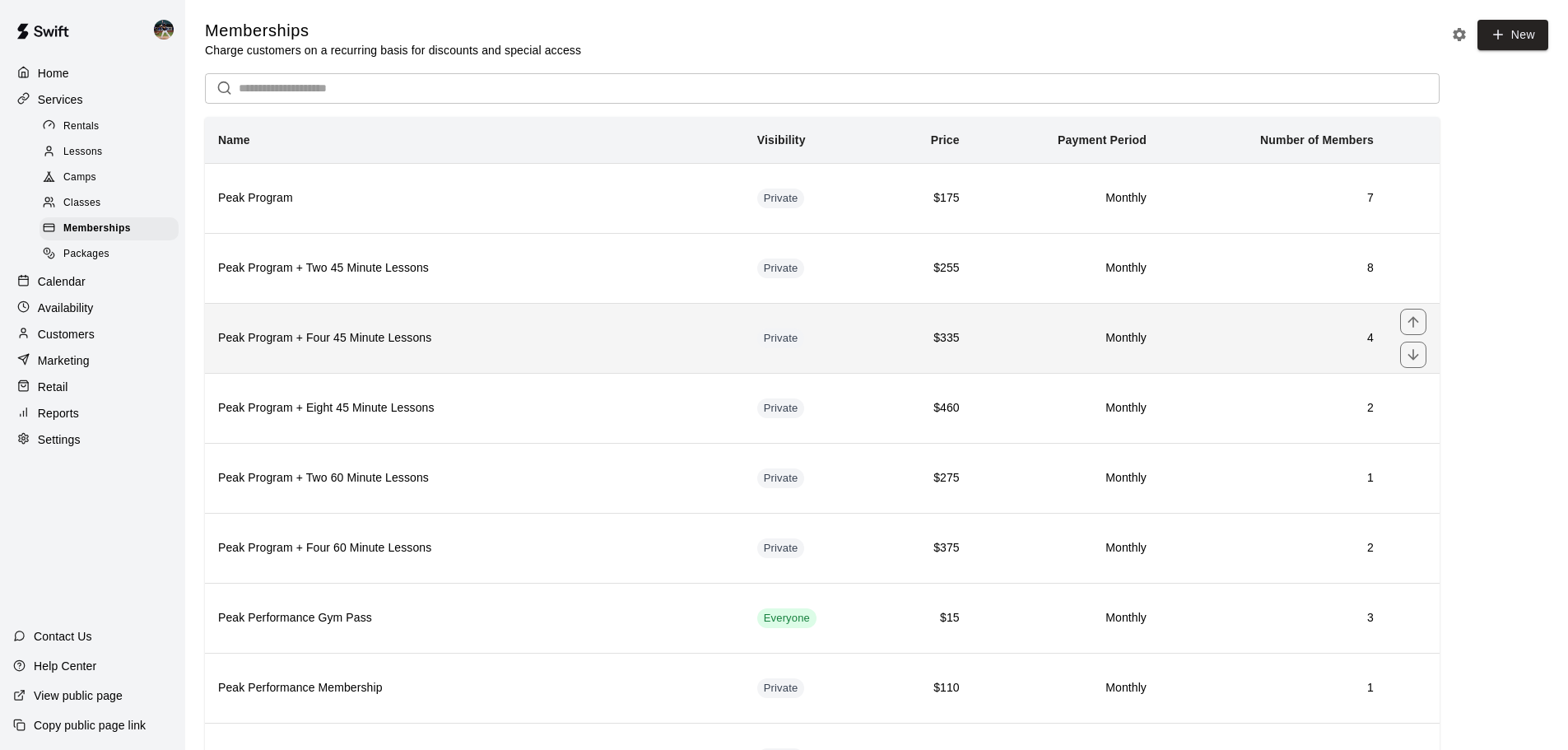
click at [579, 369] on th "Peak Program + Four 45 Minute Lessons" at bounding box center [474, 338] width 539 height 70
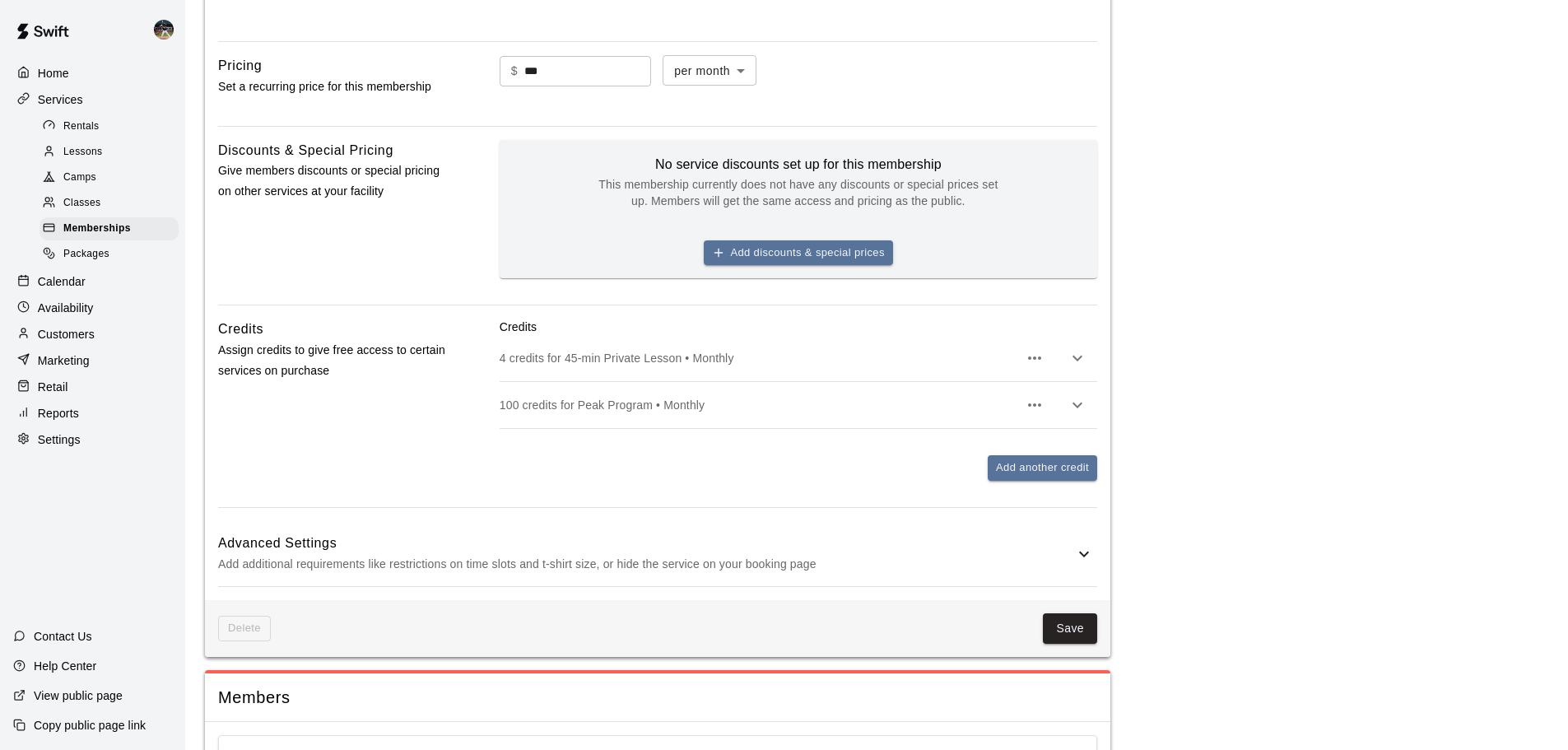
click at [613, 534] on h6 "Advanced Settings" at bounding box center [646, 543] width 856 height 22
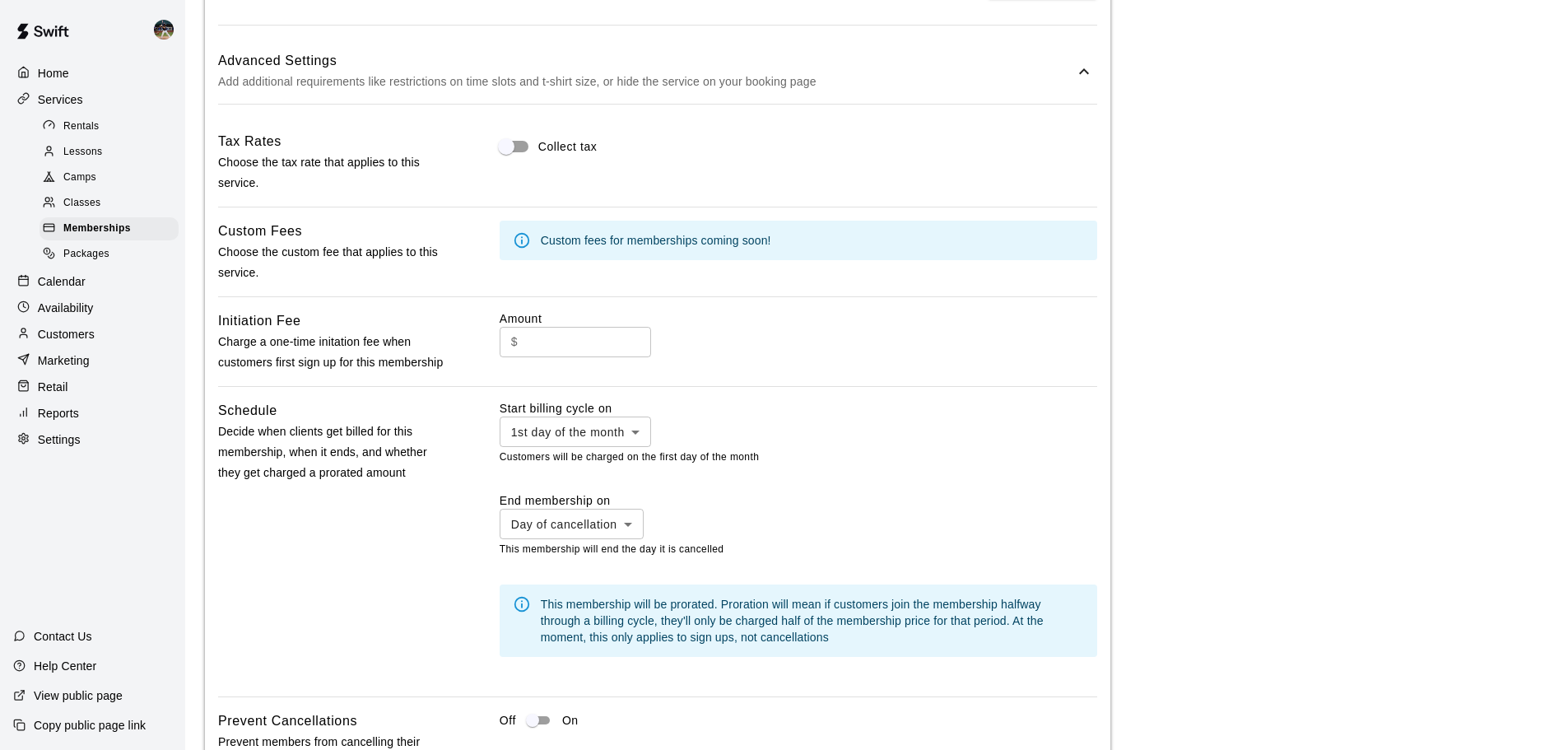
scroll to position [1235, 0]
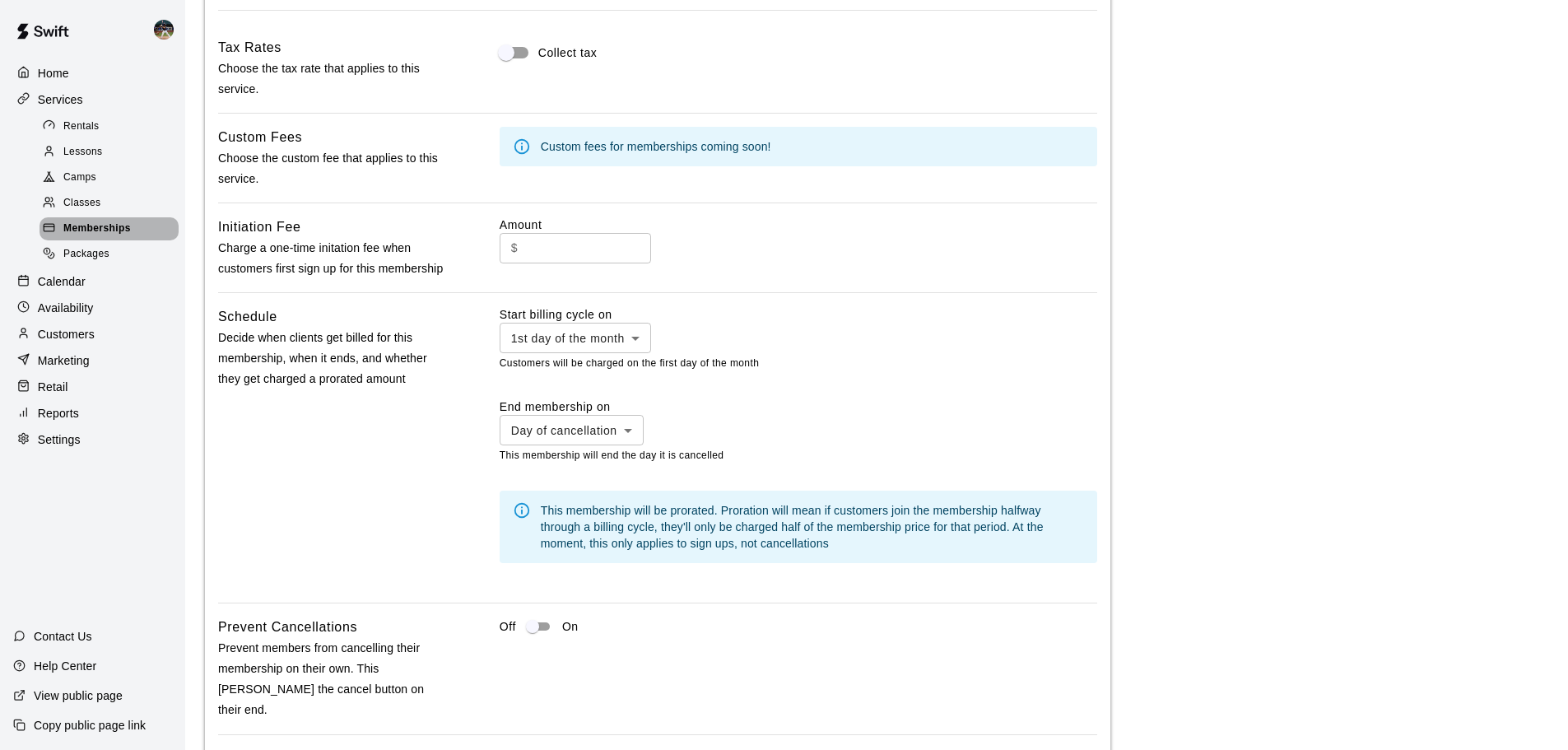
click at [99, 236] on span "Memberships" at bounding box center [97, 228] width 67 height 16
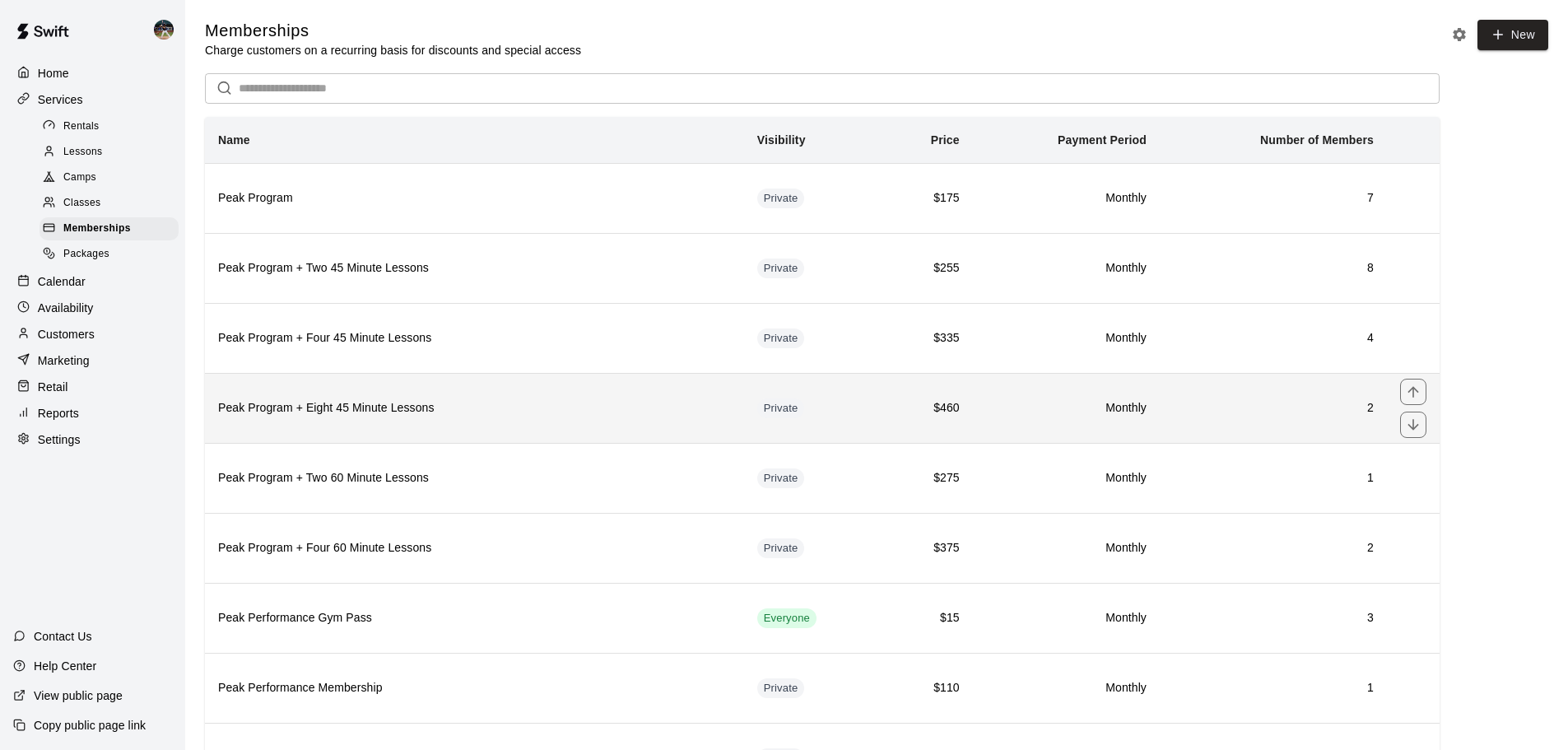
click at [413, 412] on h6 "Peak Program + Eight 45 Minute Lessons" at bounding box center [474, 408] width 513 height 18
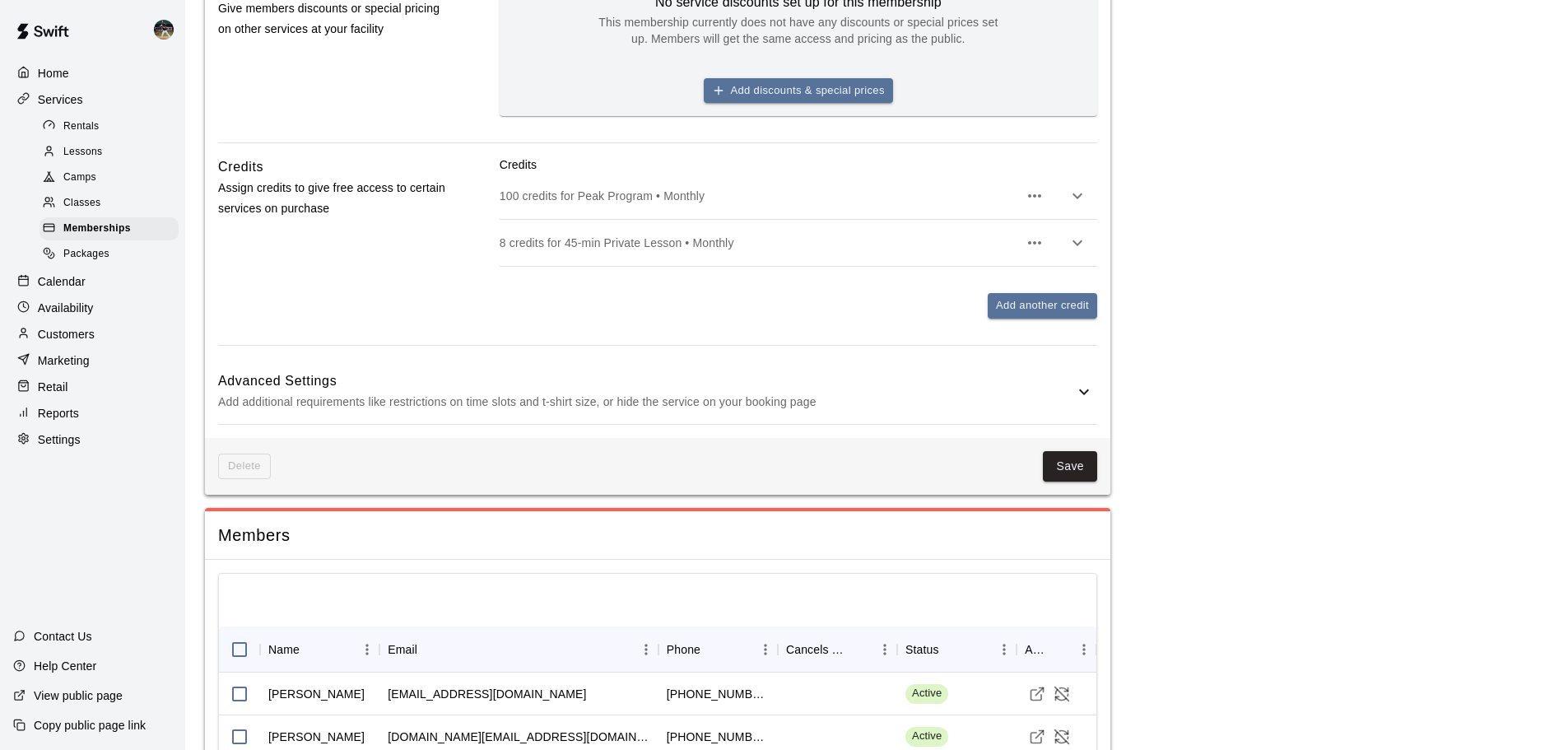
scroll to position [741, 0]
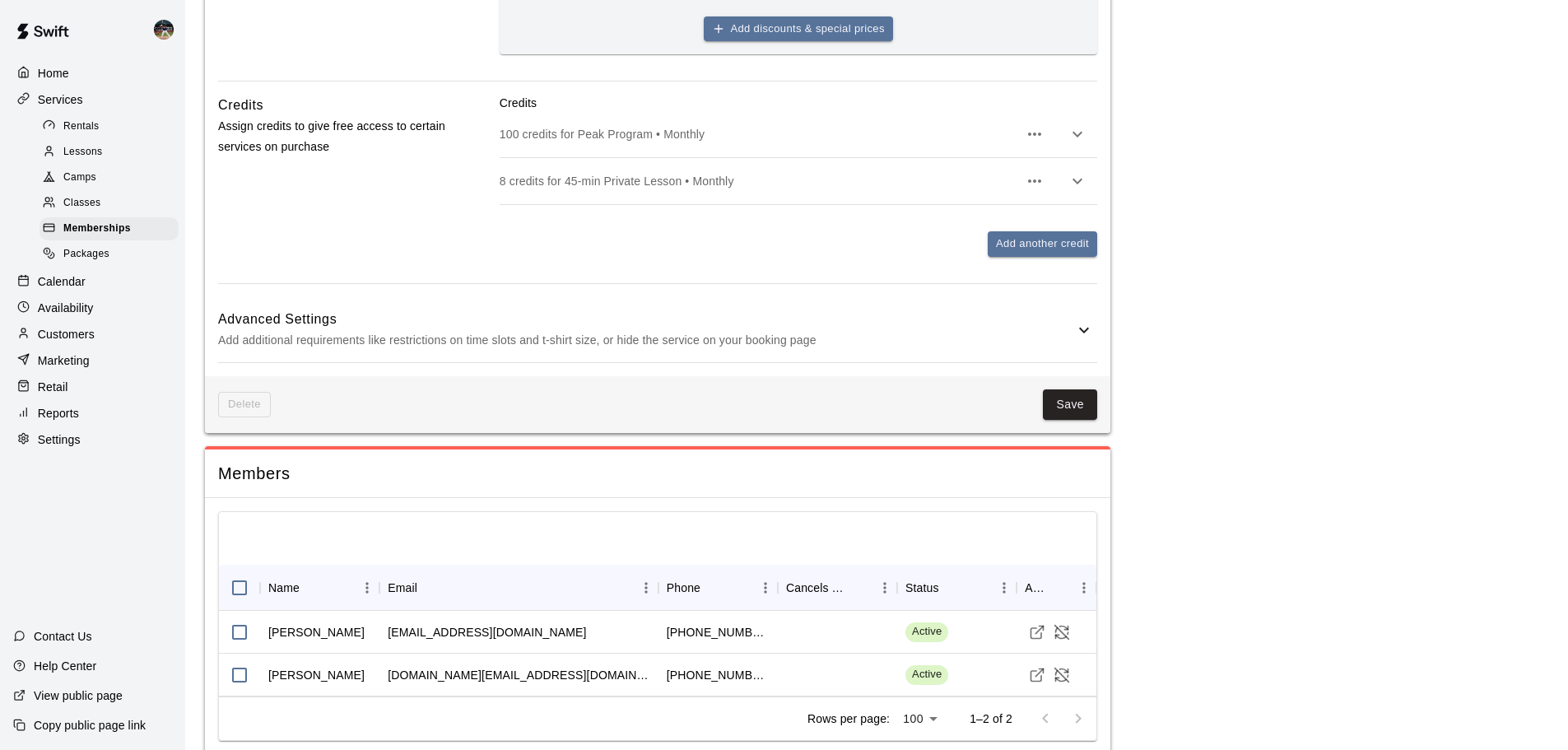
click at [557, 350] on p "Add additional requirements like restrictions on time slots and t-shirt size, o…" at bounding box center [646, 340] width 856 height 21
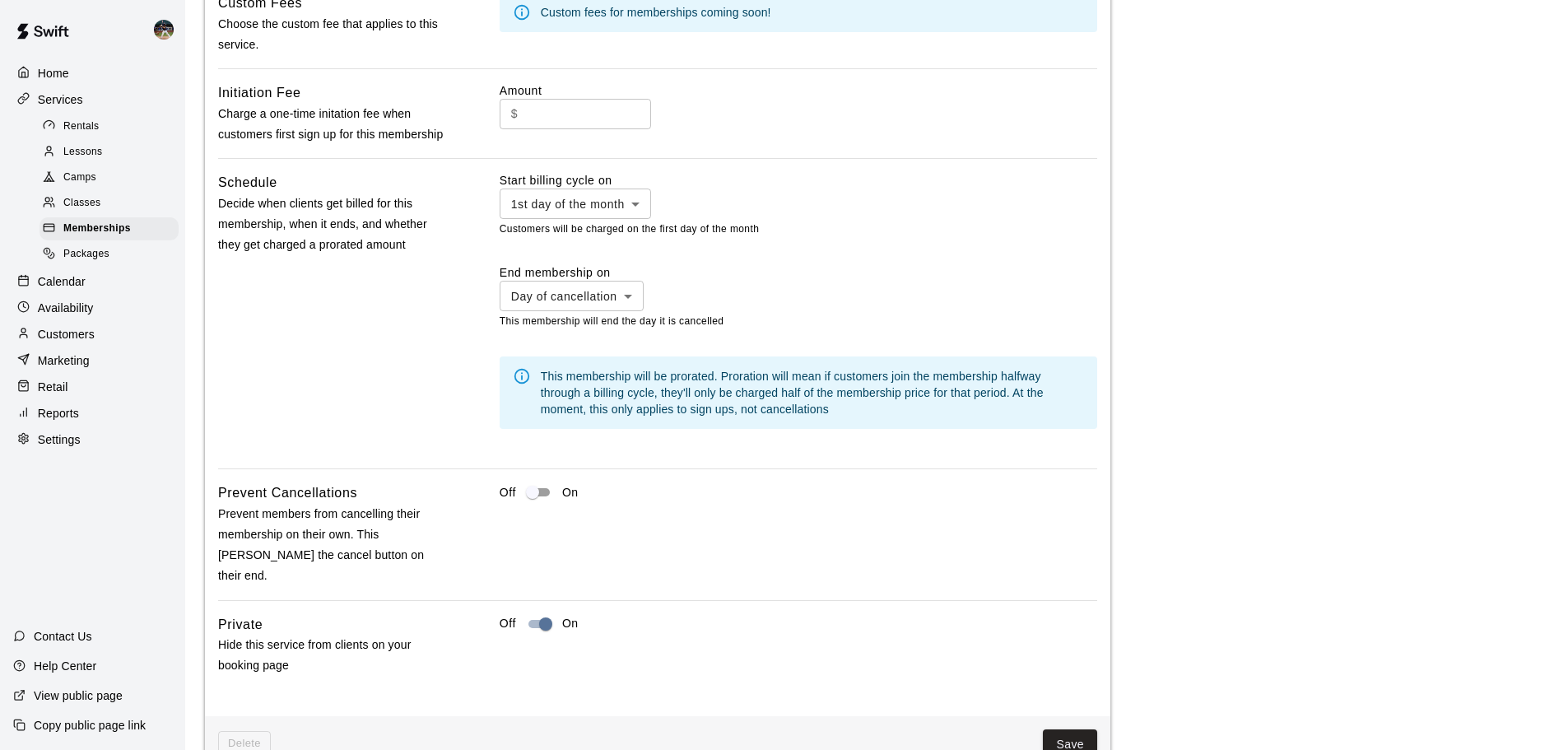
scroll to position [1317, 0]
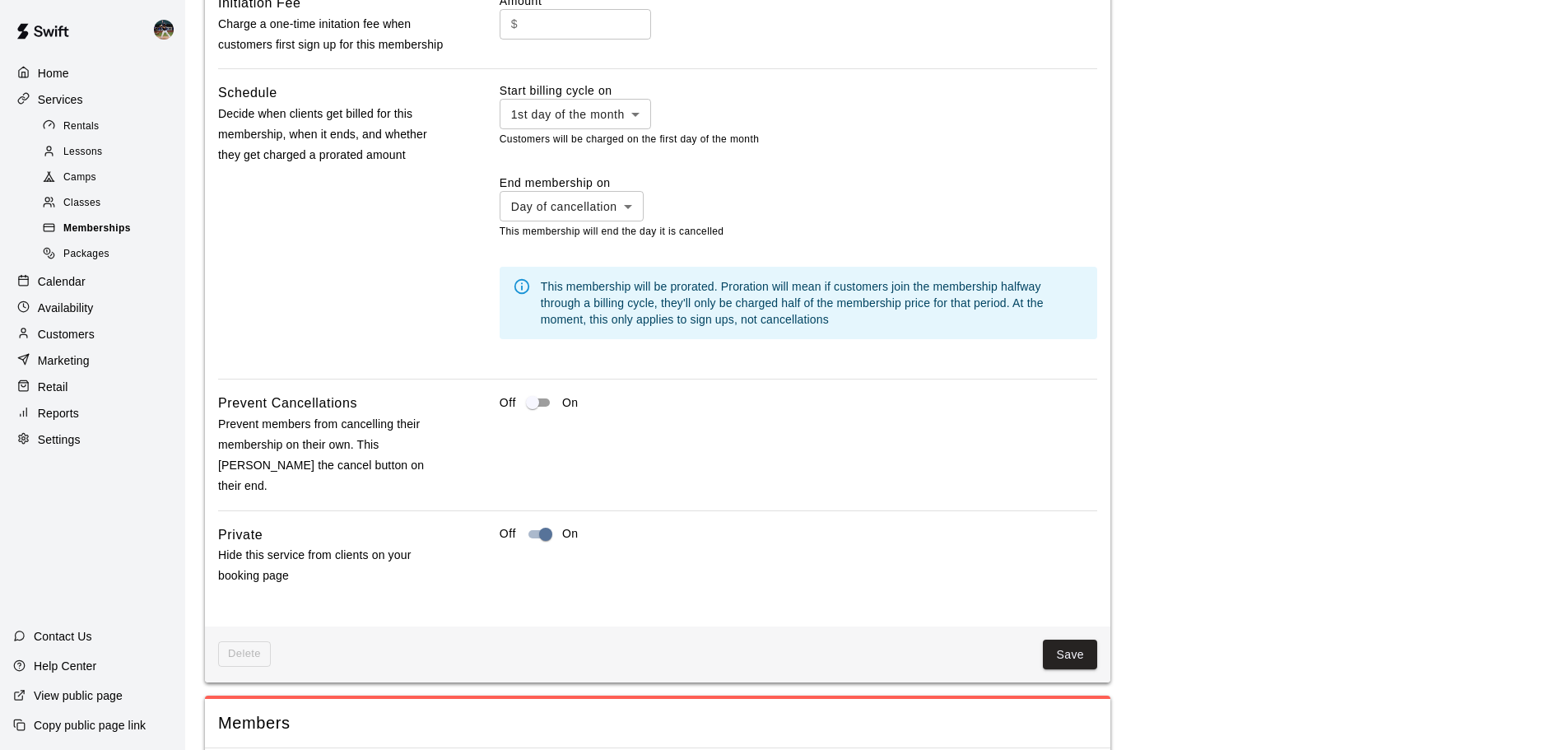
click at [136, 235] on div "Memberships" at bounding box center [109, 228] width 139 height 23
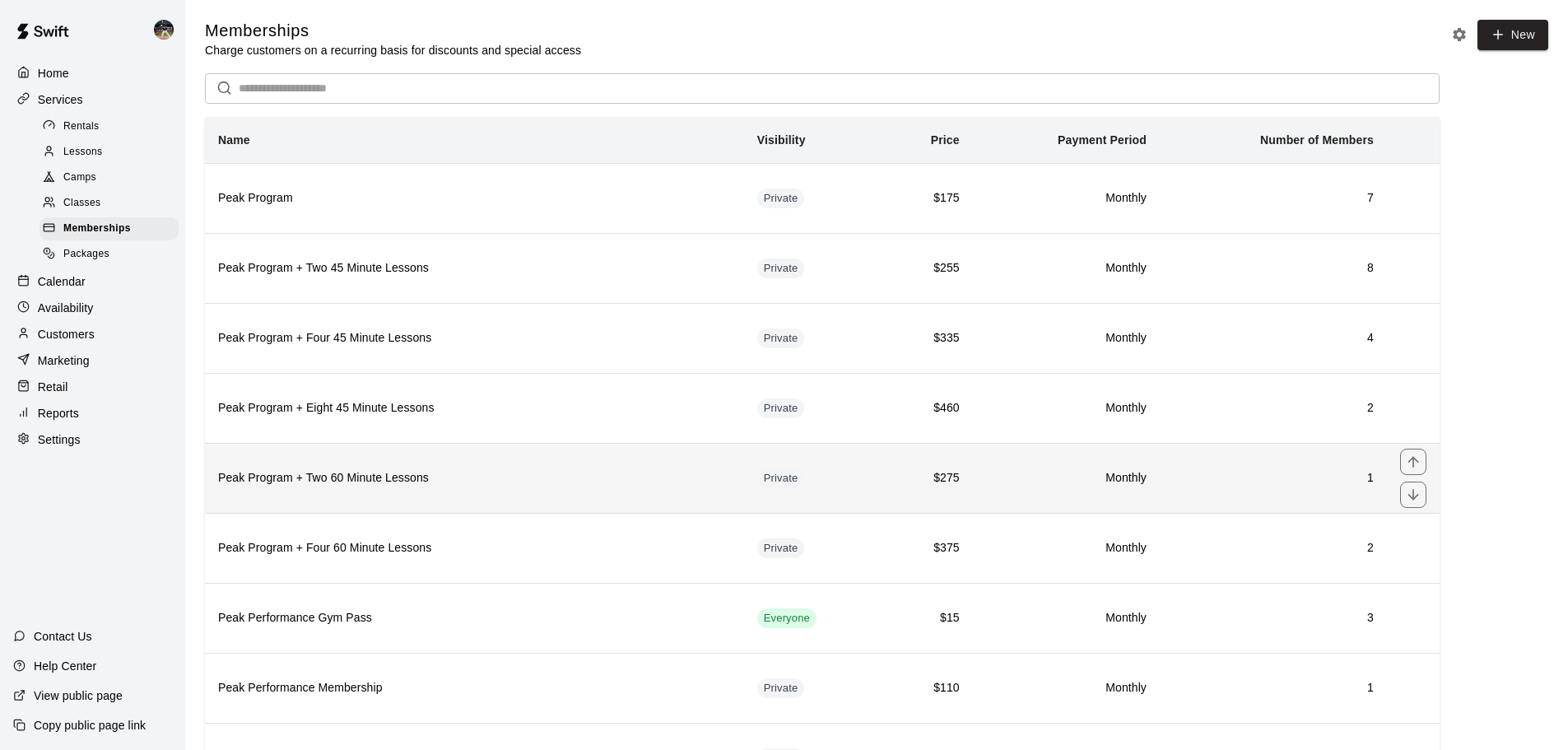
click at [516, 493] on th "Peak Program + Two 60 Minute Lessons" at bounding box center [474, 477] width 539 height 70
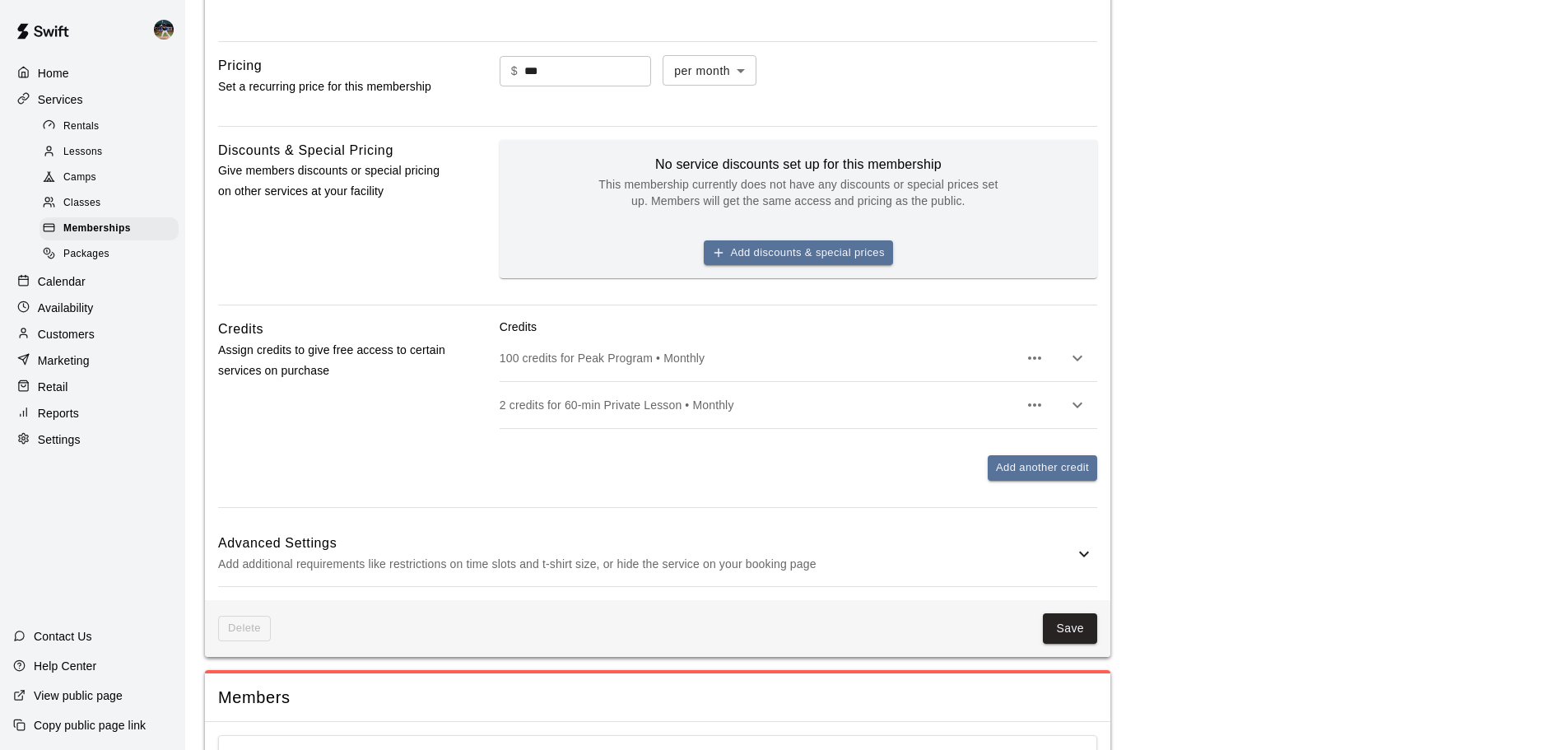
click at [670, 541] on h6 "Advanced Settings" at bounding box center [646, 543] width 856 height 22
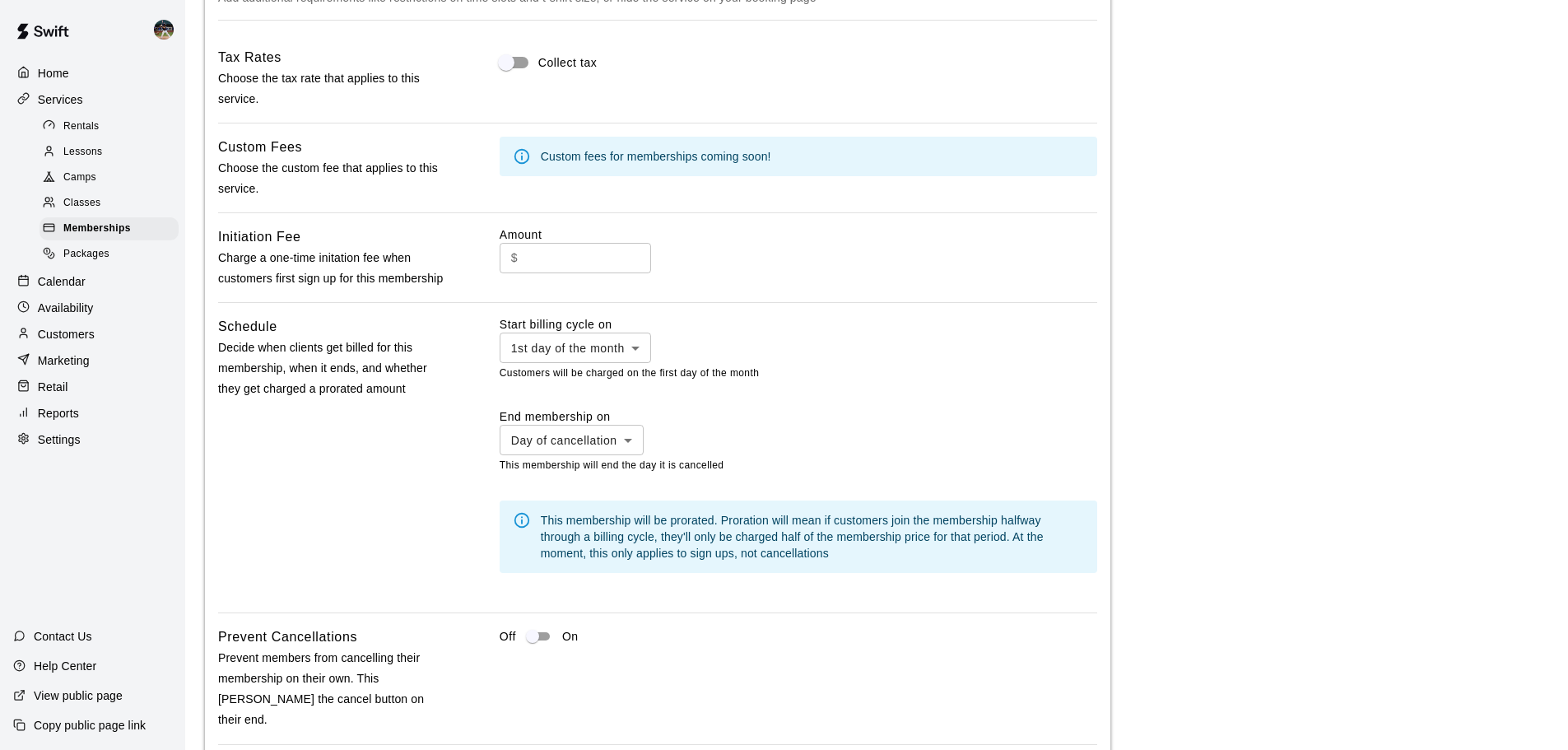
scroll to position [1235, 0]
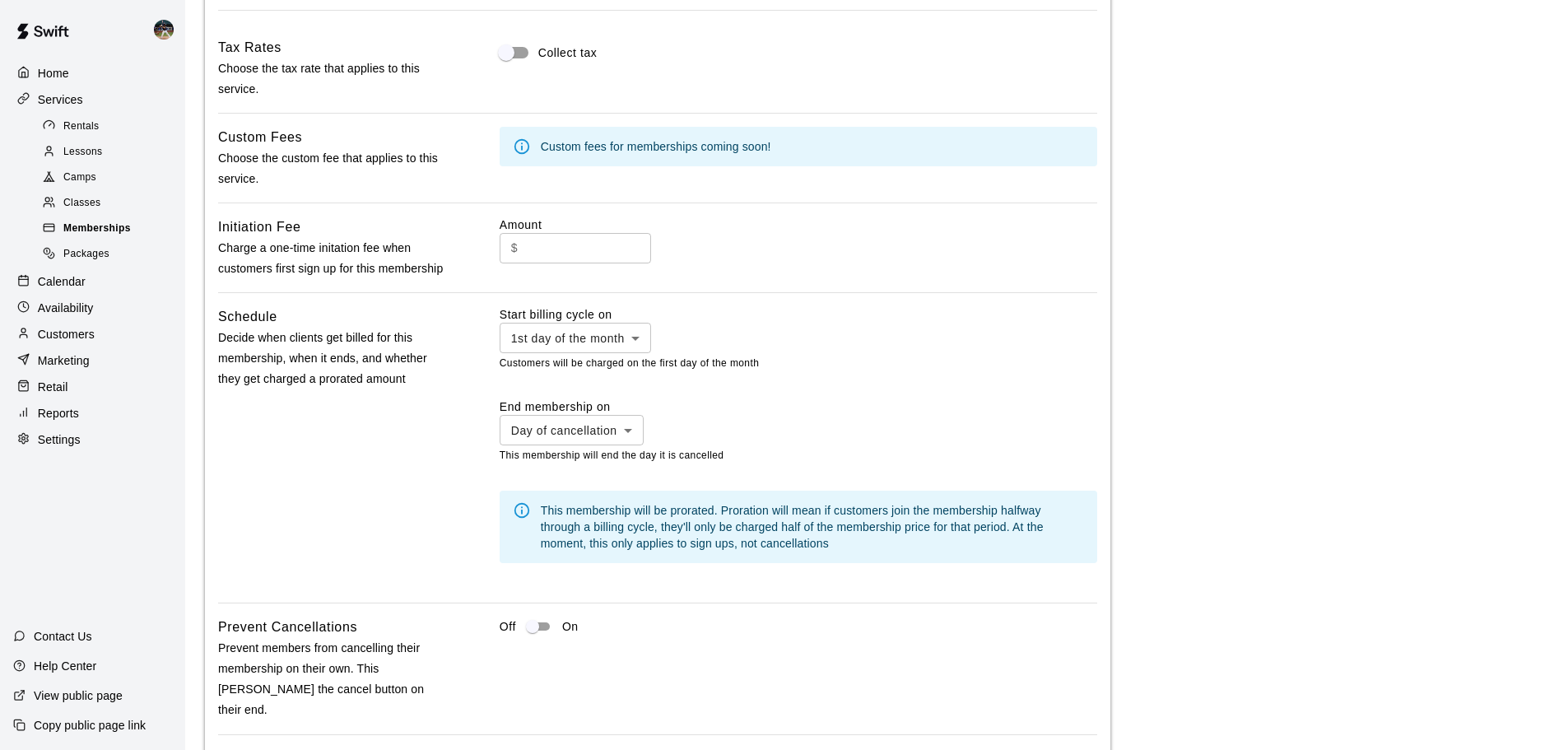
click at [130, 232] on span "Memberships" at bounding box center [97, 228] width 67 height 16
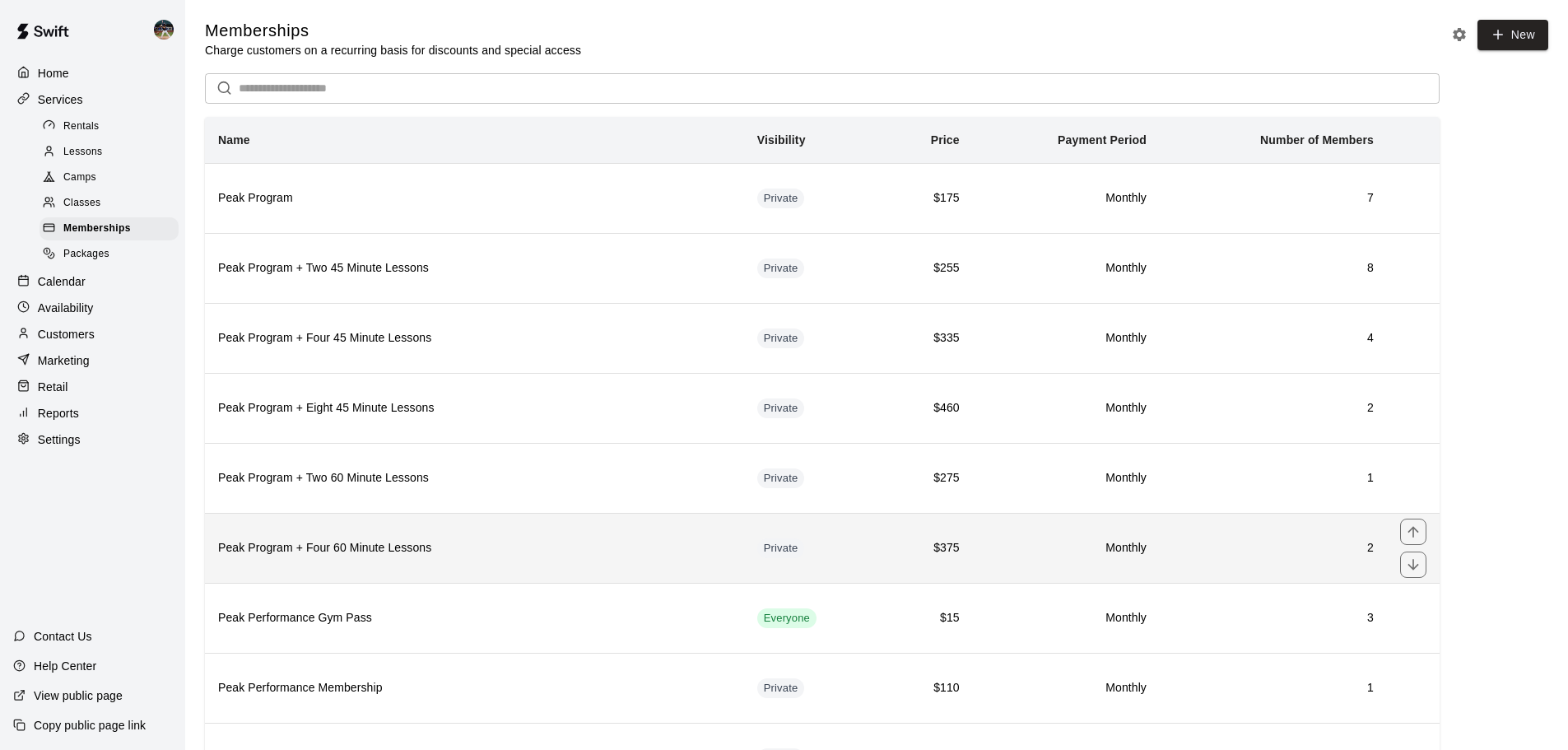
click at [688, 557] on h6 "Peak Program + Four 60 Minute Lessons" at bounding box center [474, 548] width 513 height 18
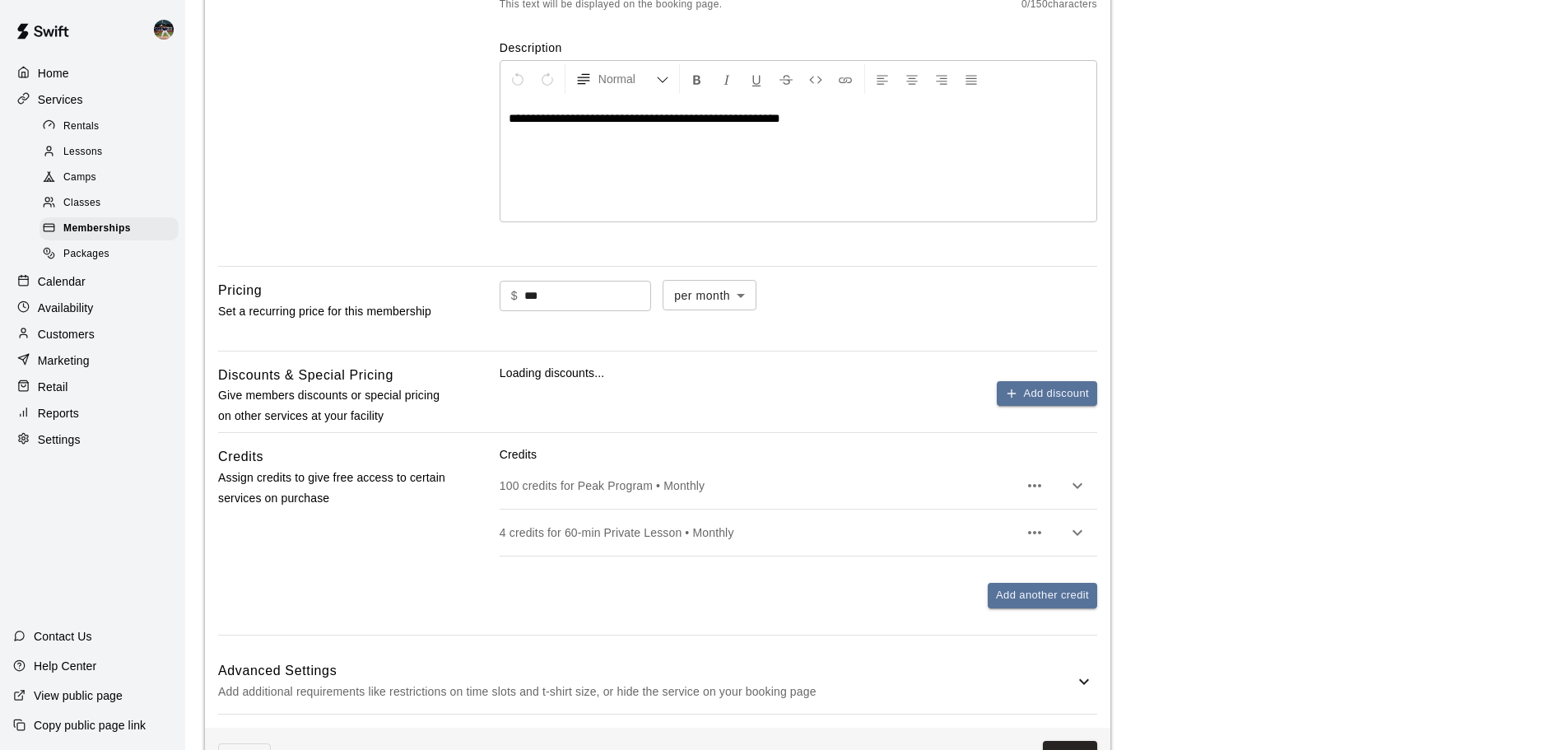
scroll to position [659, 0]
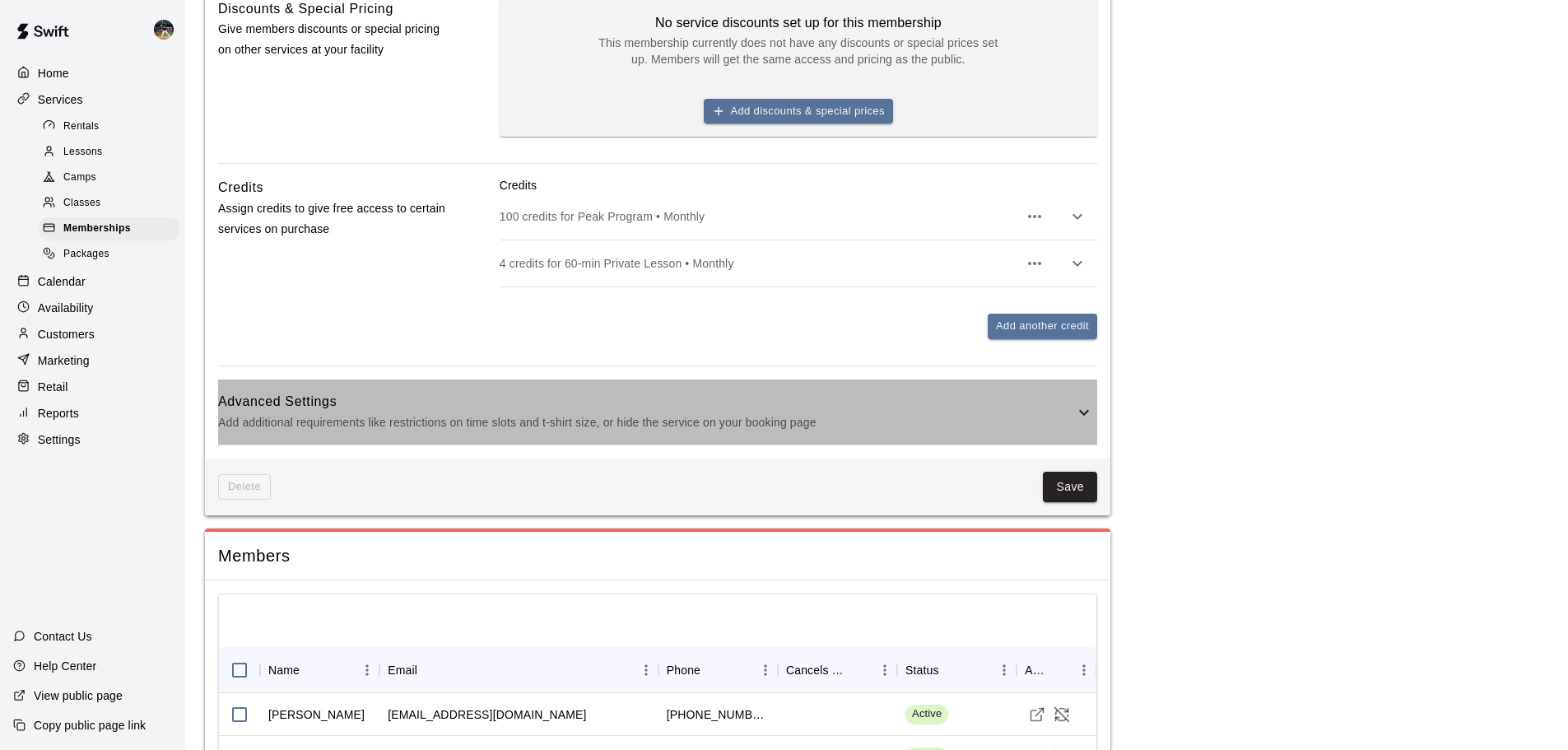
click at [628, 419] on p "Add additional requirements like restrictions on time slots and t-shirt size, o…" at bounding box center [646, 423] width 856 height 21
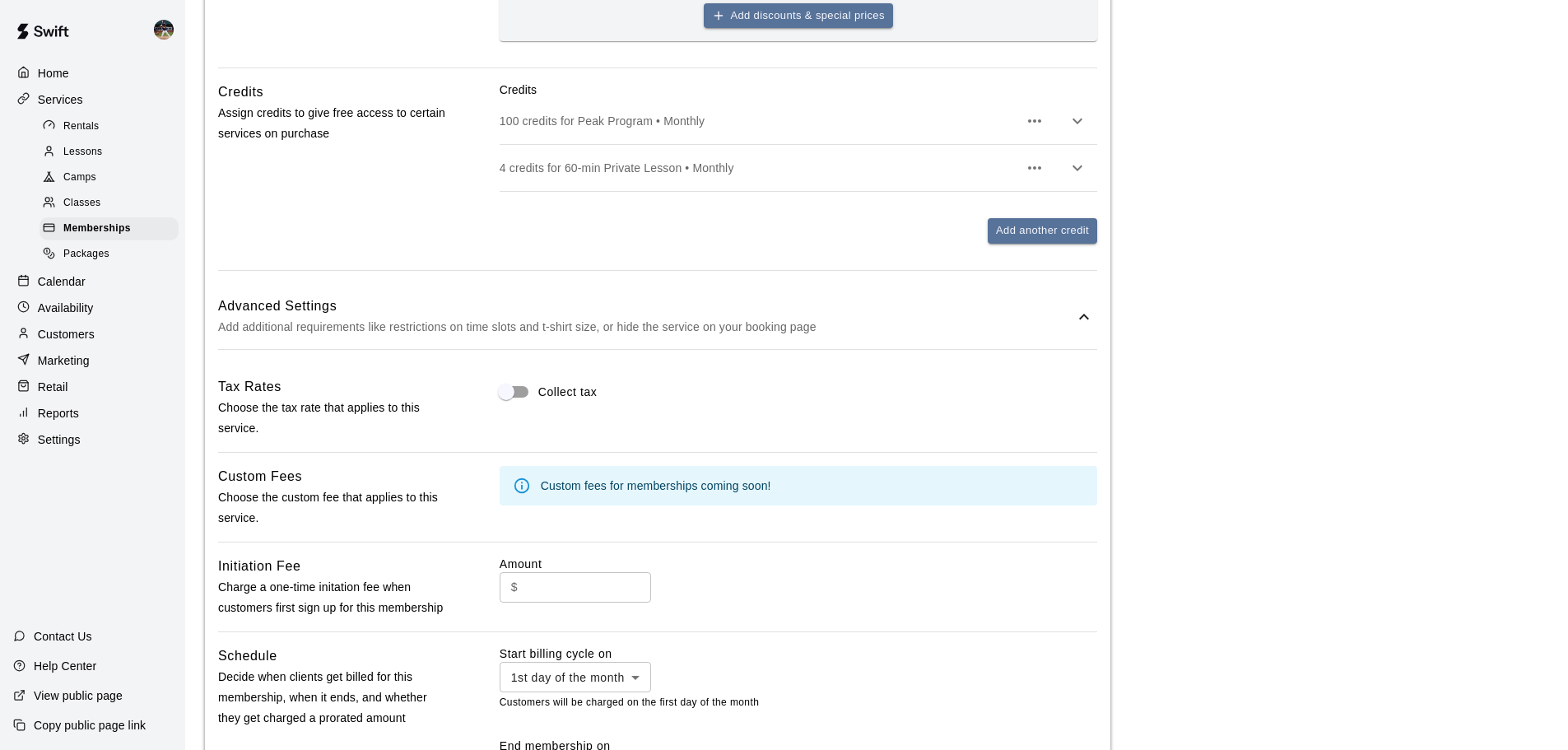
scroll to position [1070, 0]
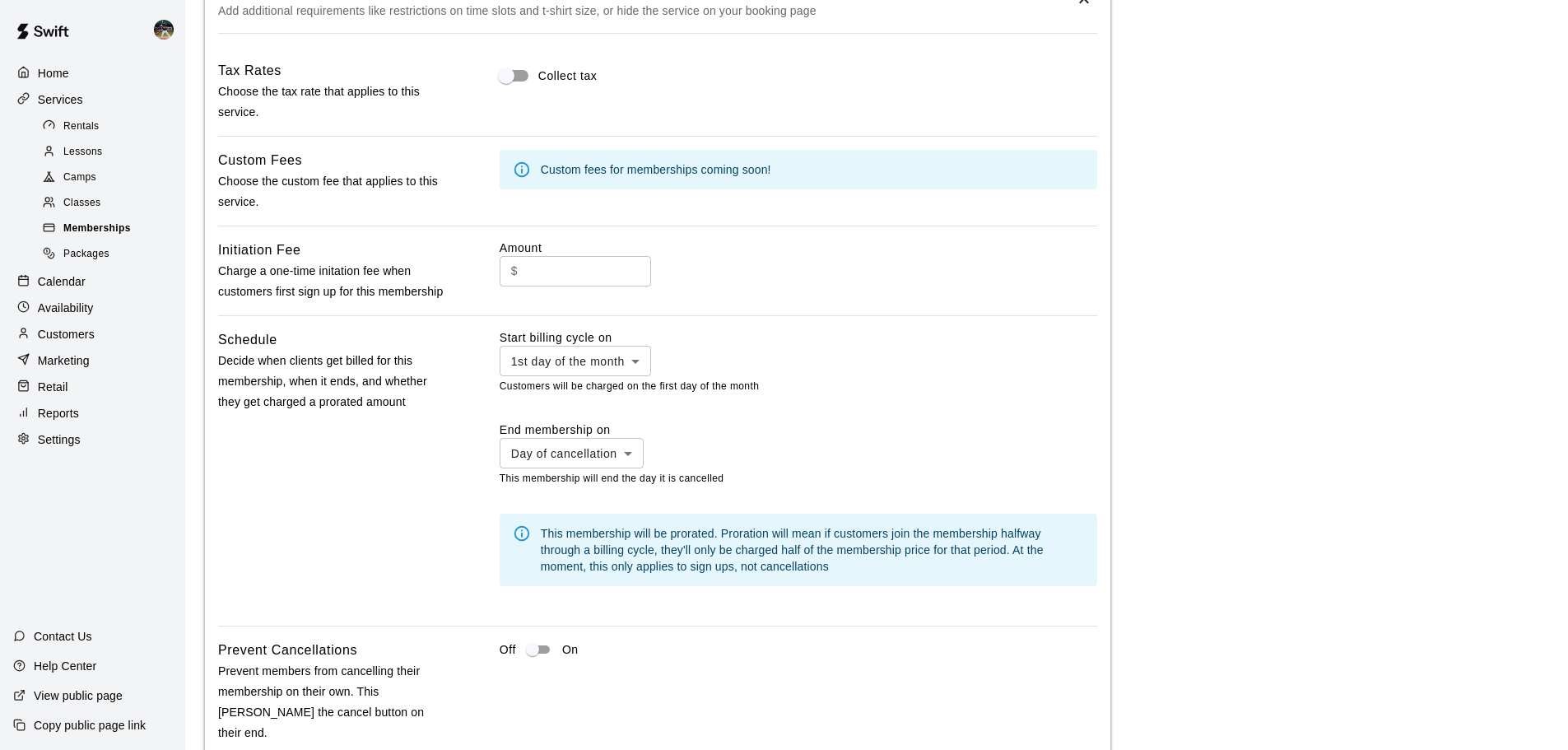
click at [120, 237] on span "Memberships" at bounding box center [97, 228] width 67 height 16
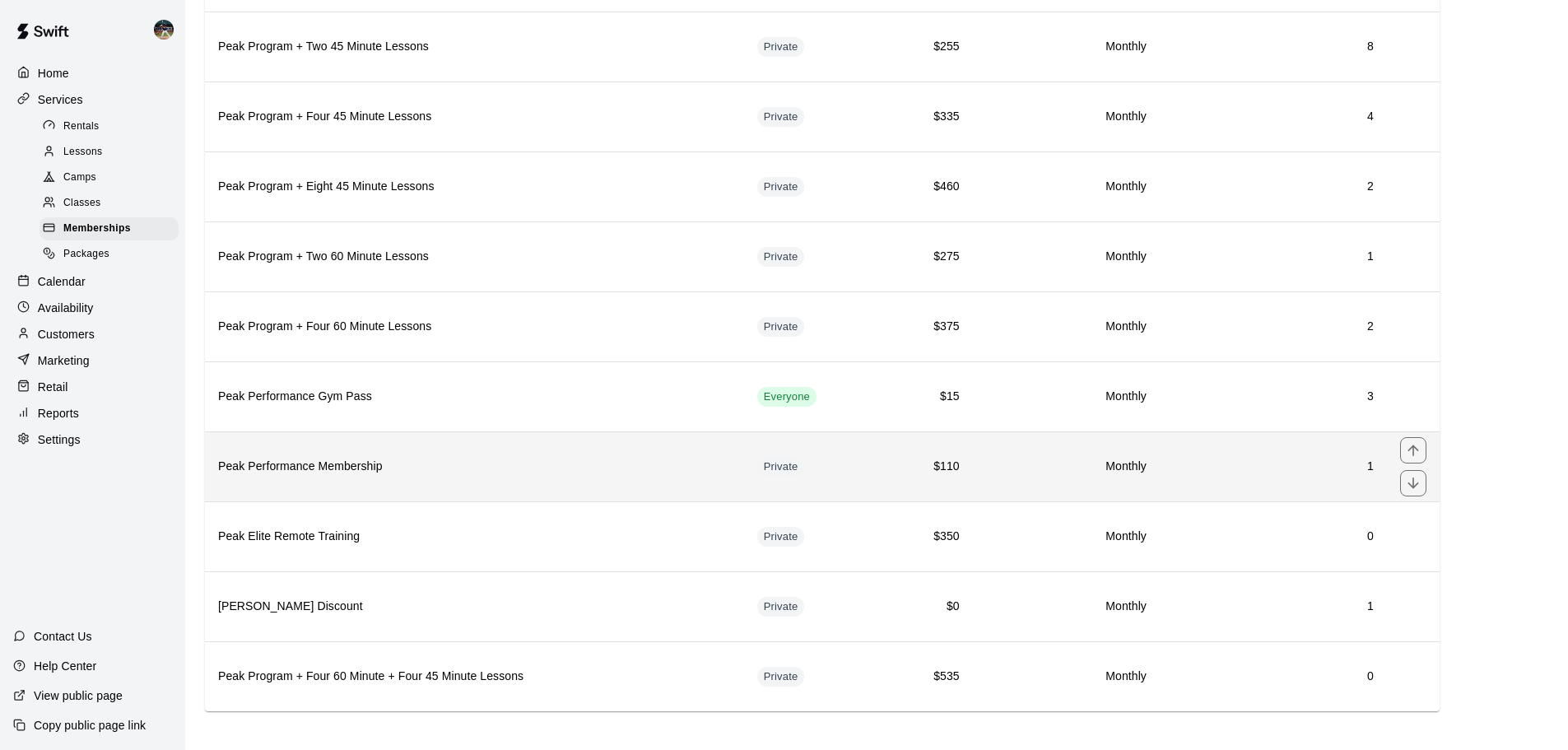
scroll to position [232, 0]
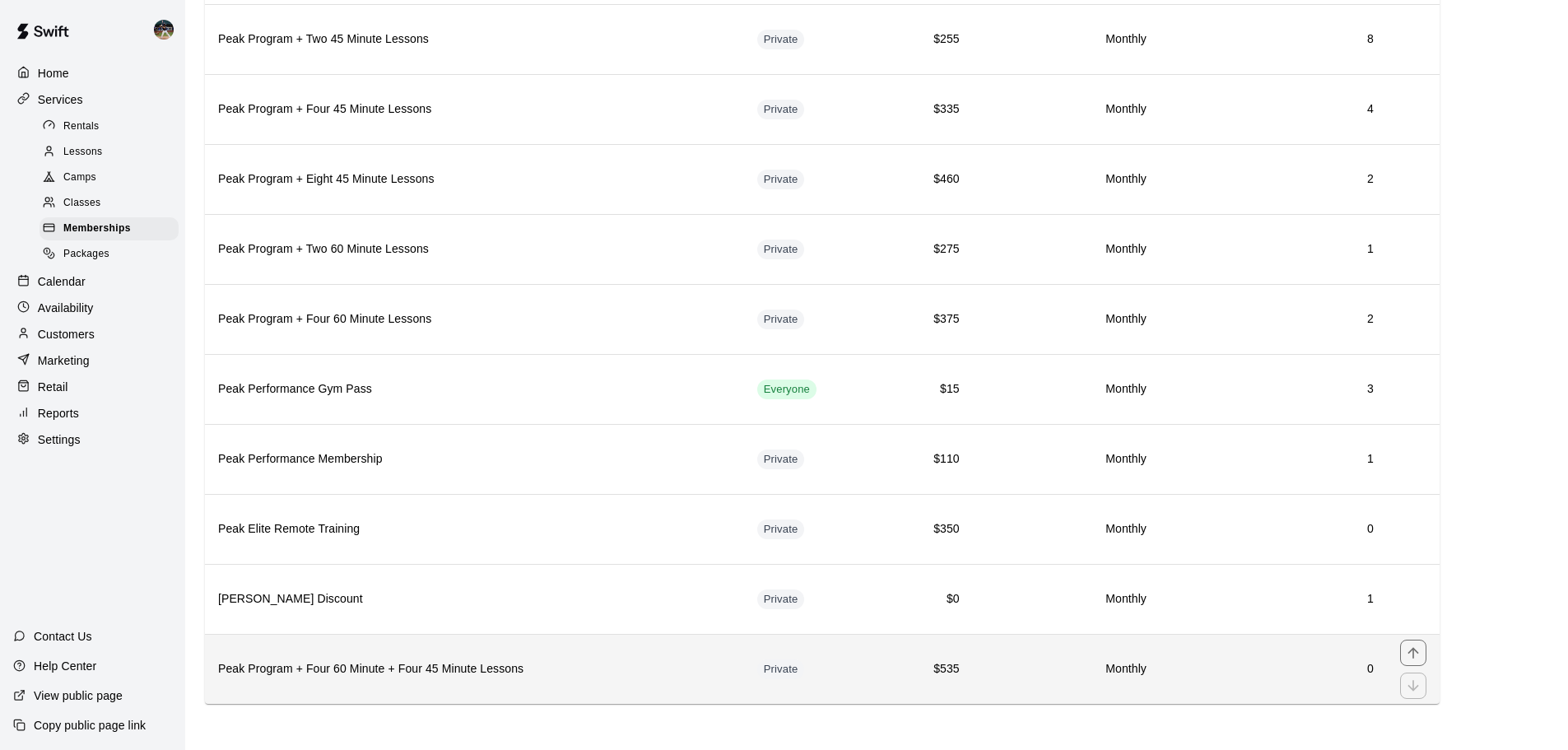
click at [581, 660] on h6 "Peak Program + Four 60 Minute + Four 45 Minute Lessons" at bounding box center [474, 669] width 513 height 18
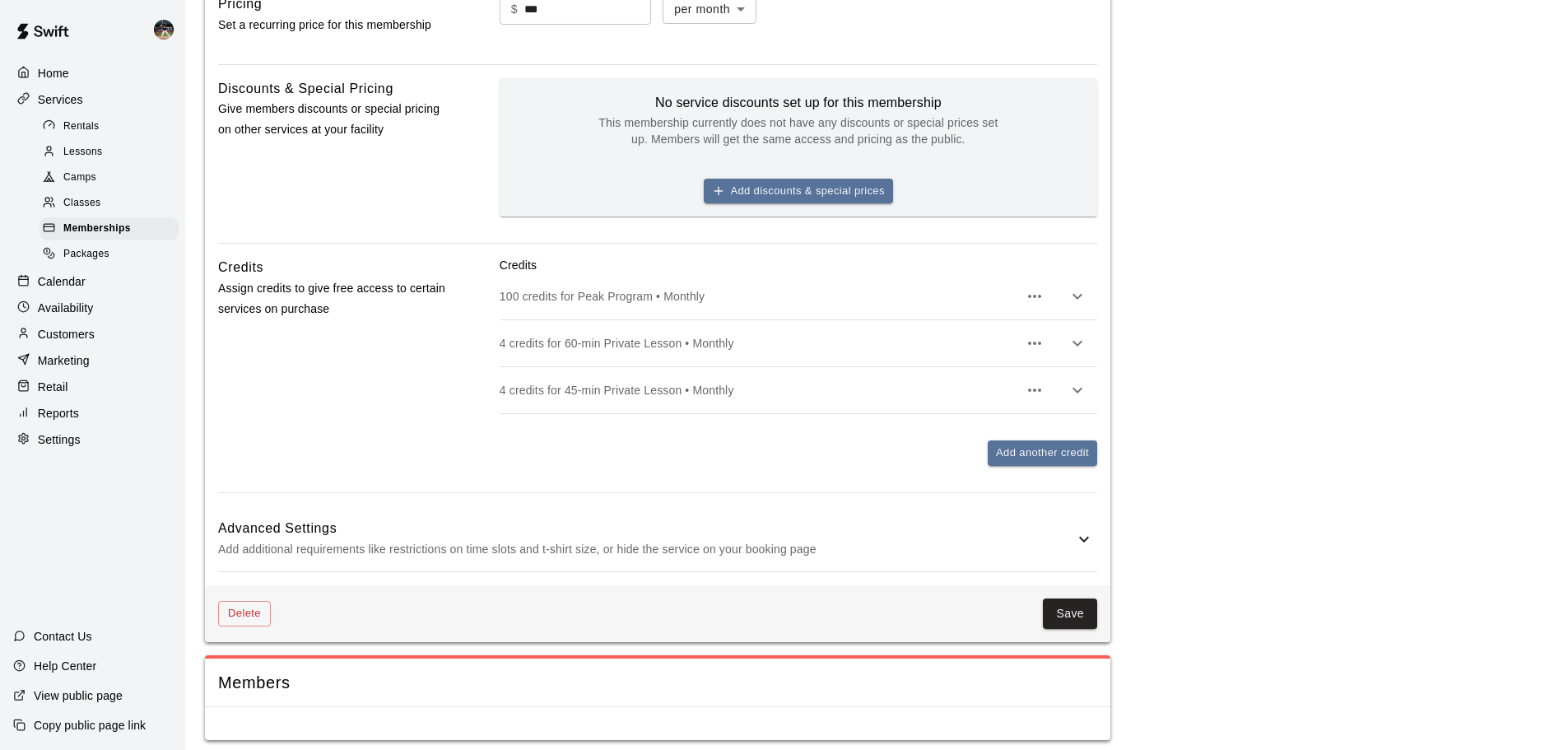
scroll to position [589, 0]
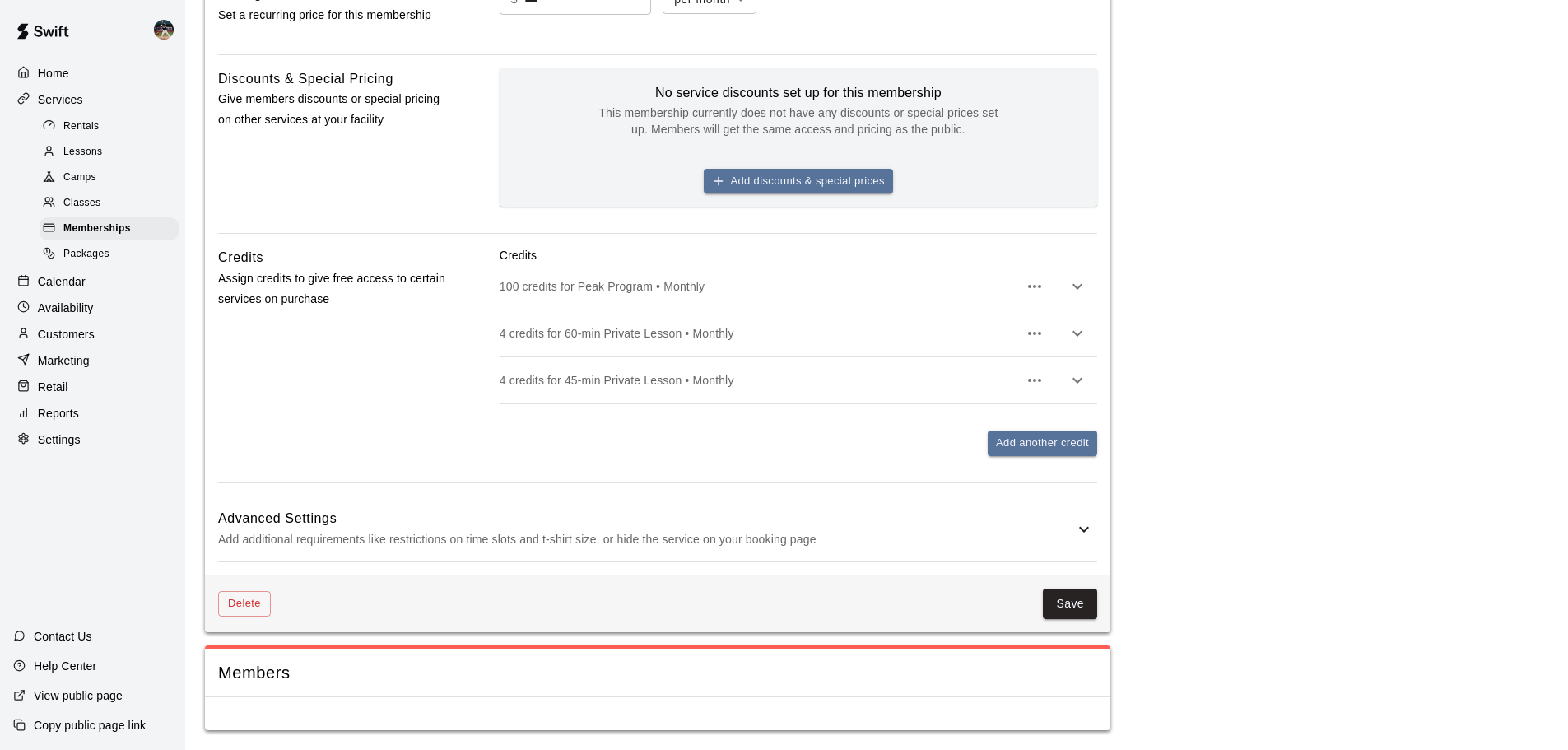
drag, startPoint x: 628, startPoint y: 585, endPoint x: 626, endPoint y: 555, distance: 30.1
click at [625, 585] on div "Delete Save" at bounding box center [658, 604] width 906 height 57
click at [626, 532] on p "Add additional requirements like restrictions on time slots and t-shirt size, o…" at bounding box center [646, 540] width 856 height 21
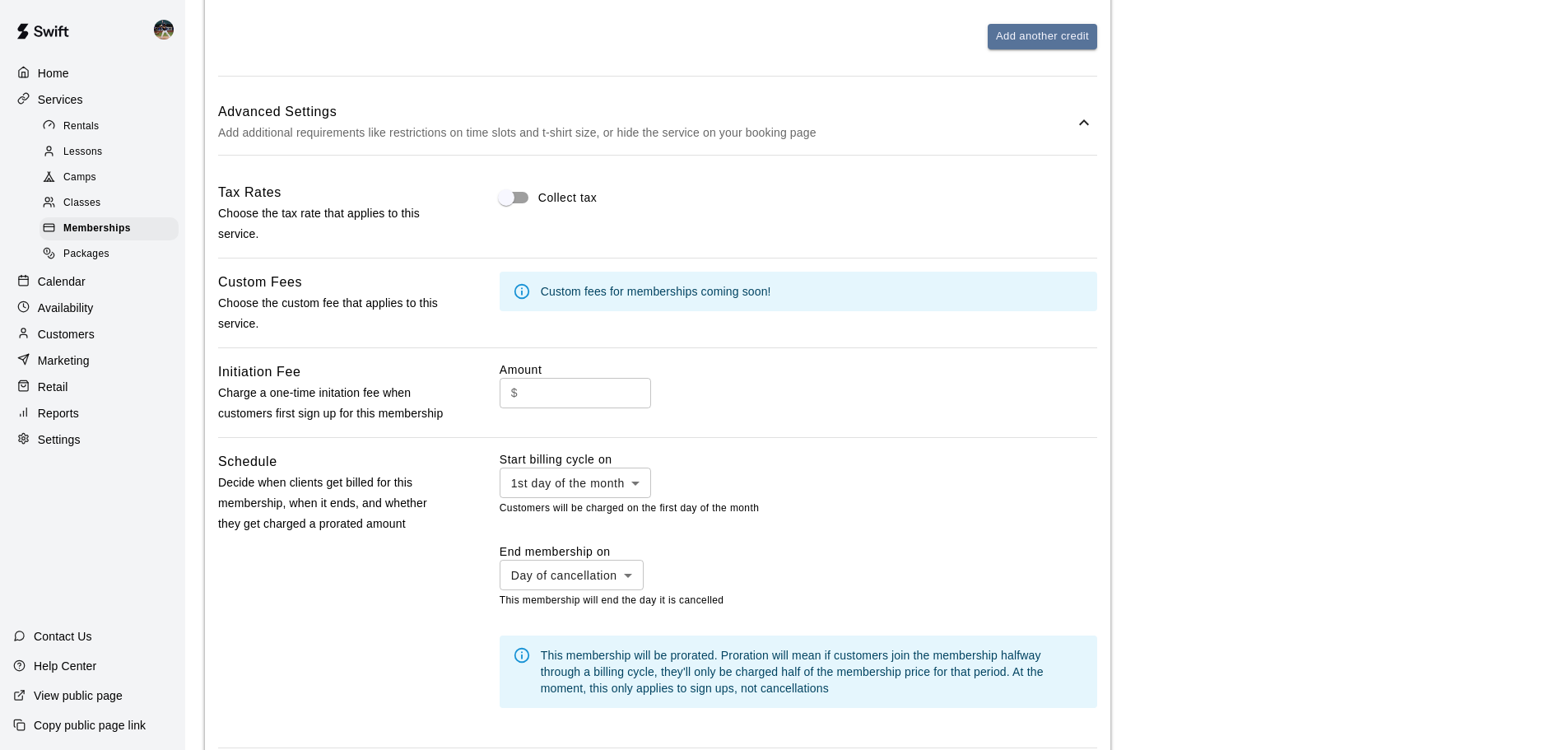
scroll to position [1001, 0]
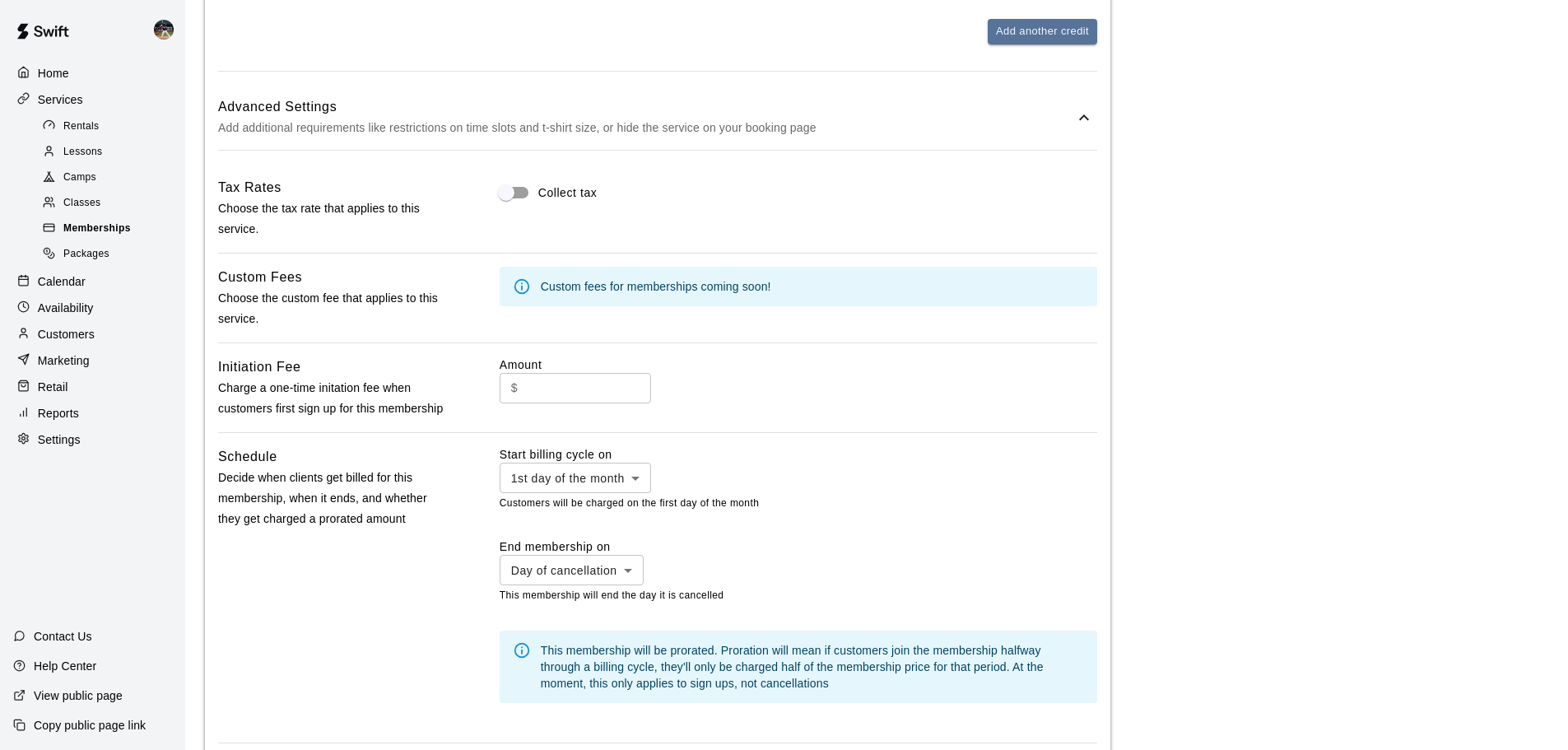
click at [131, 234] on div "Memberships" at bounding box center [109, 228] width 139 height 23
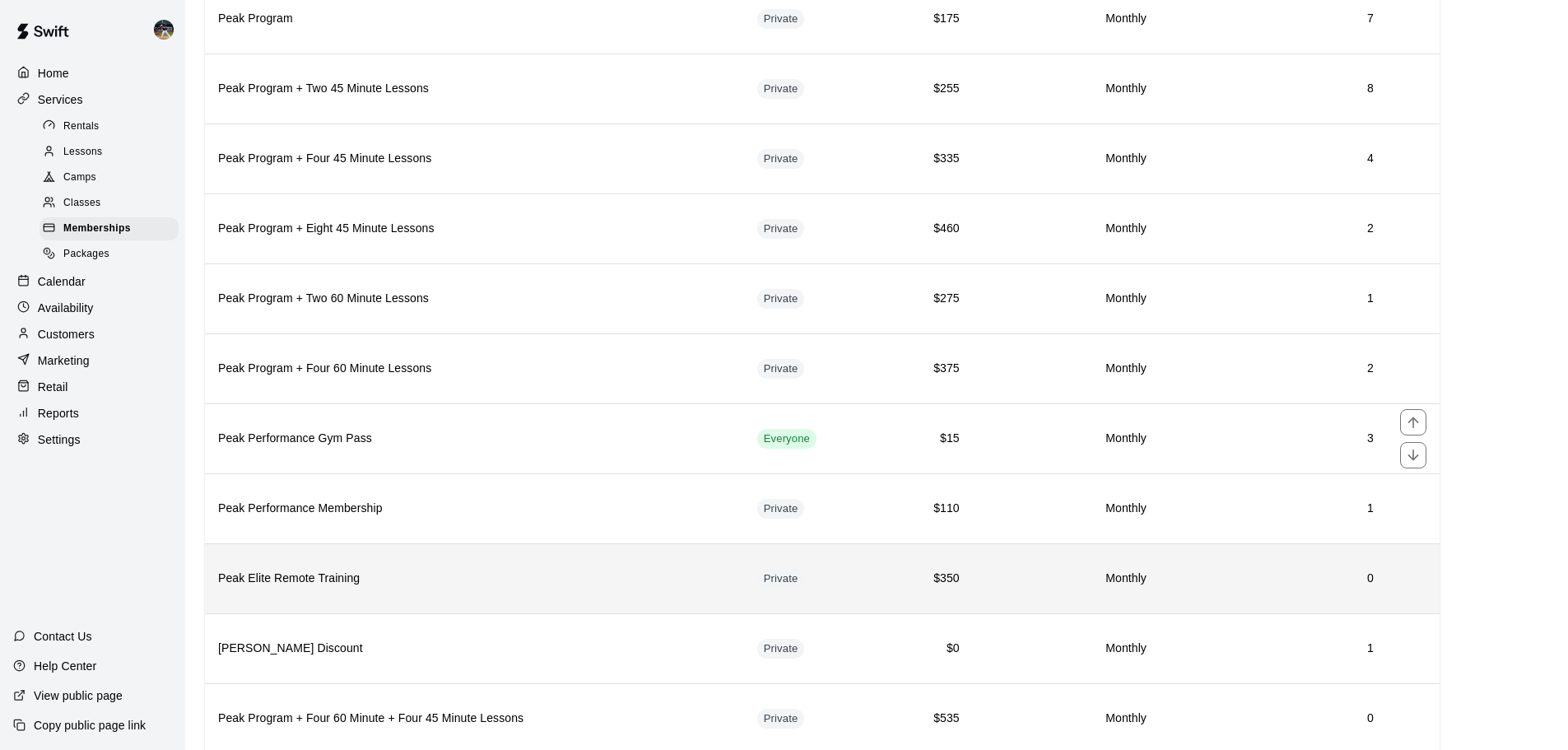
scroll to position [232, 0]
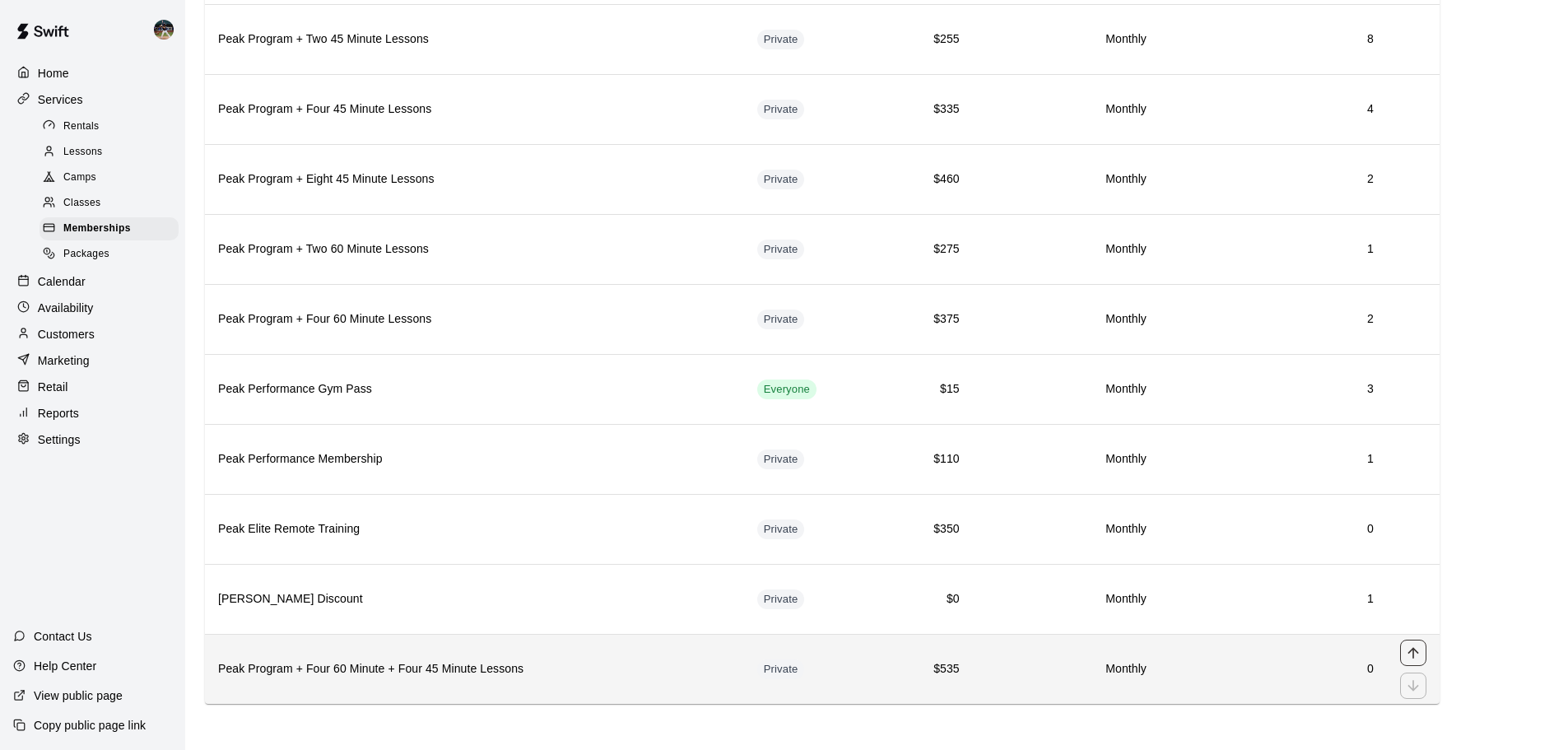
click at [1406, 645] on icon "move item up" at bounding box center [1413, 653] width 16 height 16
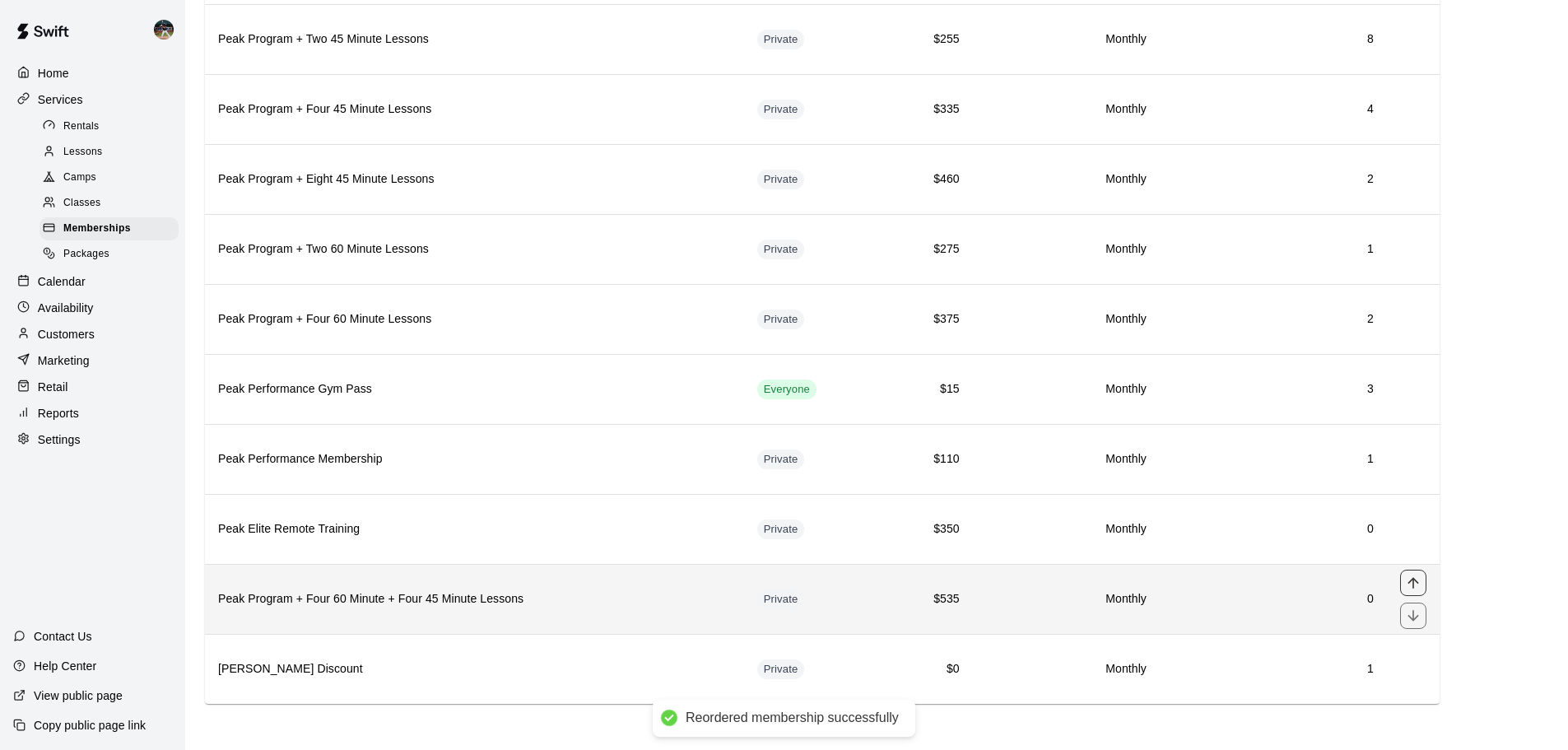
click at [1416, 584] on icon "move item up" at bounding box center [1413, 582] width 16 height 16
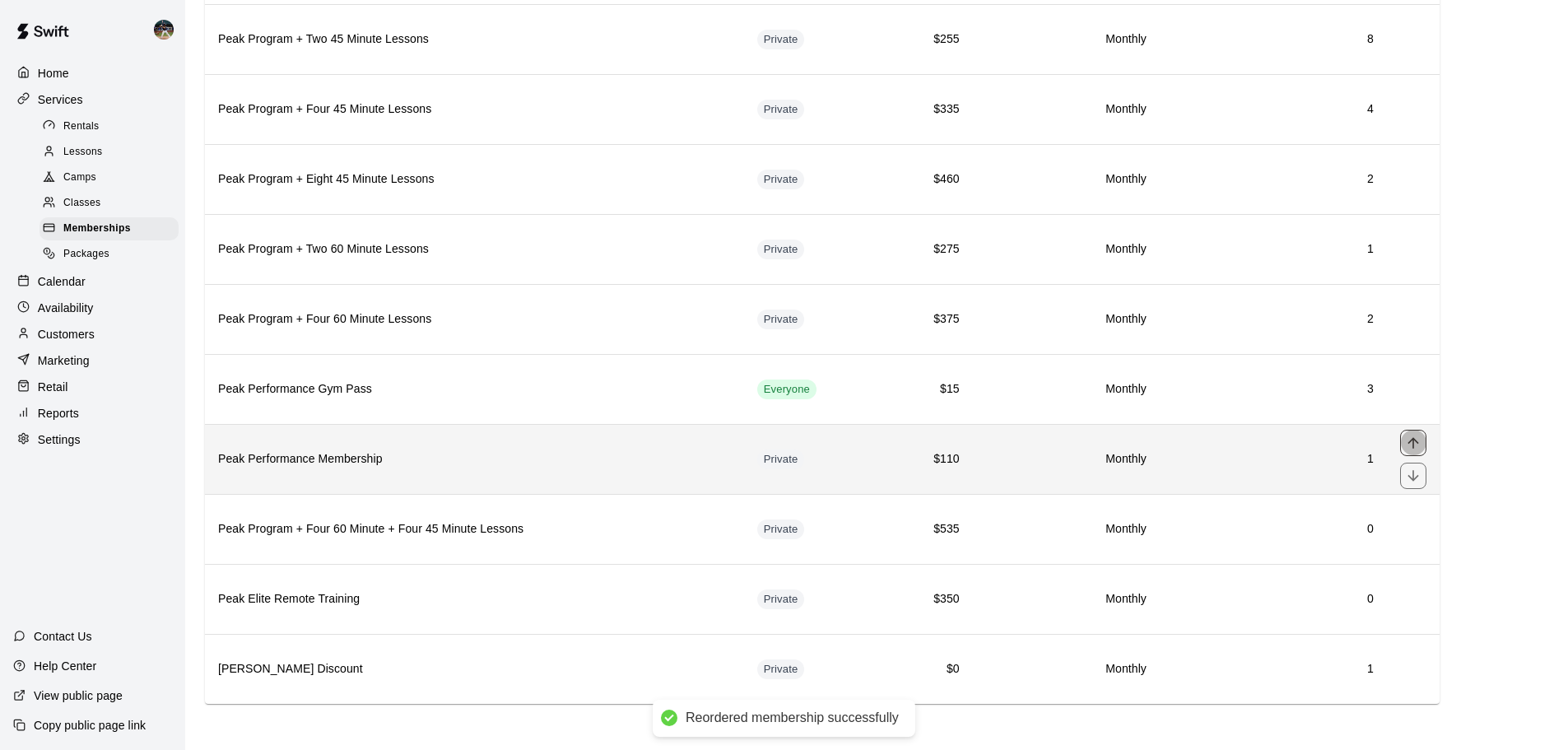
click at [1419, 443] on icon "move item up" at bounding box center [1413, 443] width 16 height 16
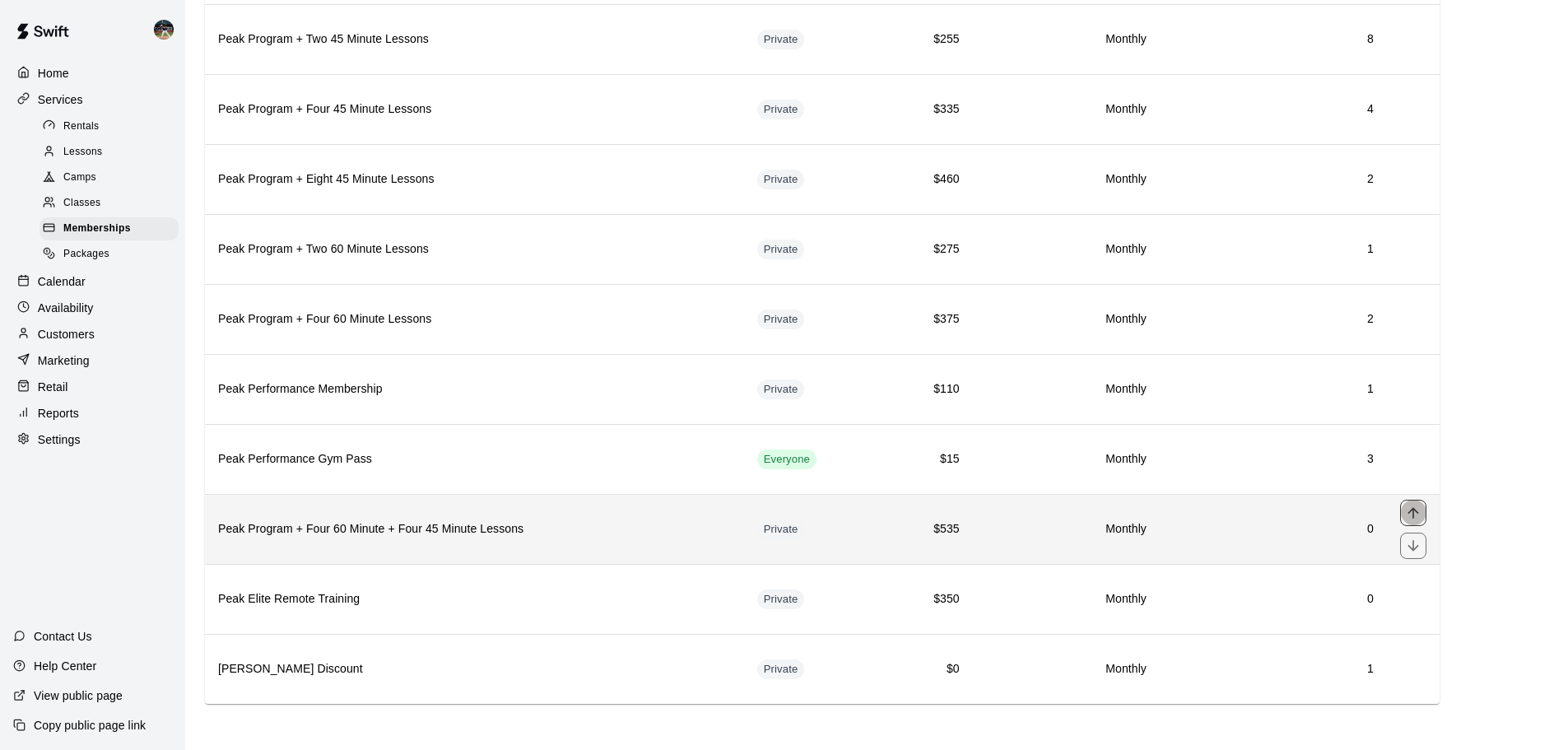
click at [1406, 513] on icon "move item up" at bounding box center [1413, 512] width 16 height 16
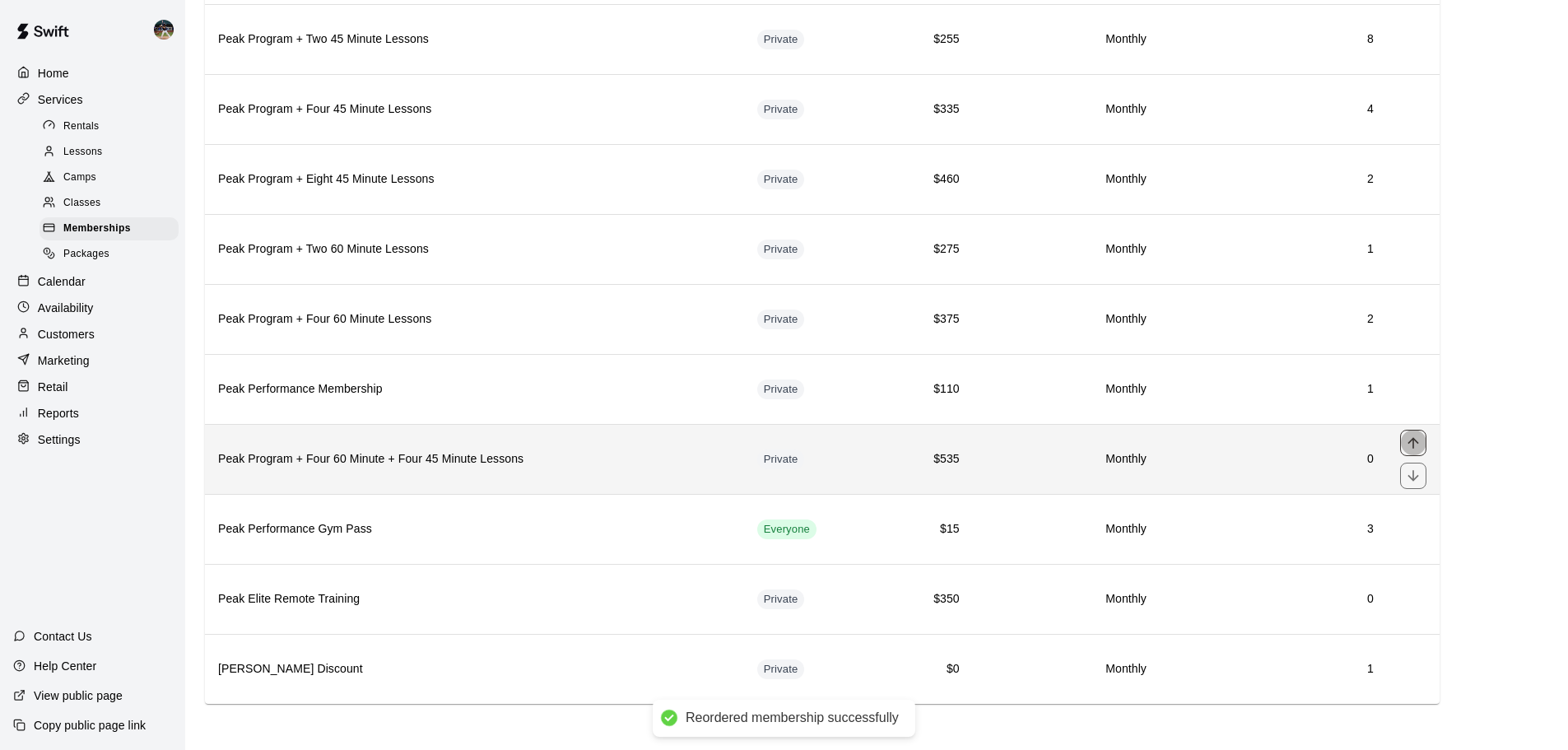
click at [1410, 448] on icon "move item up" at bounding box center [1413, 443] width 16 height 16
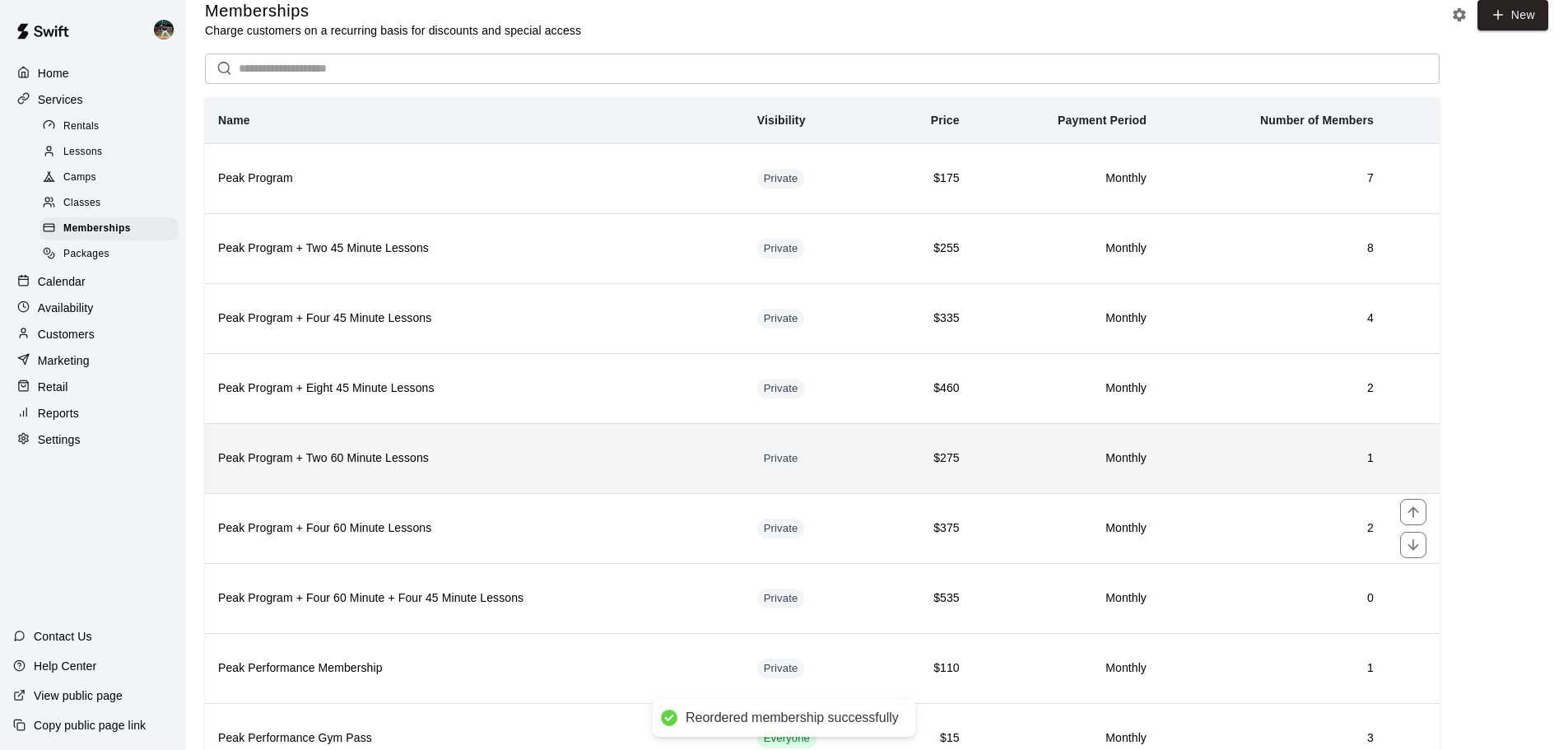
scroll to position [0, 0]
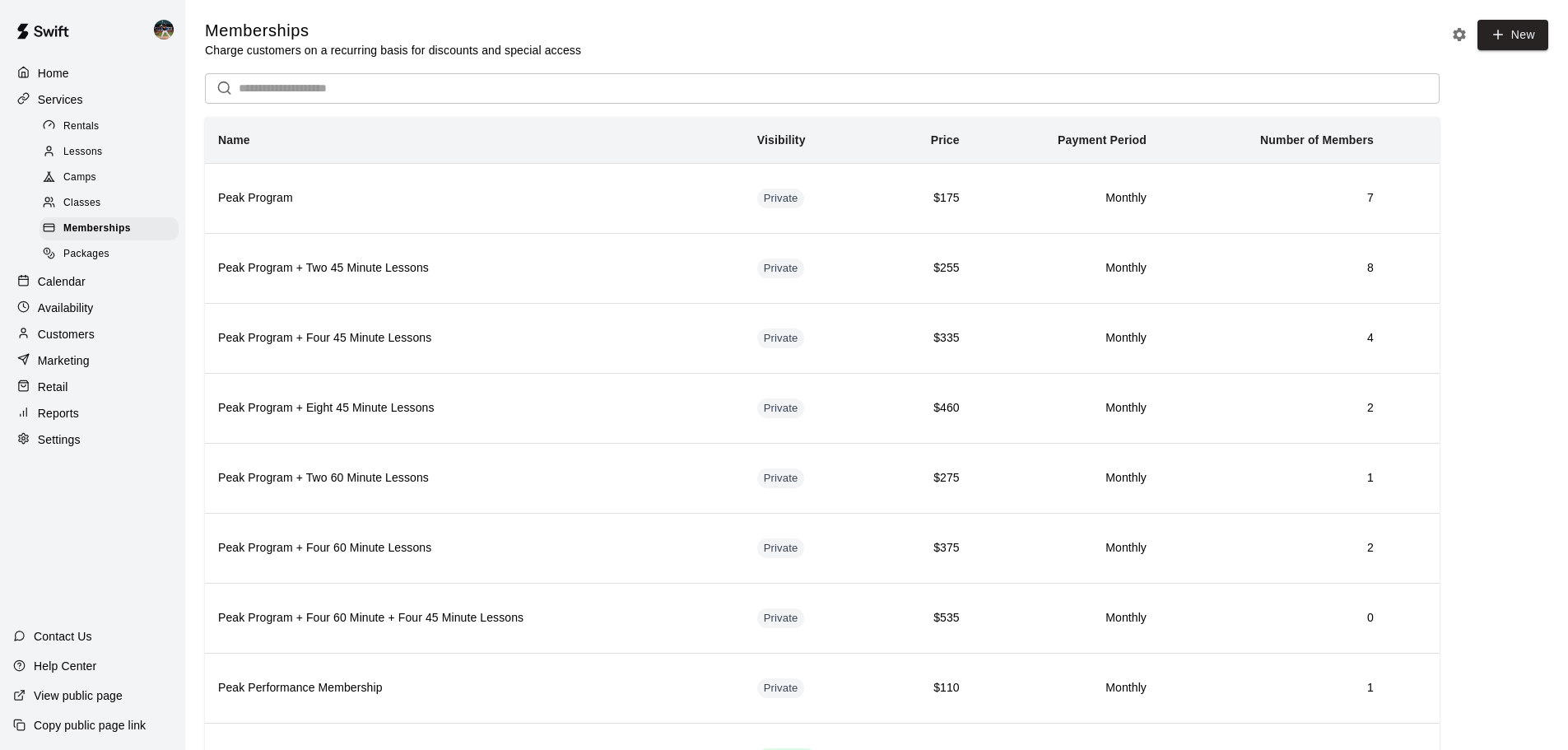
click at [96, 285] on div "Calendar" at bounding box center [92, 282] width 159 height 25
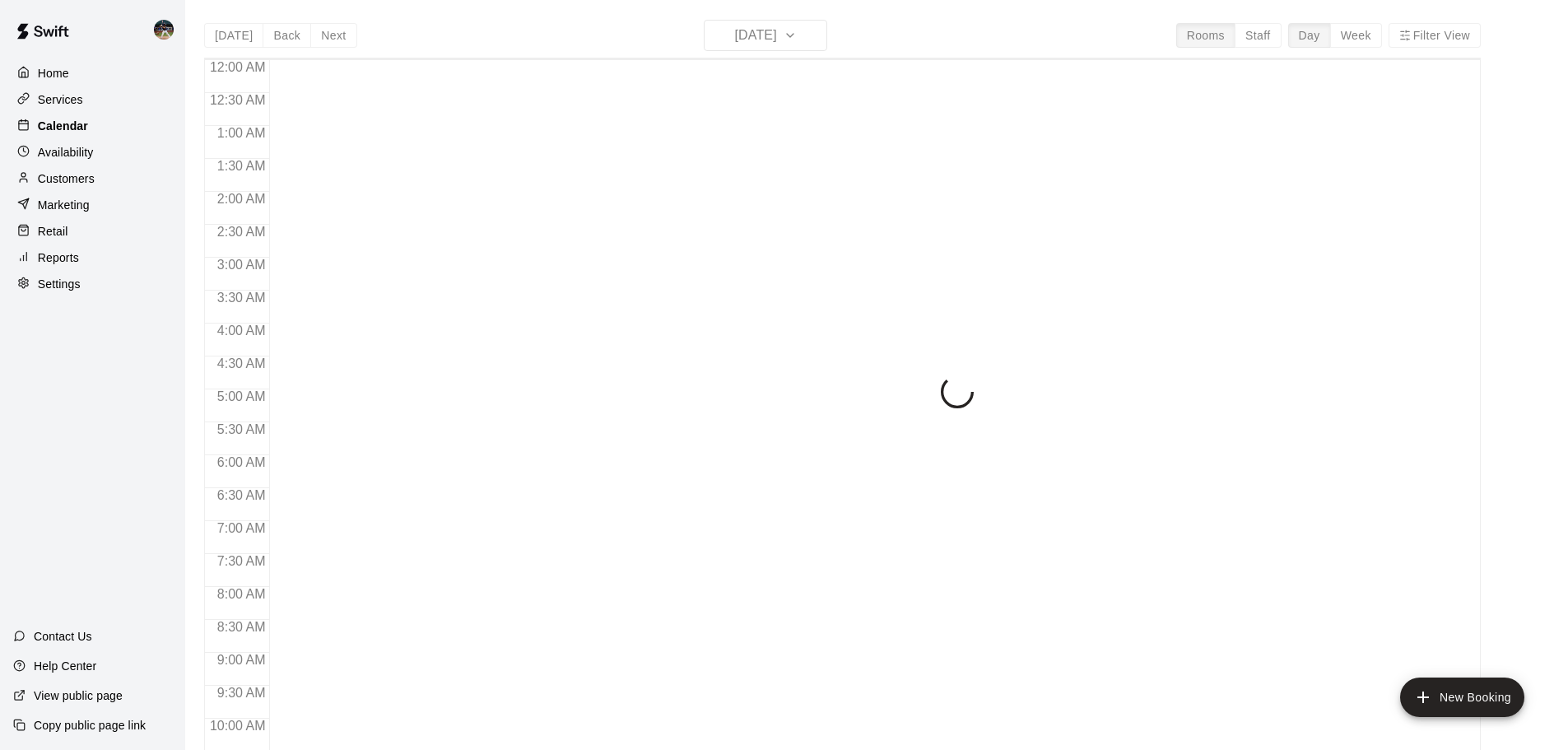
scroll to position [705, 0]
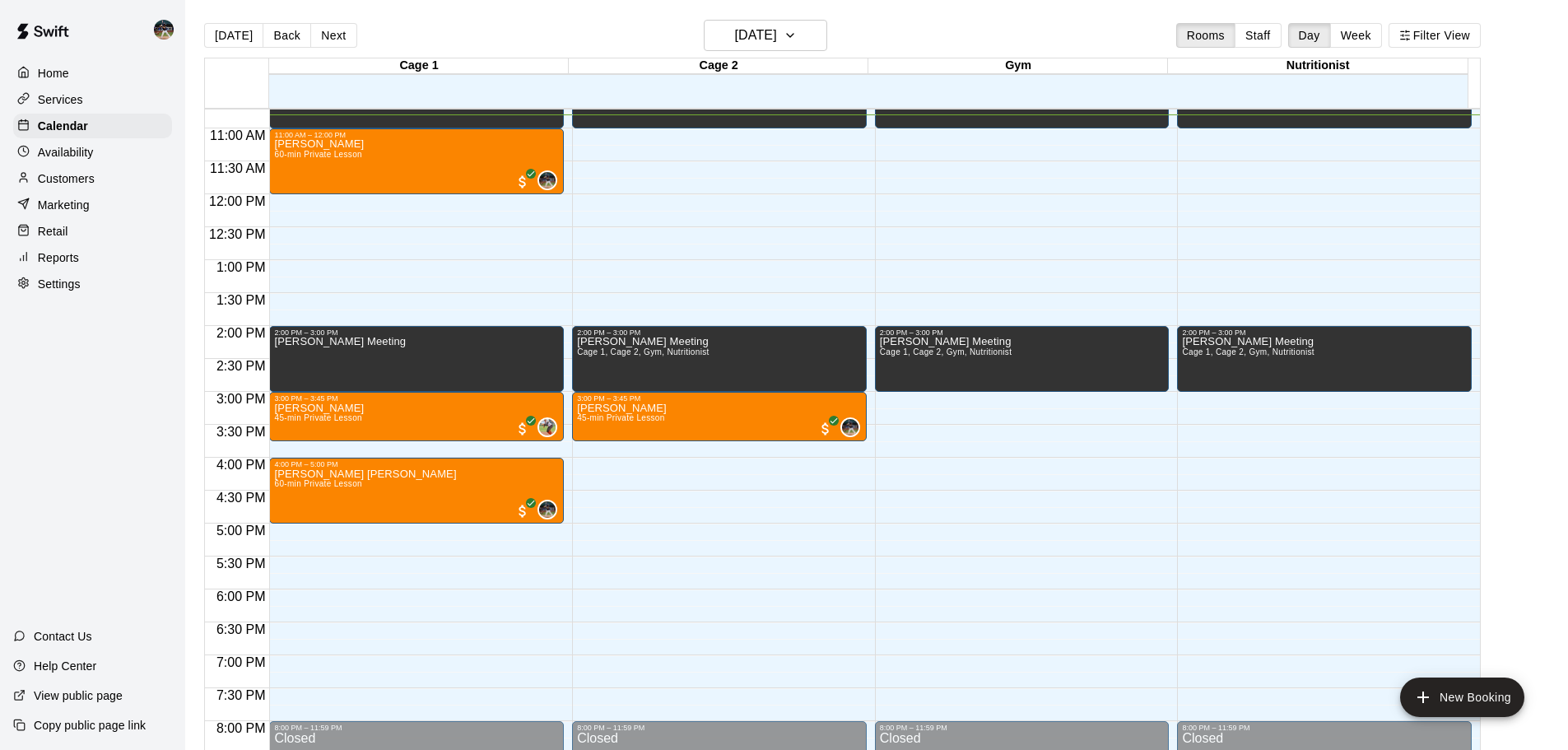
click at [66, 111] on div "Services" at bounding box center [92, 99] width 159 height 25
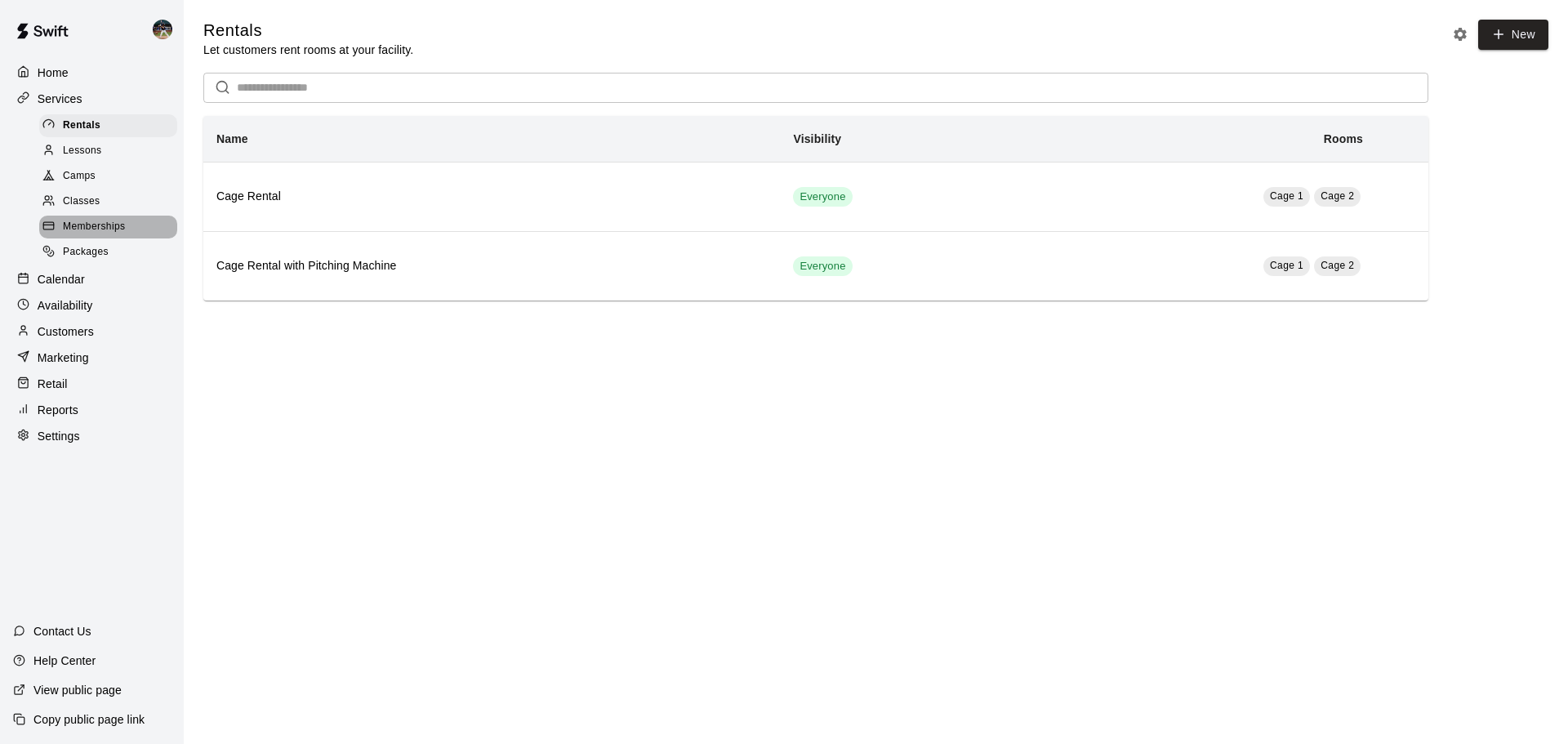
click at [125, 238] on div "Memberships" at bounding box center [108, 226] width 138 height 23
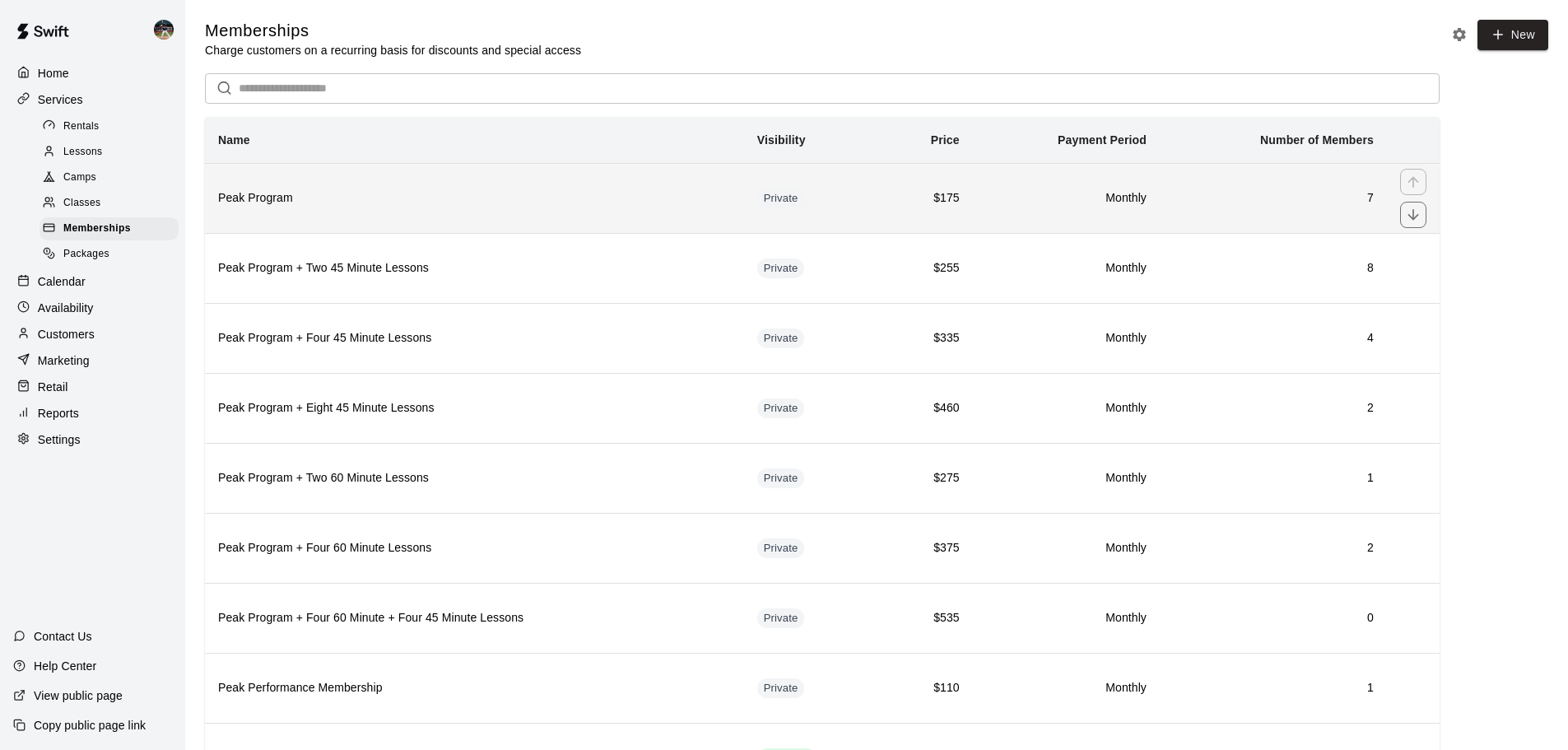
click at [365, 181] on th "Peak Program" at bounding box center [474, 197] width 539 height 70
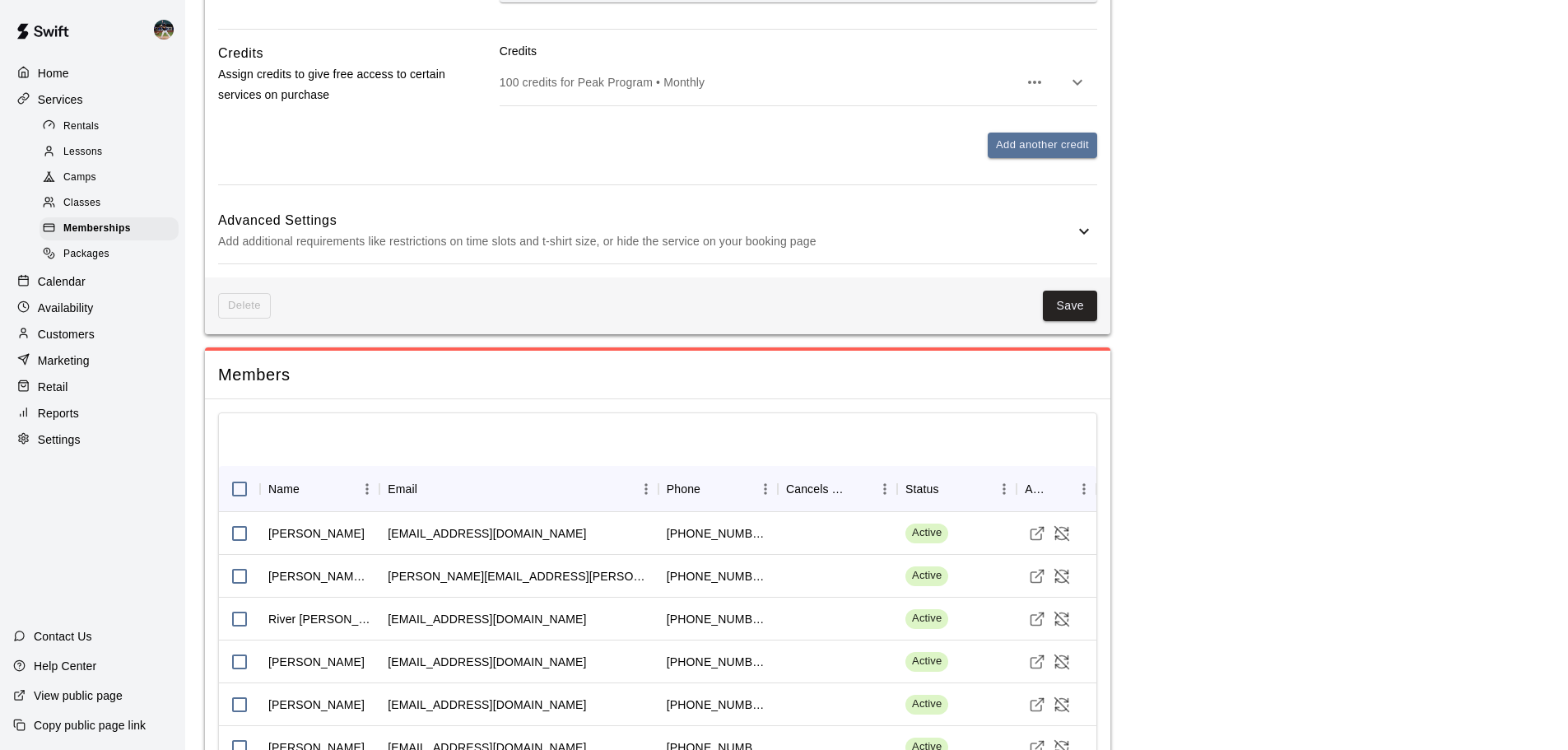
scroll to position [1110, 0]
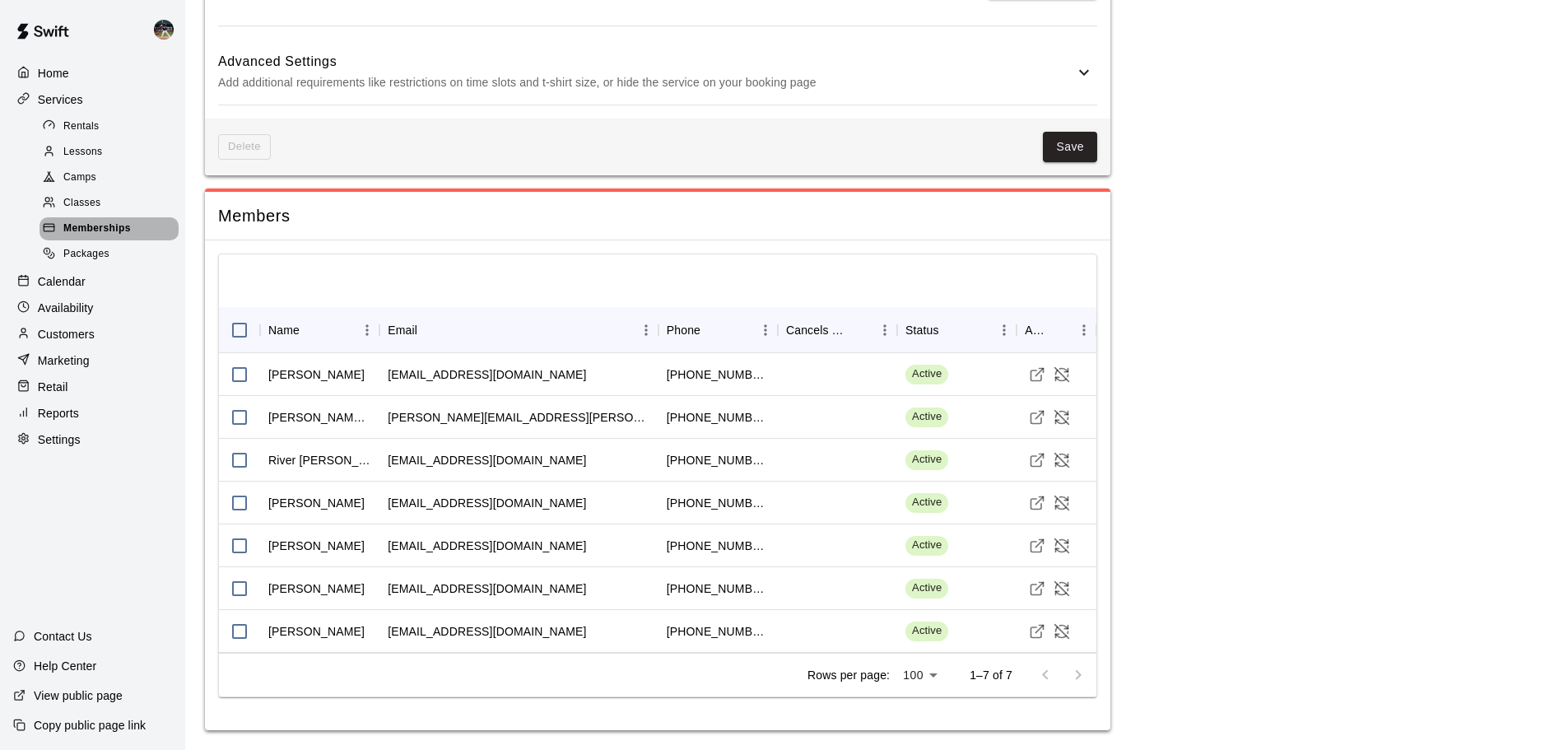
click at [127, 234] on span "Memberships" at bounding box center [97, 228] width 67 height 16
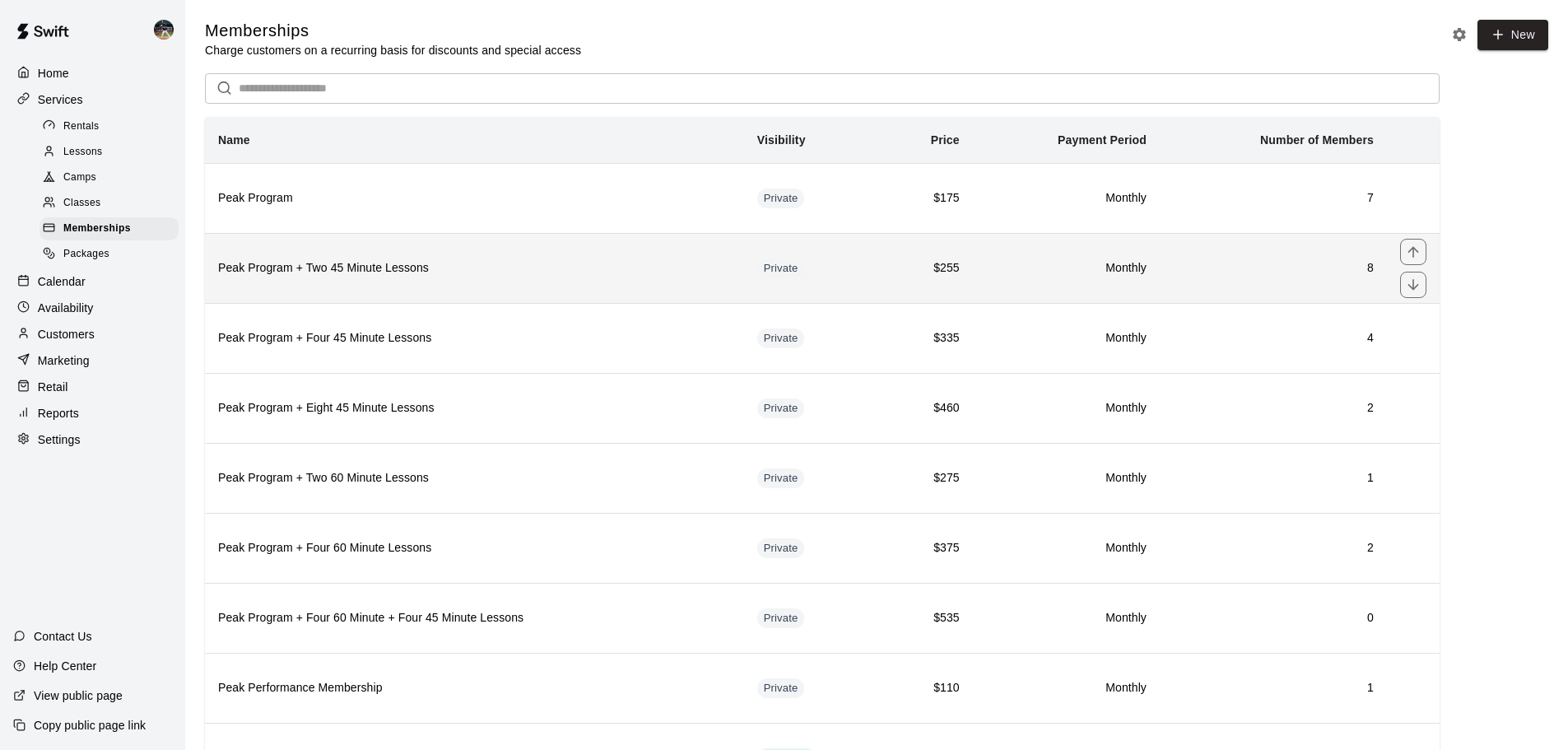
click at [403, 262] on h6 "Peak Program + Two 45 Minute Lessons" at bounding box center [474, 268] width 513 height 18
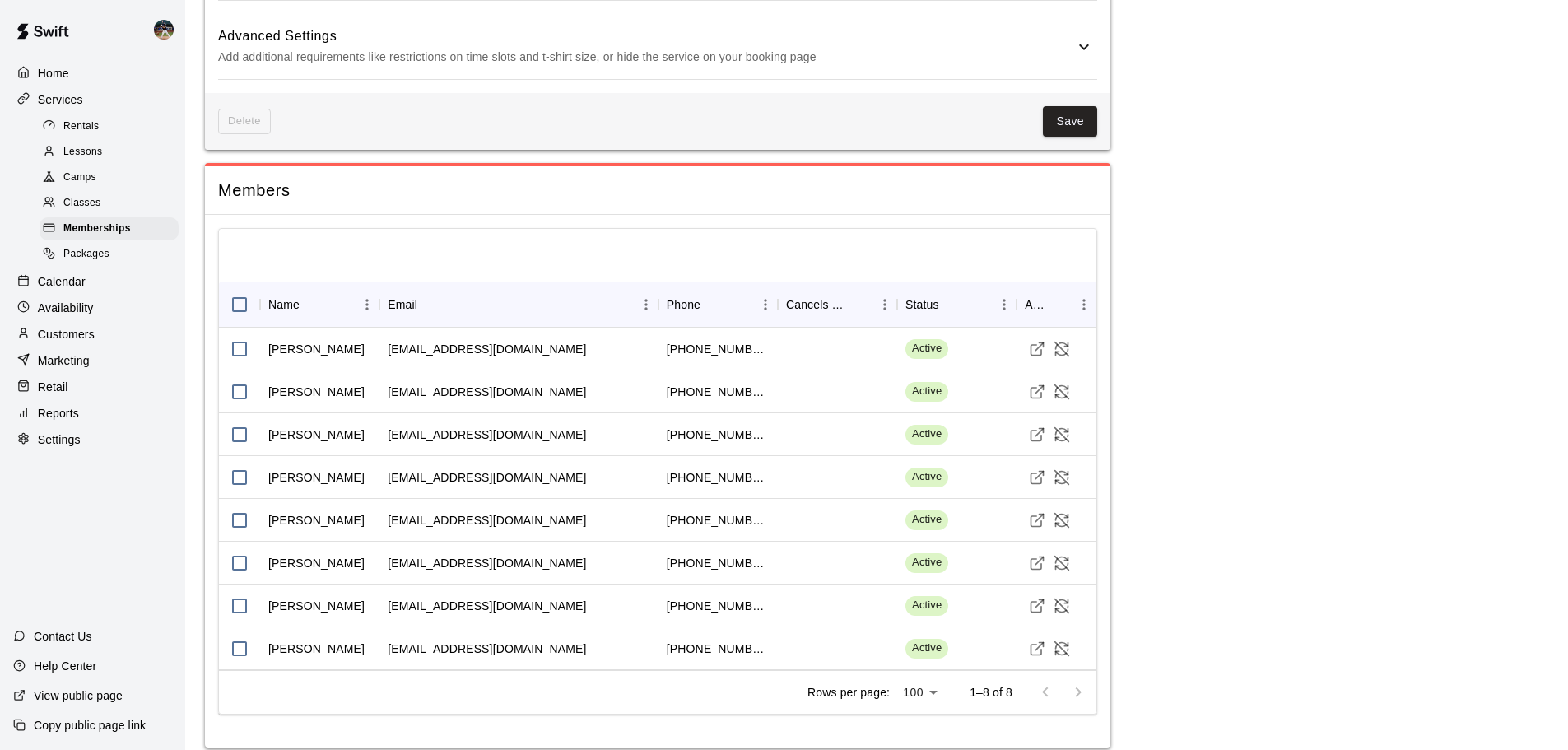
scroll to position [1183, 0]
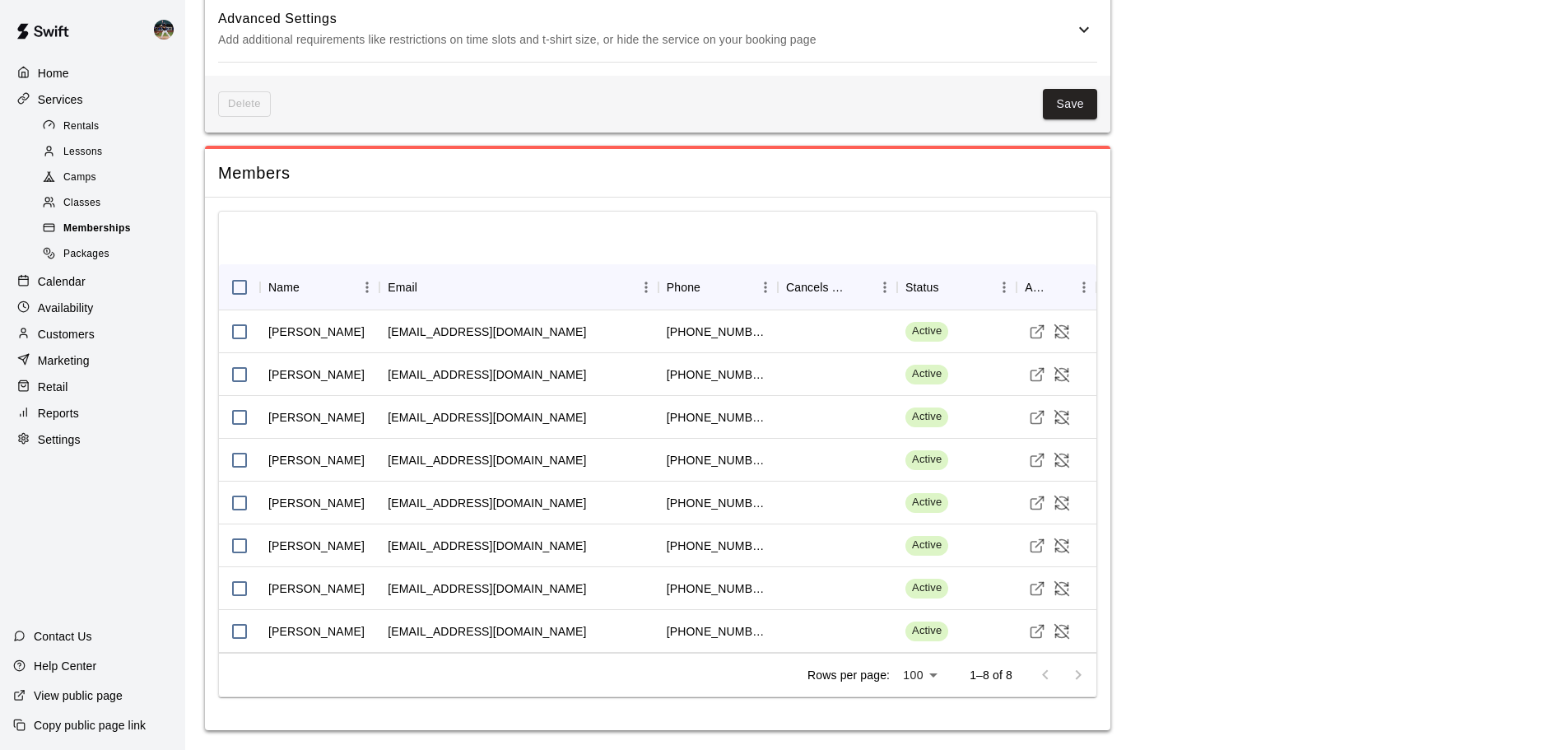
click at [85, 226] on span "Memberships" at bounding box center [97, 228] width 67 height 16
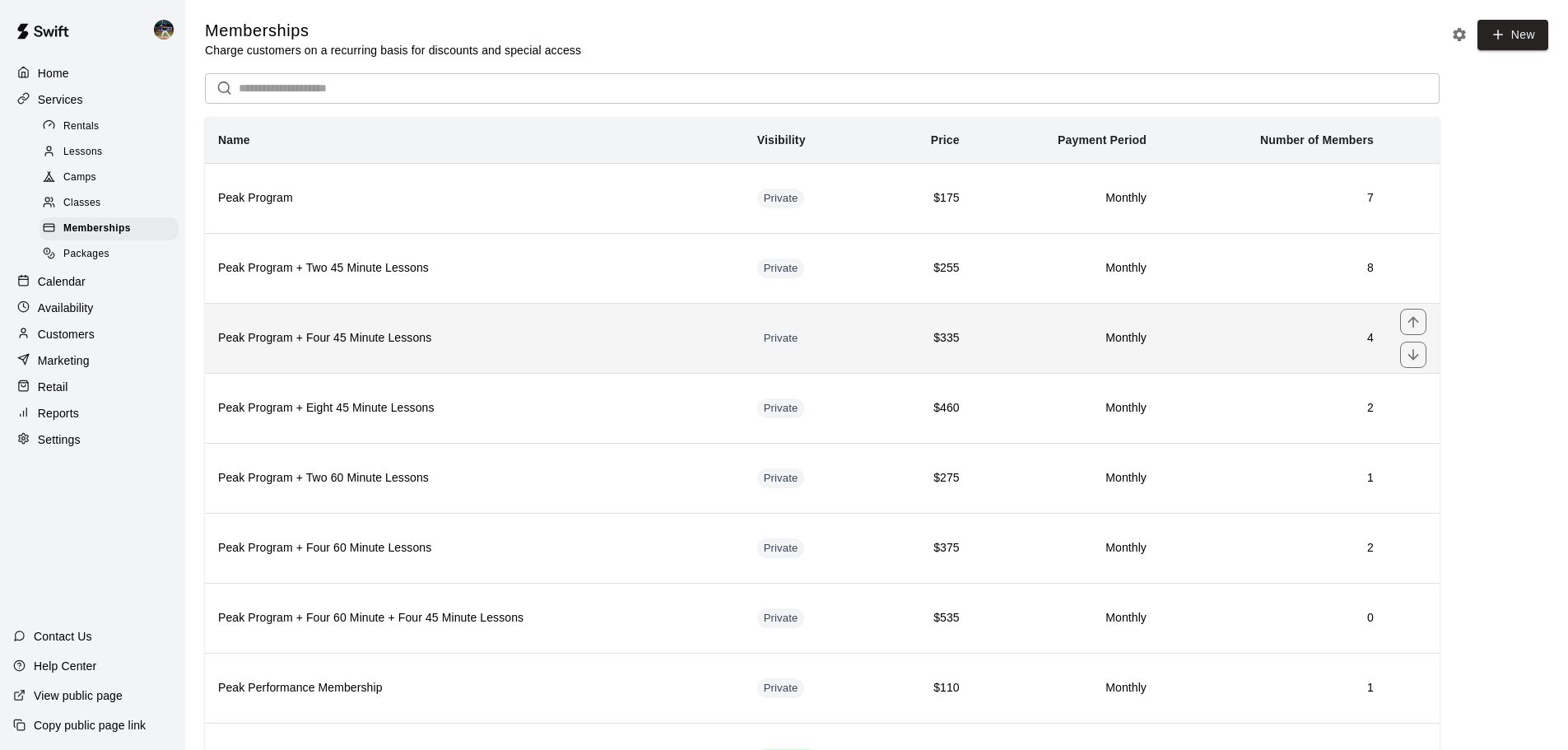
click at [408, 359] on th "Peak Program + Four 45 Minute Lessons" at bounding box center [474, 338] width 539 height 70
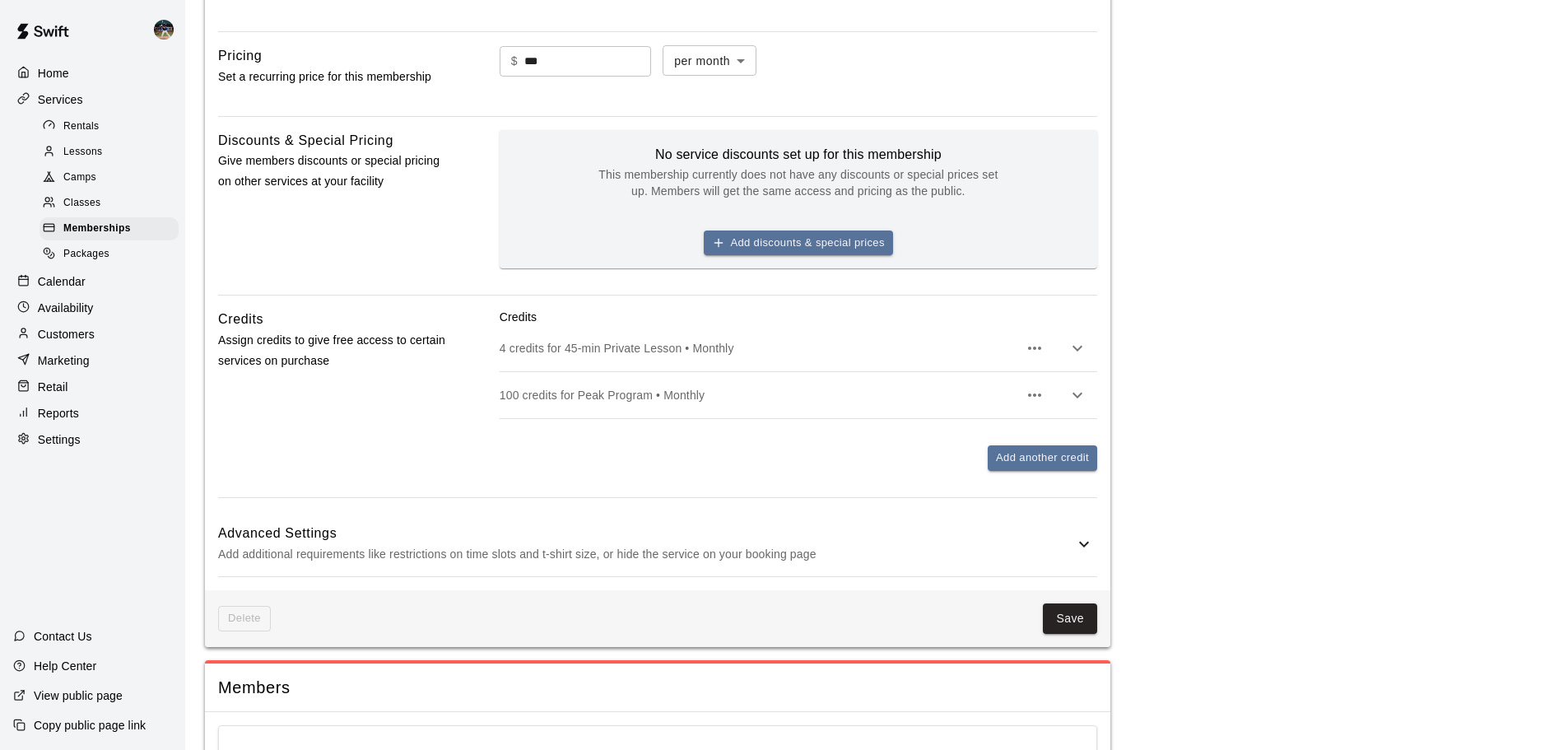
scroll to position [1012, 0]
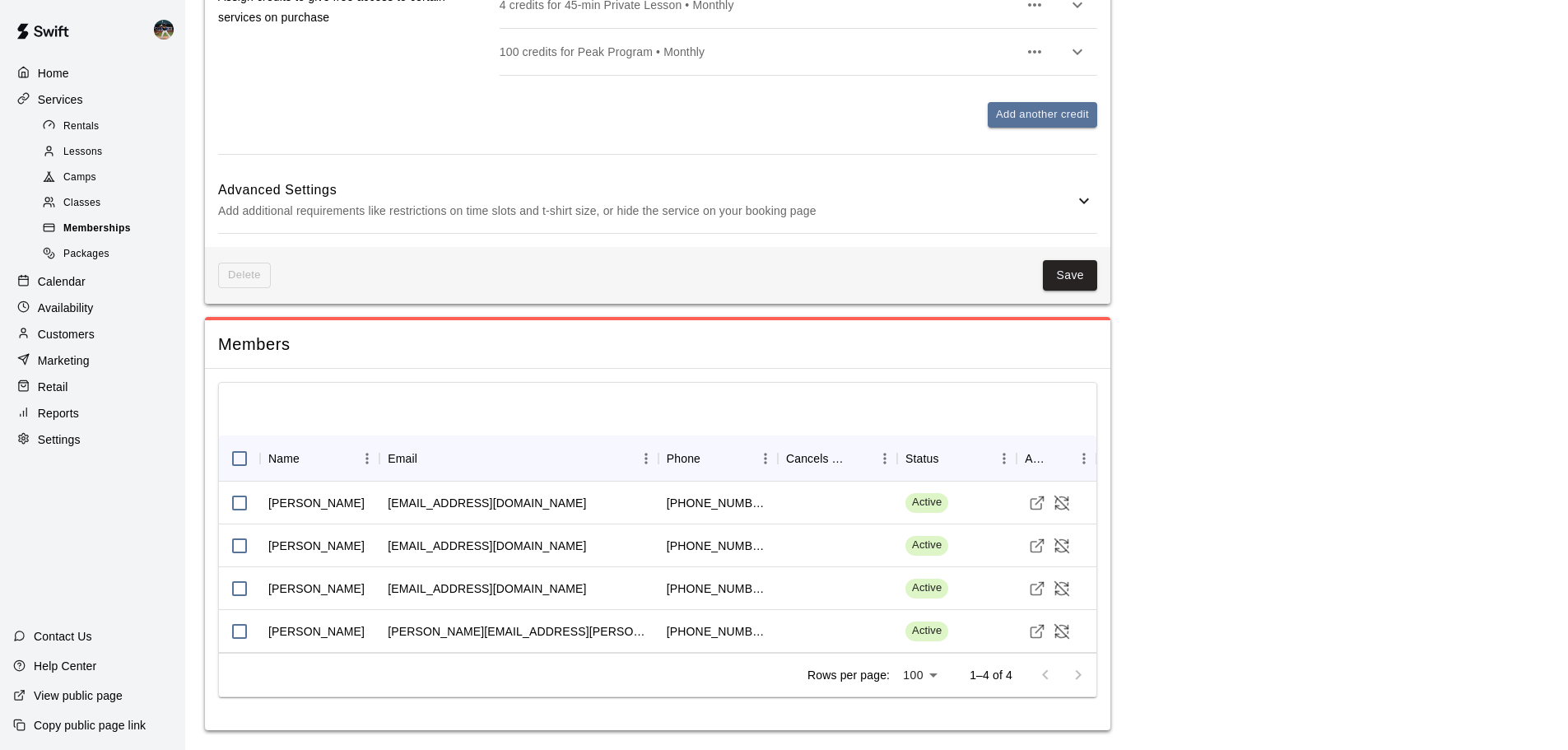
click at [155, 232] on div "Memberships" at bounding box center [109, 228] width 139 height 23
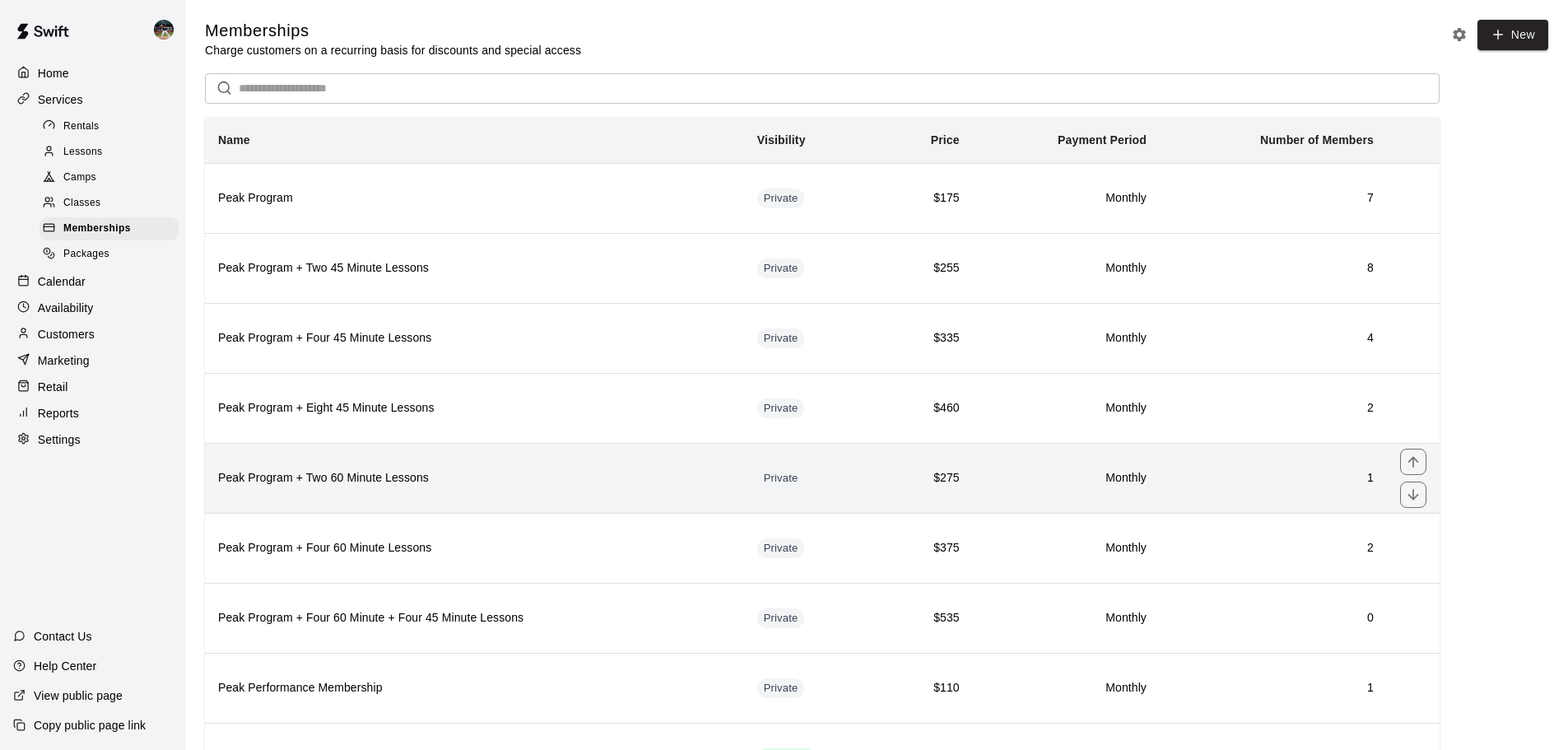
click at [379, 462] on th "Peak Program + Two 60 Minute Lessons" at bounding box center [474, 477] width 539 height 70
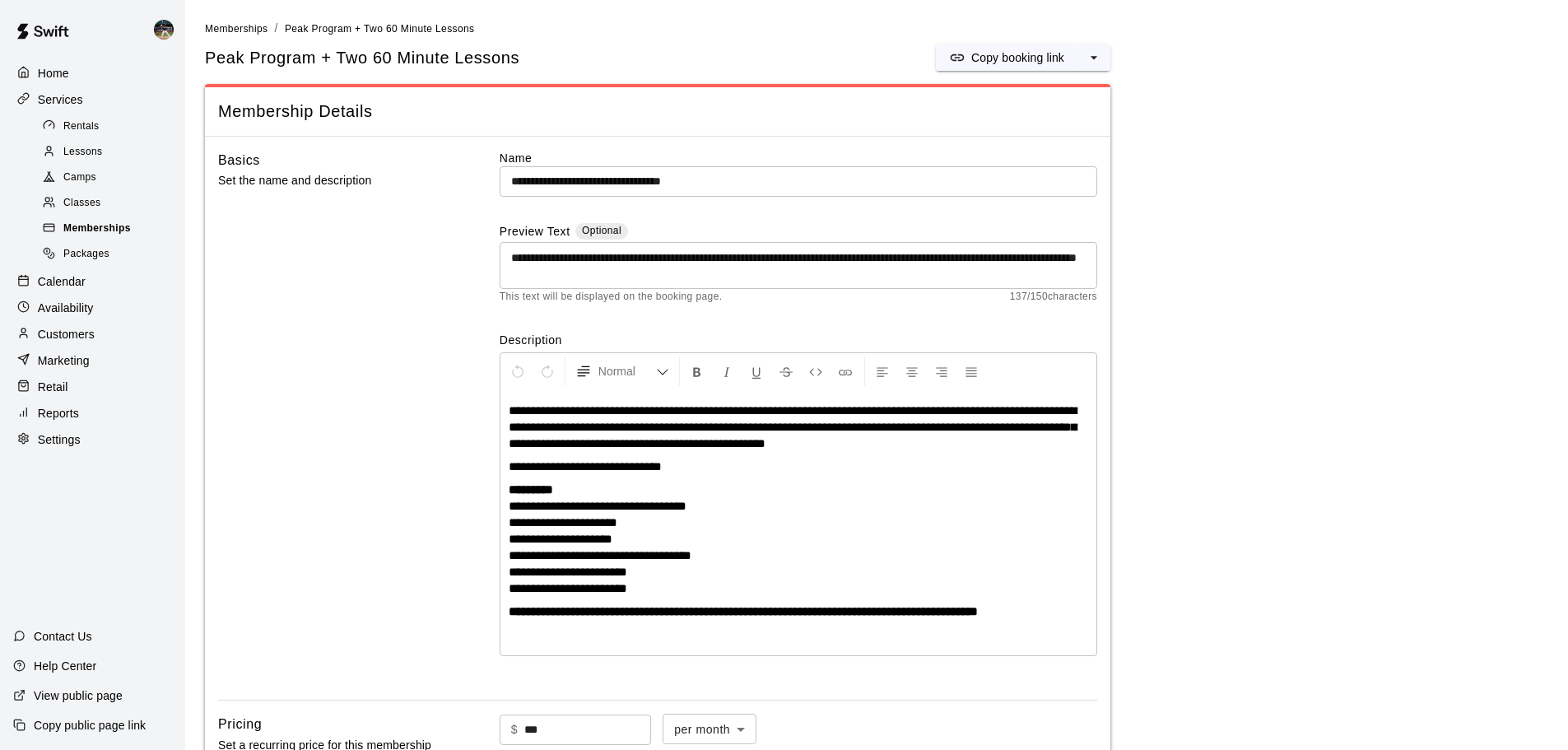
click at [149, 239] on div "Memberships" at bounding box center [109, 228] width 139 height 23
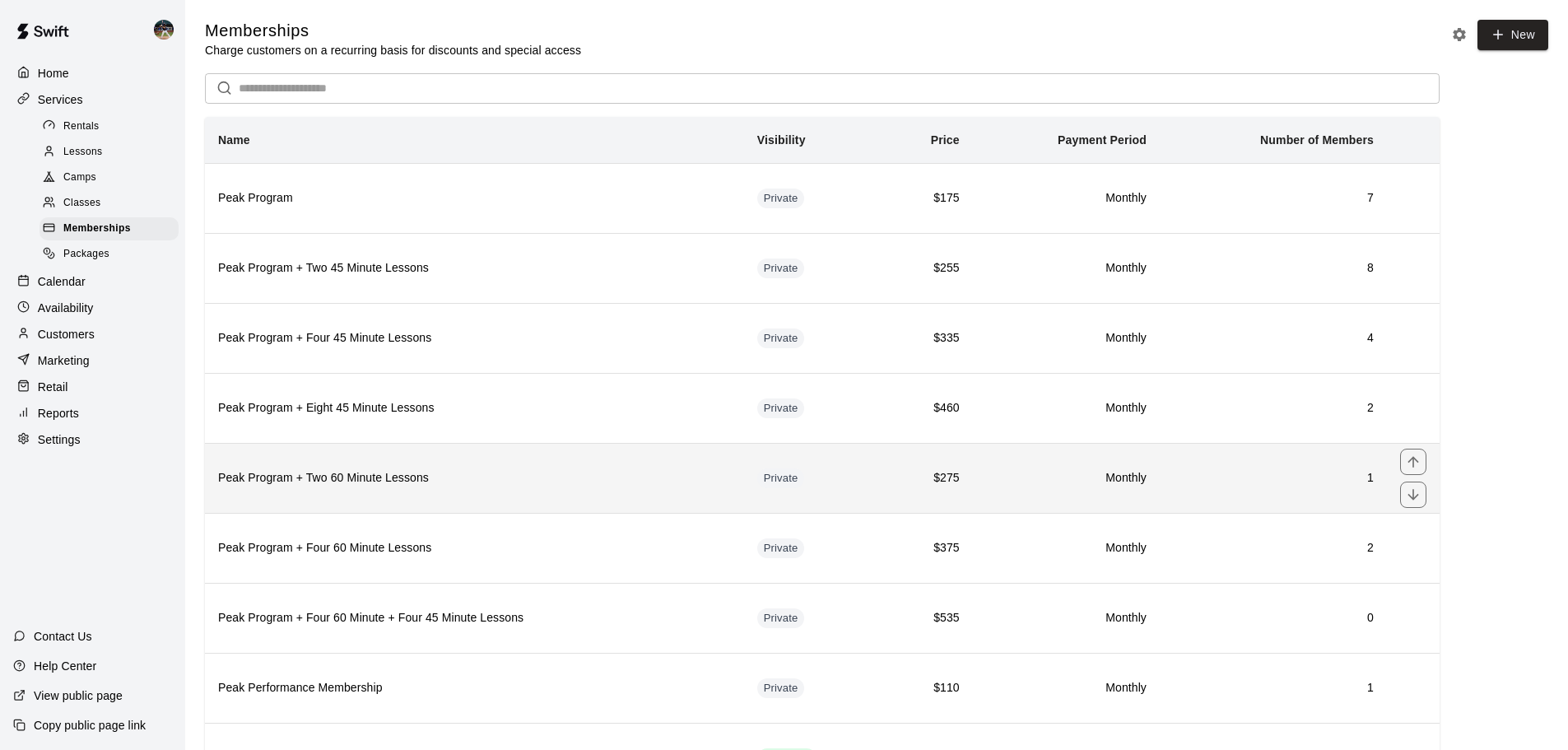
scroll to position [164, 0]
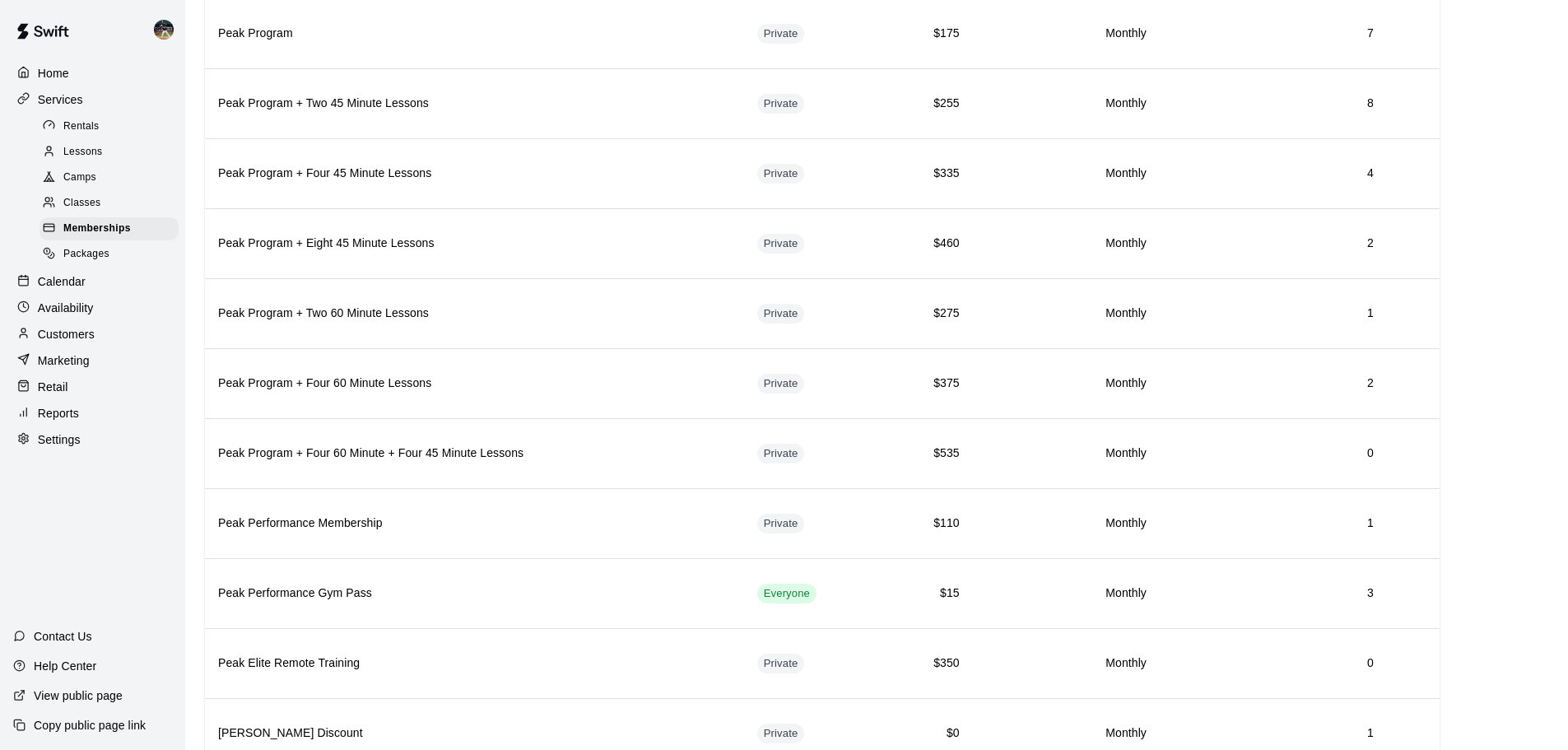
click at [71, 289] on p "Calendar" at bounding box center [61, 281] width 47 height 16
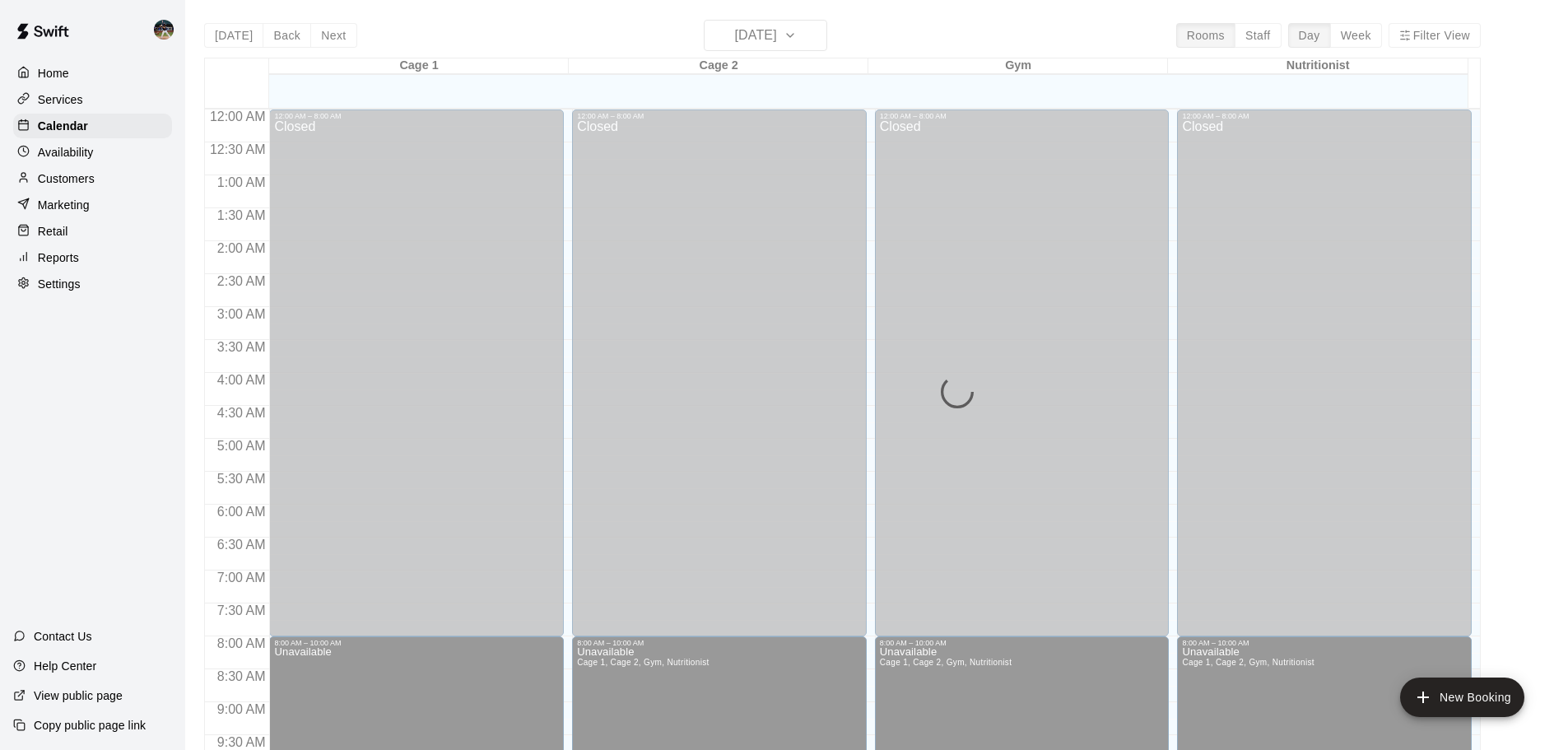
scroll to position [713, 0]
